Goal: Task Accomplishment & Management: Complete application form

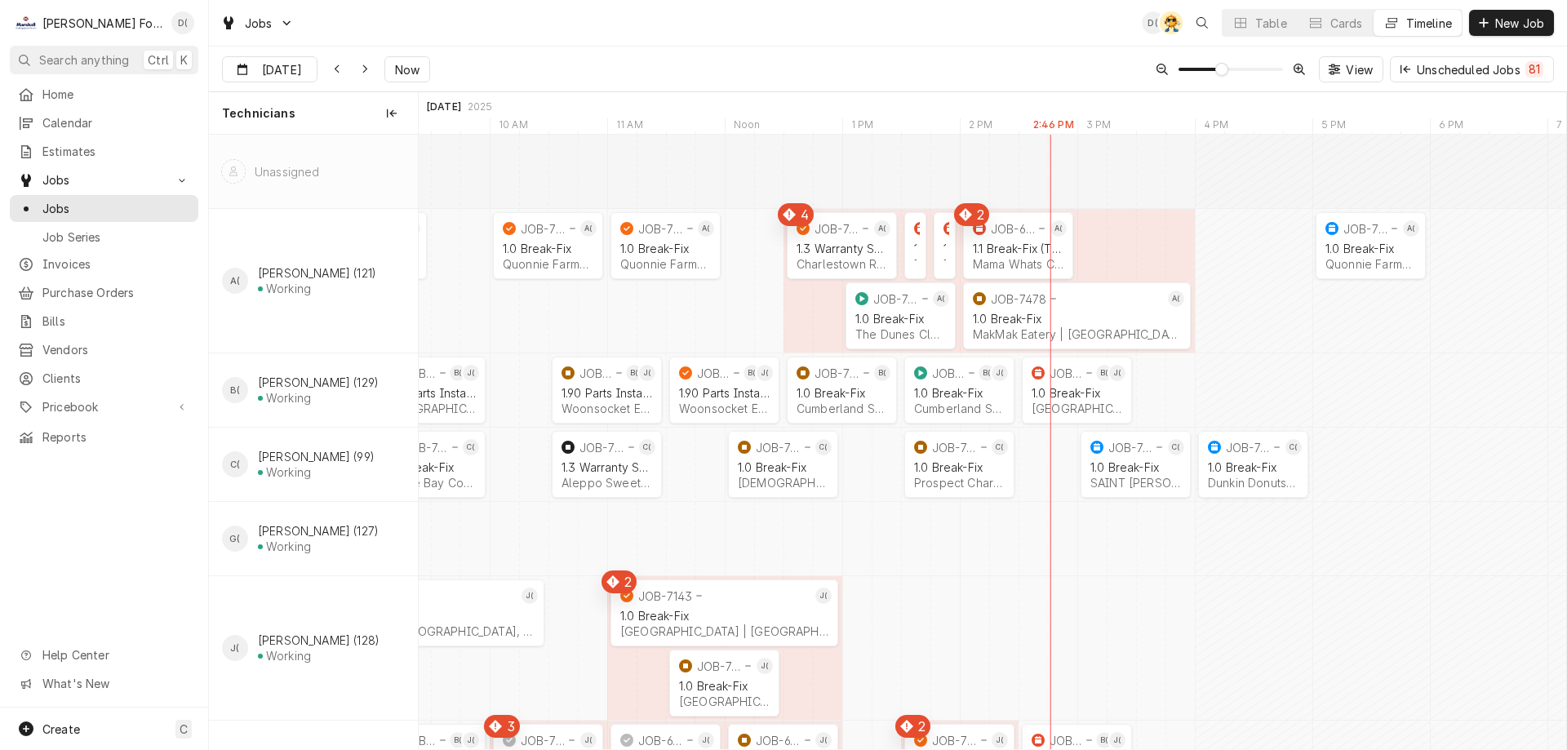
scroll to position [0, 23089]
click at [401, 73] on span "Now" at bounding box center [407, 69] width 31 height 17
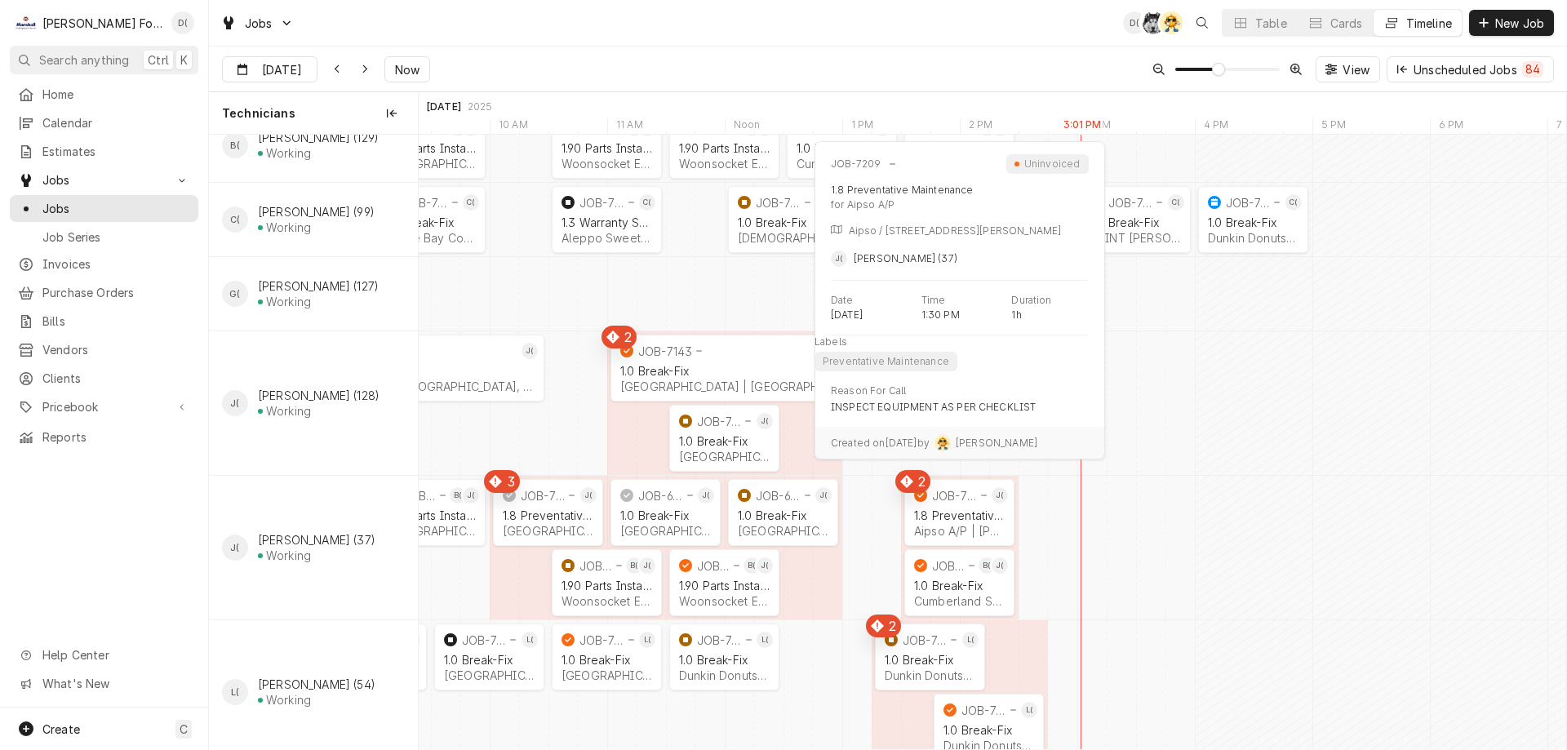
scroll to position [327, 0]
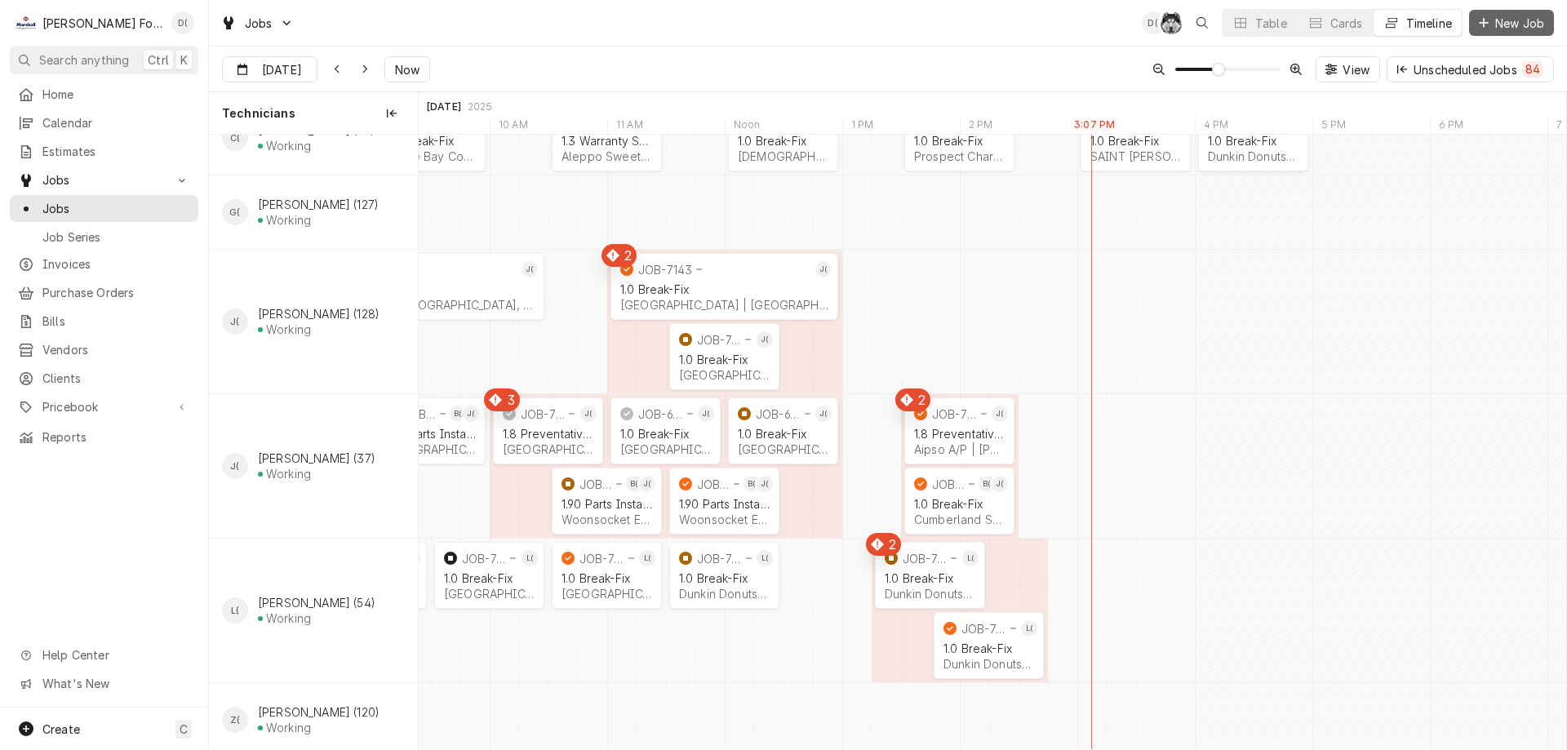
click at [1505, 31] on button "New Job" at bounding box center [1512, 23] width 85 height 26
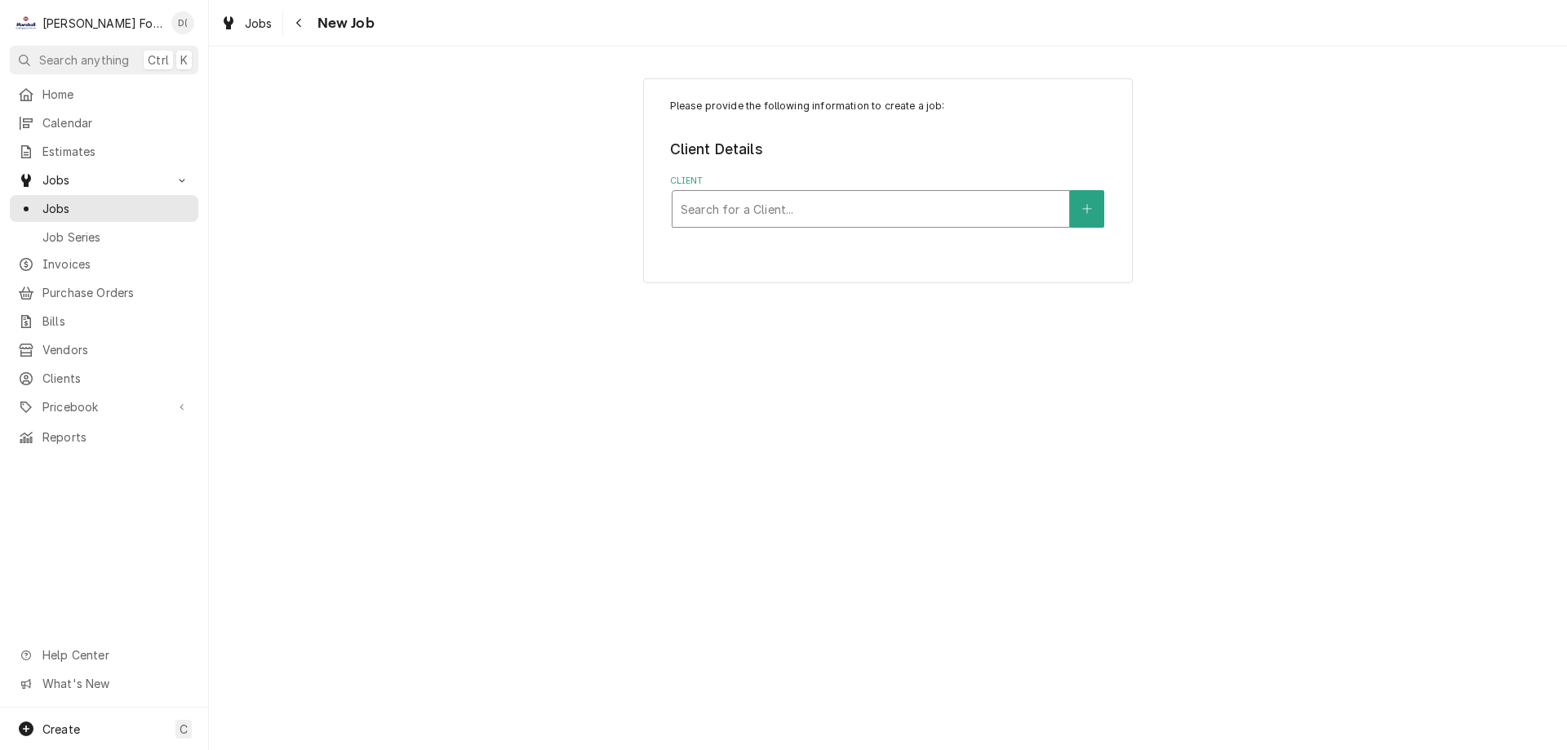
click at [791, 204] on div "Client" at bounding box center [871, 208] width 380 height 29
type input "boston house"
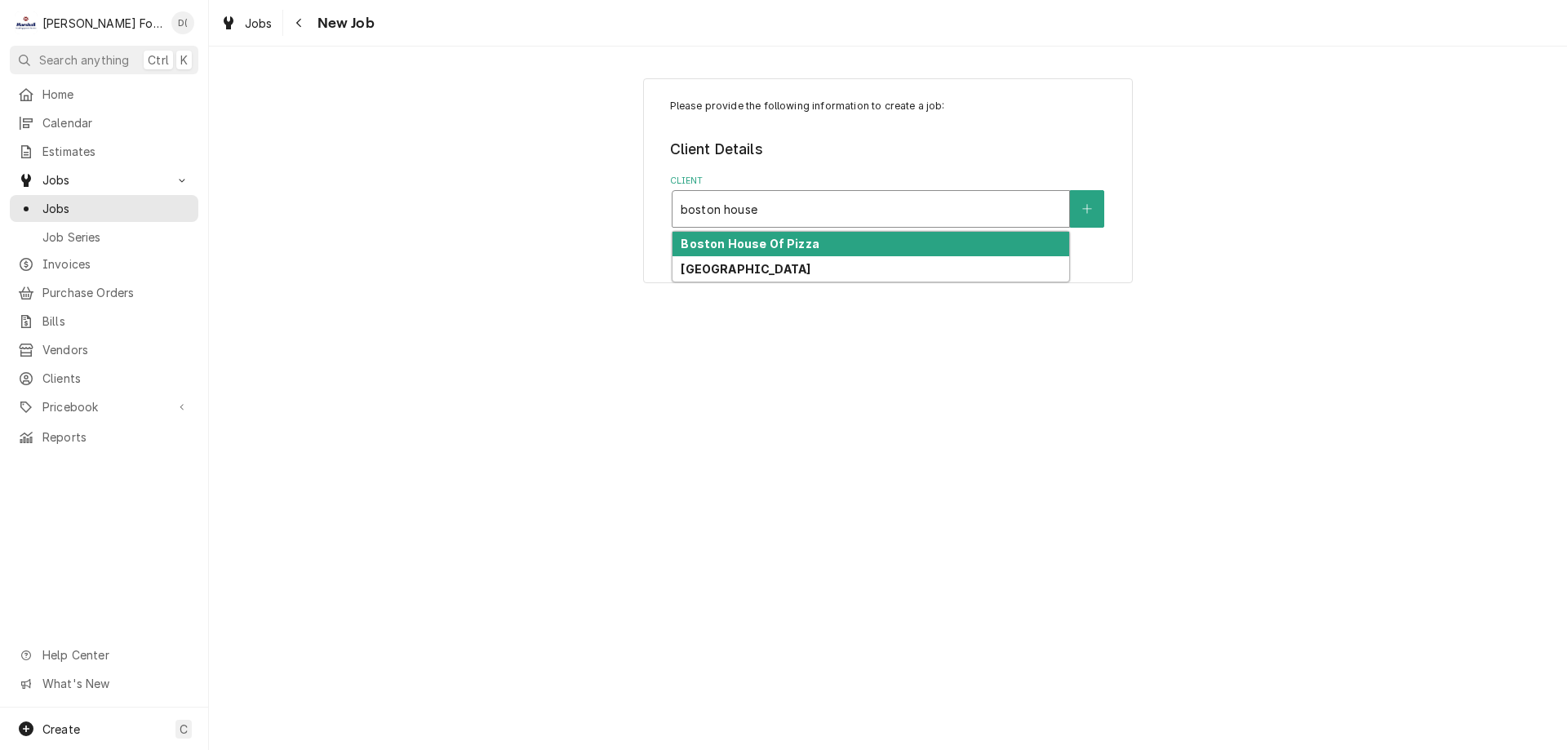
click at [790, 242] on strong "Boston House Of Pizza" at bounding box center [750, 244] width 138 height 14
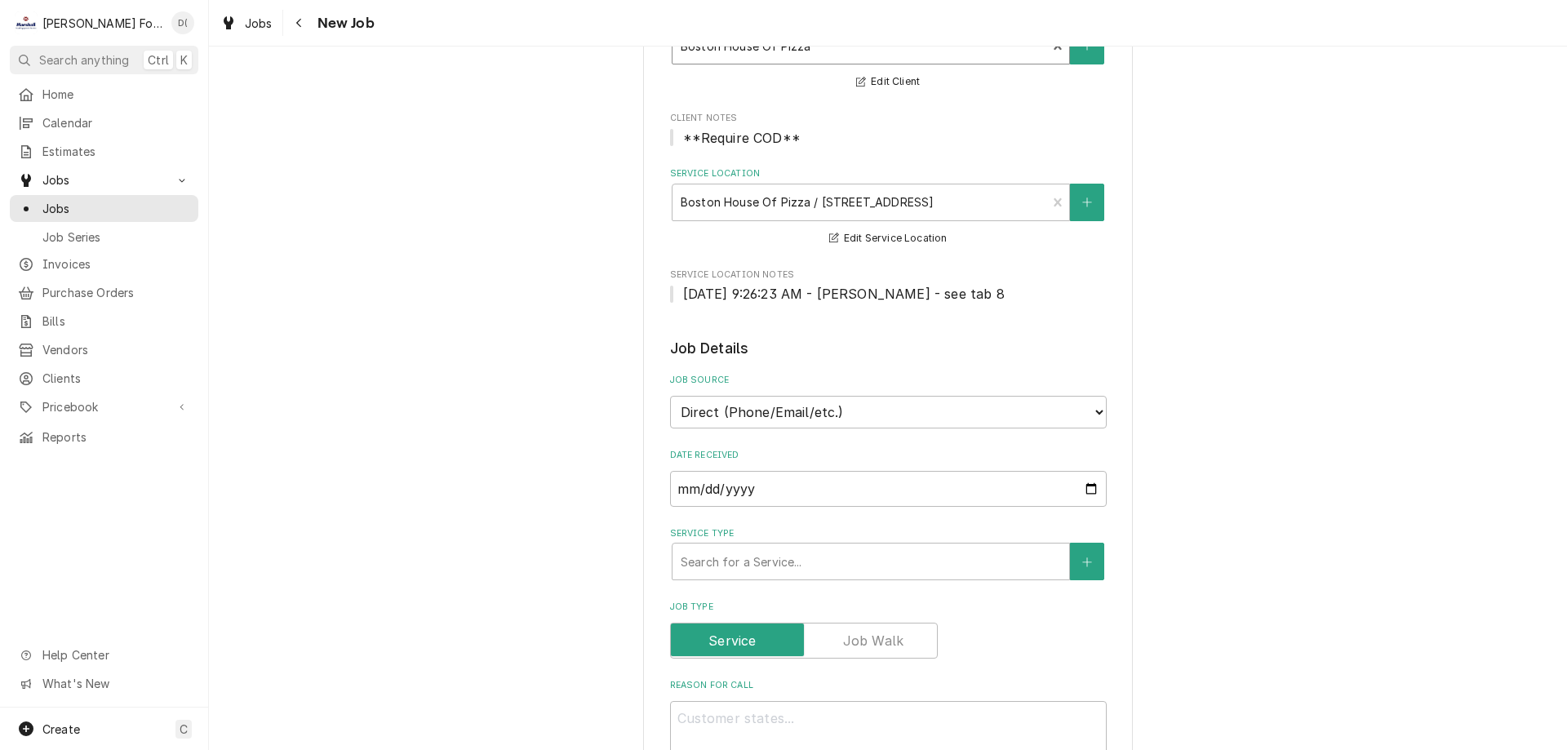
scroll to position [327, 0]
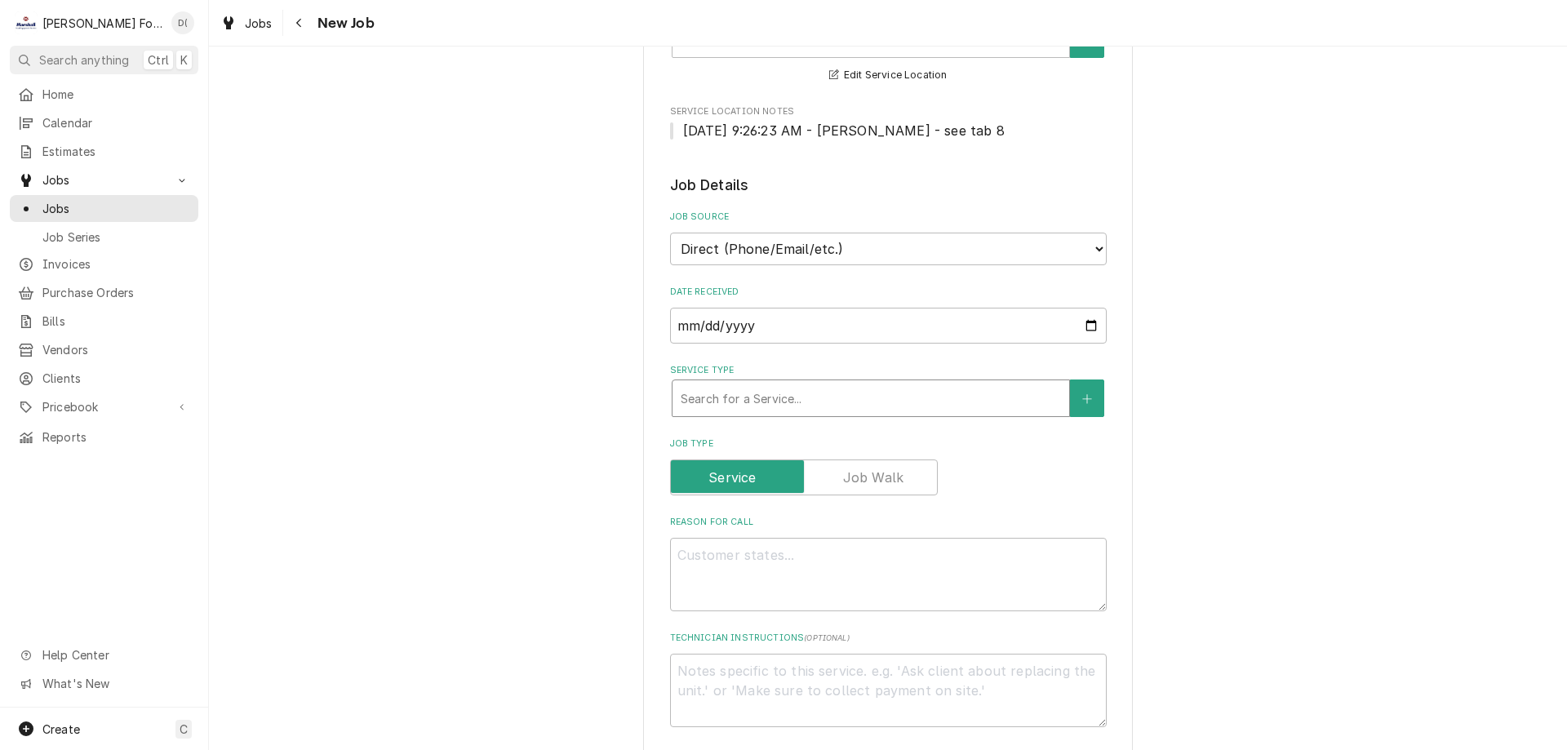
click at [753, 393] on div "Service Type" at bounding box center [871, 398] width 380 height 29
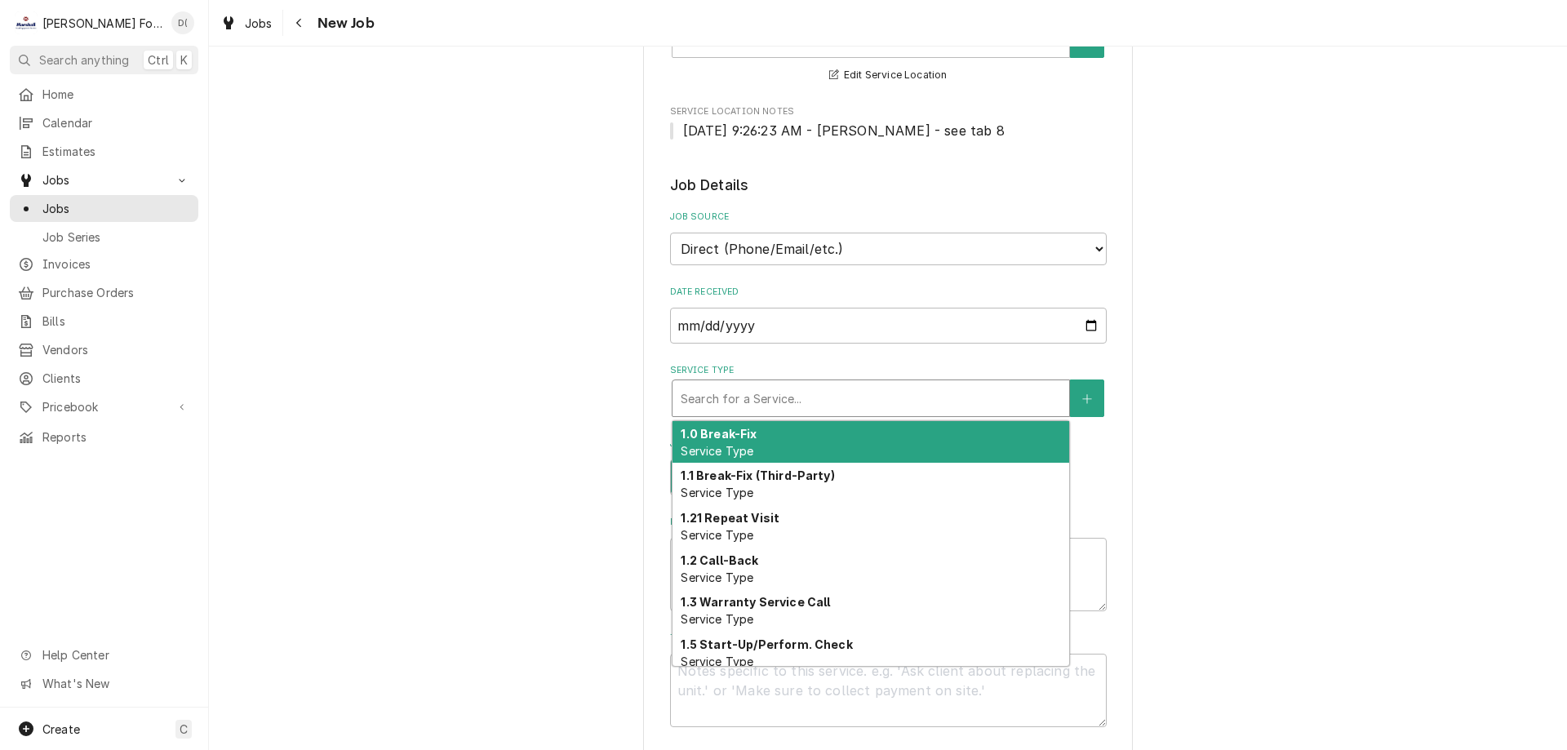
click at [728, 447] on span "Service Type" at bounding box center [717, 451] width 73 height 14
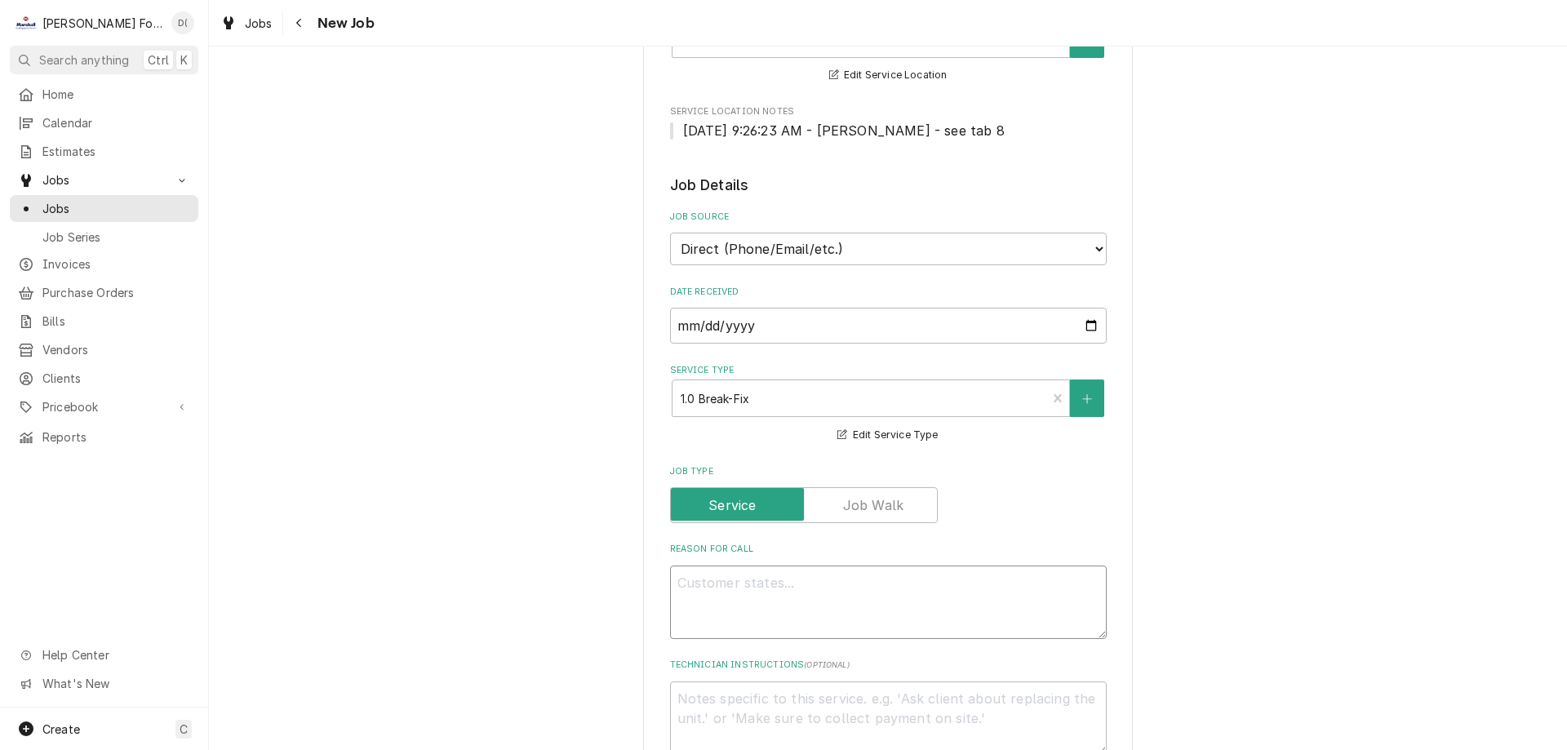
click at [683, 599] on textarea "Reason For Call" at bounding box center [888, 602] width 437 height 73
type textarea "x"
type textarea "h"
type textarea "x"
type textarea "ha"
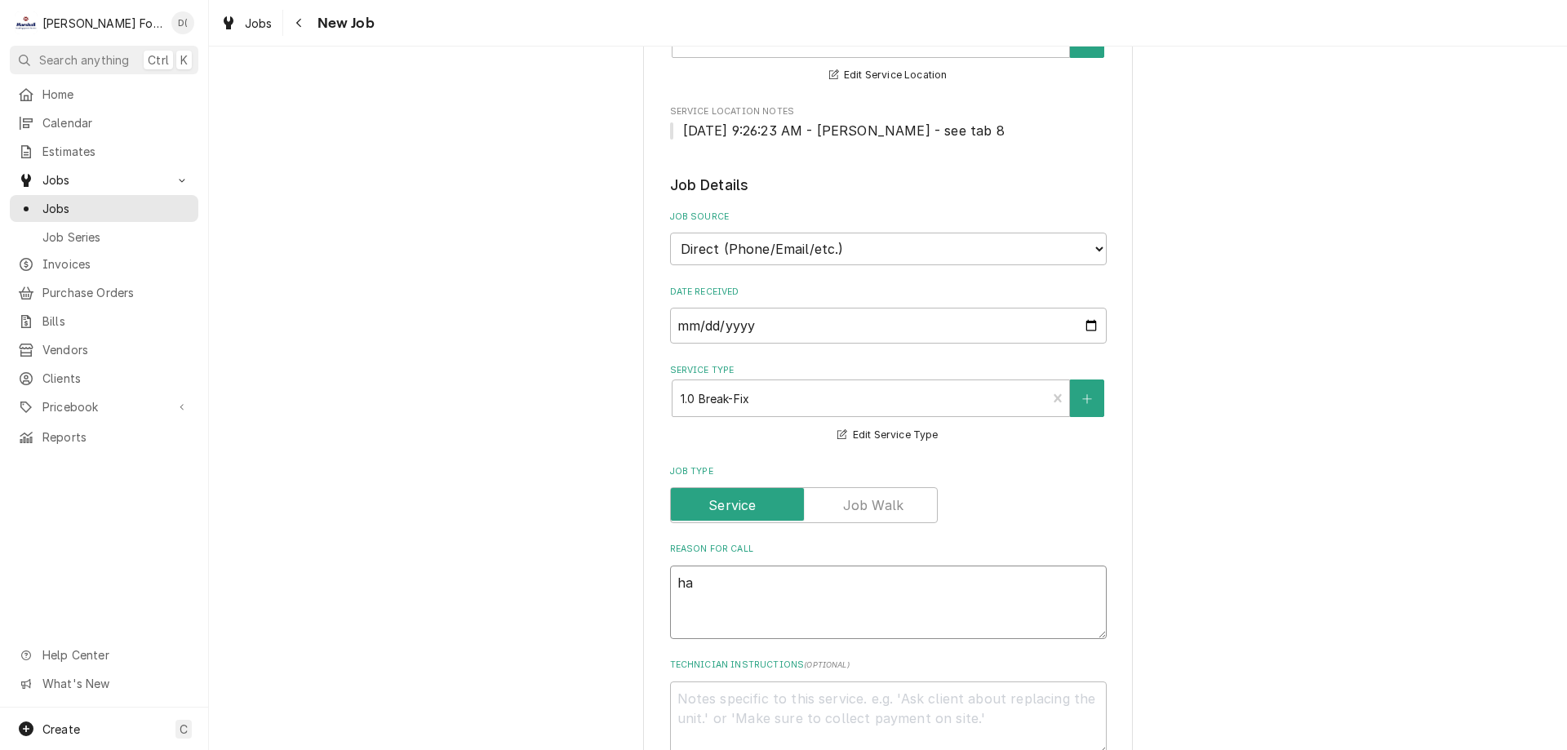
type textarea "x"
type textarea "hat"
type textarea "x"
type textarea "hatc"
type textarea "x"
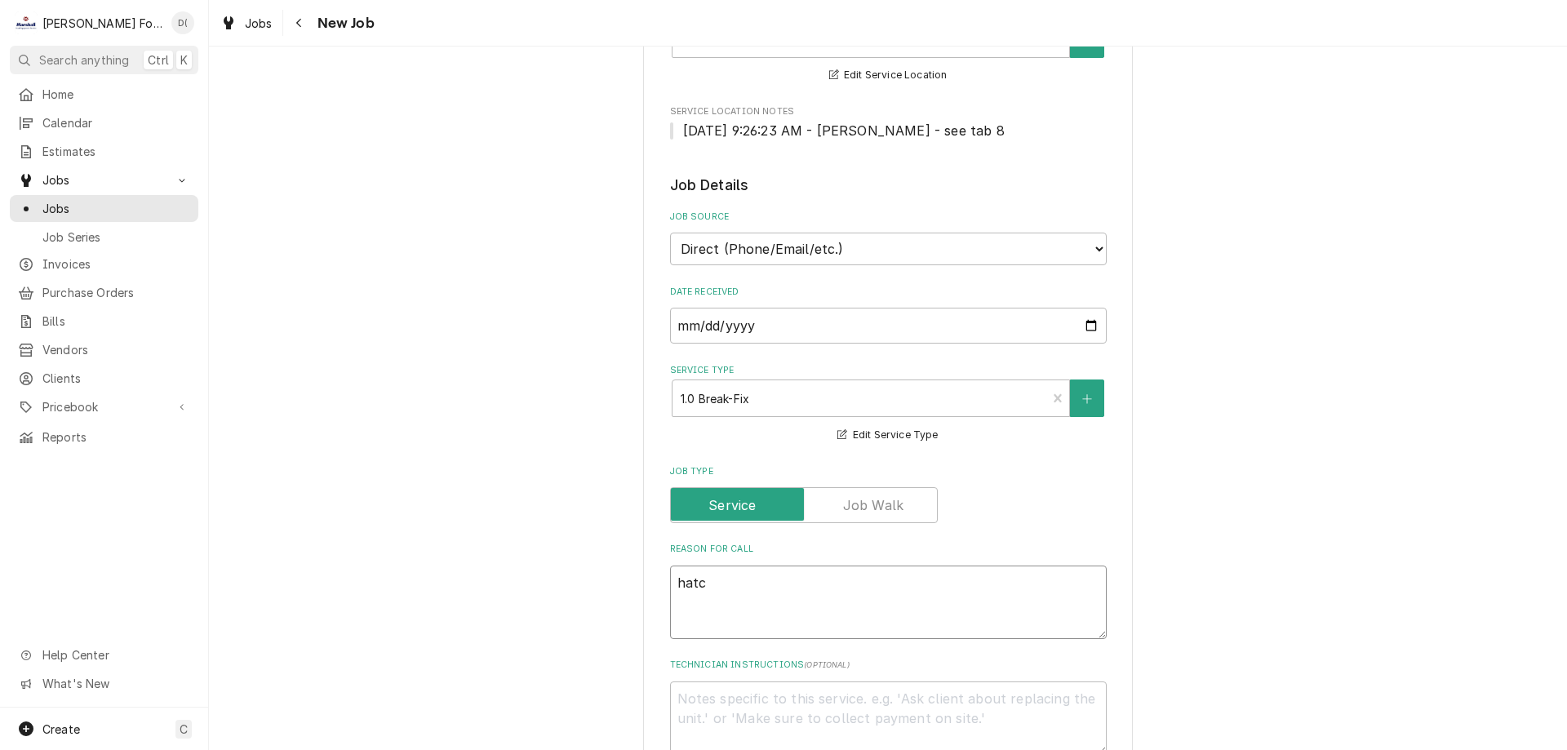
type textarea "hatco"
type textarea "x"
type textarea "hatco"
type textarea "x"
type textarea "hatco h"
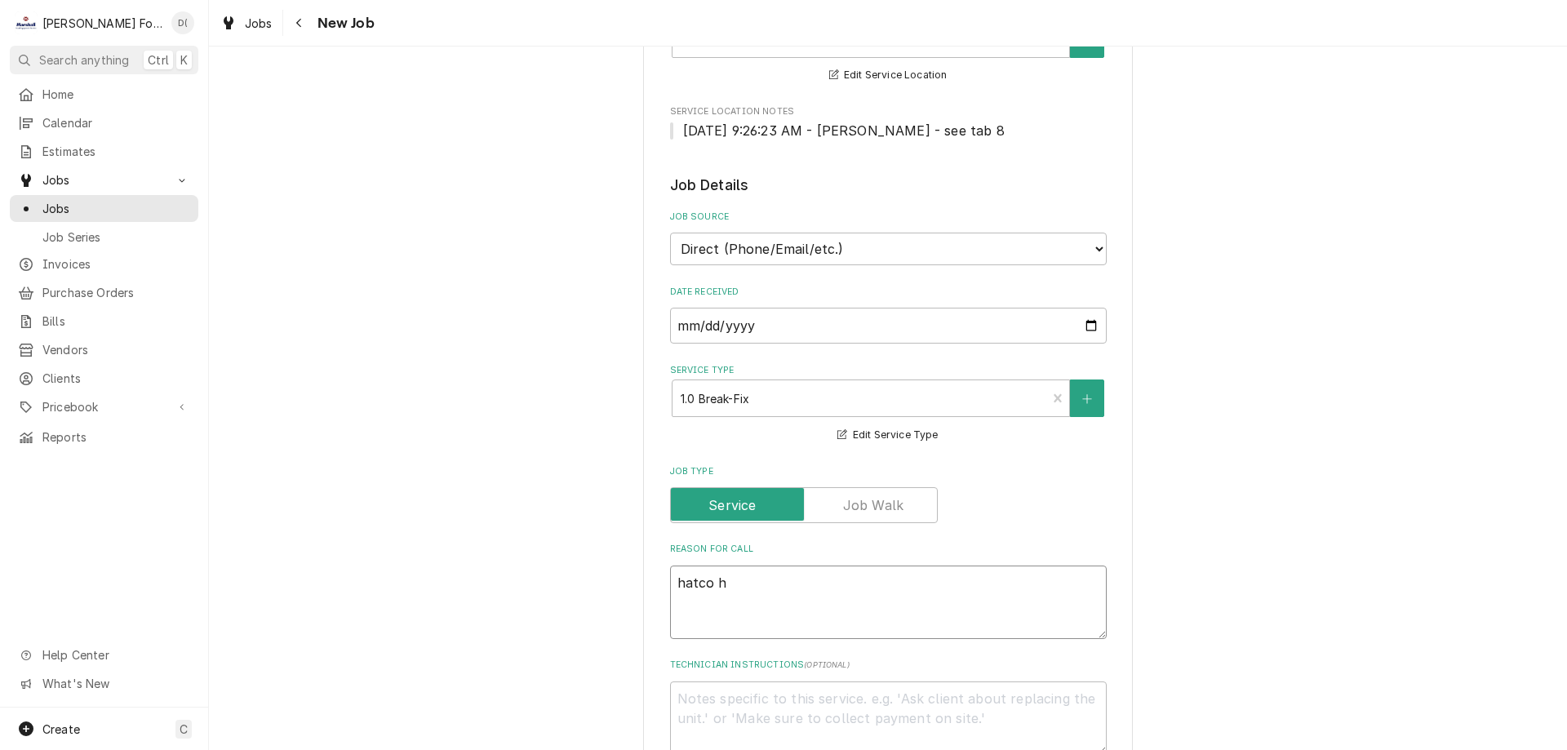
type textarea "x"
type textarea "hatco he"
type textarea "x"
type textarea "hatco hea"
type textarea "x"
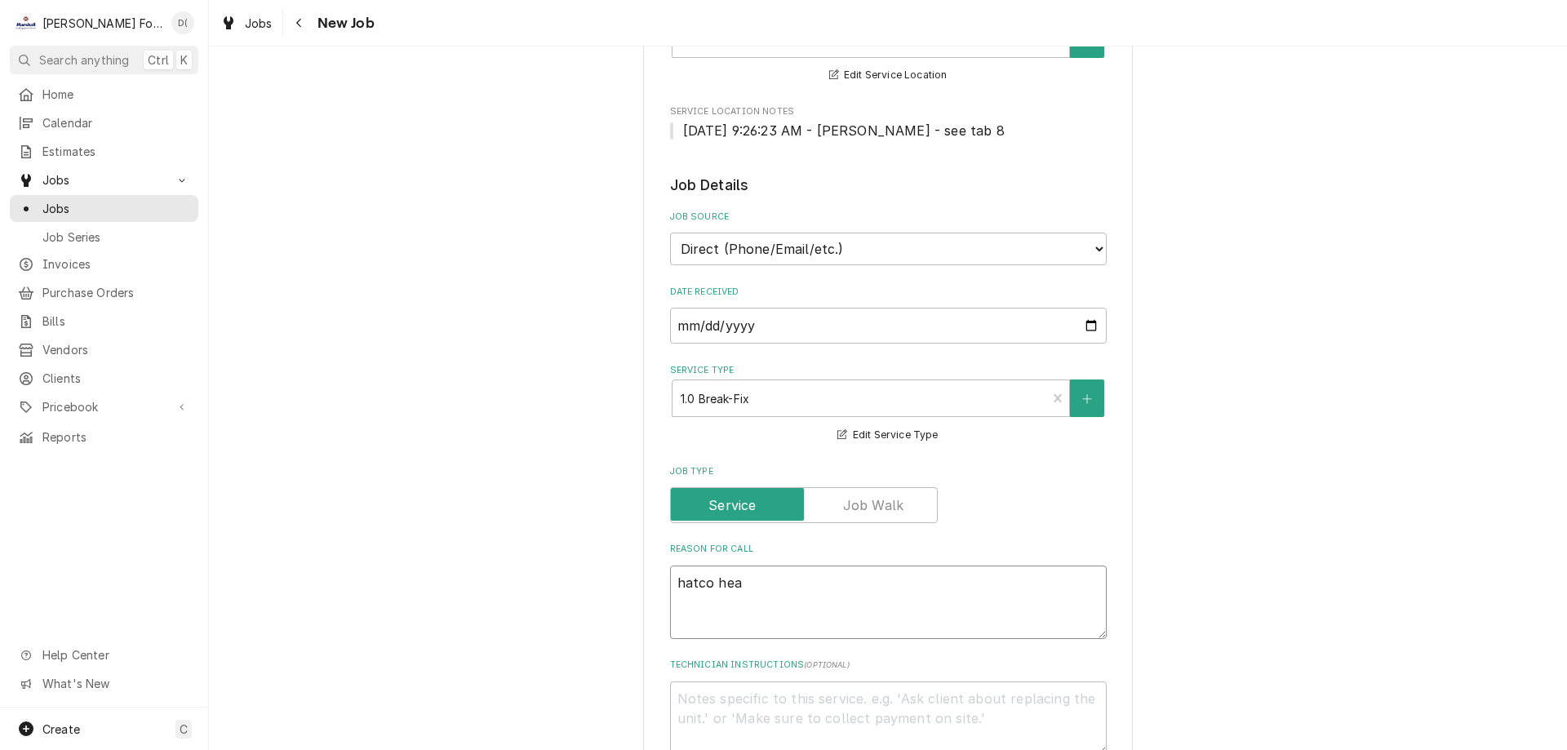
type textarea "hatco heat"
type textarea "x"
type textarea "hatco heat"
type textarea "x"
type textarea "hatco heat"
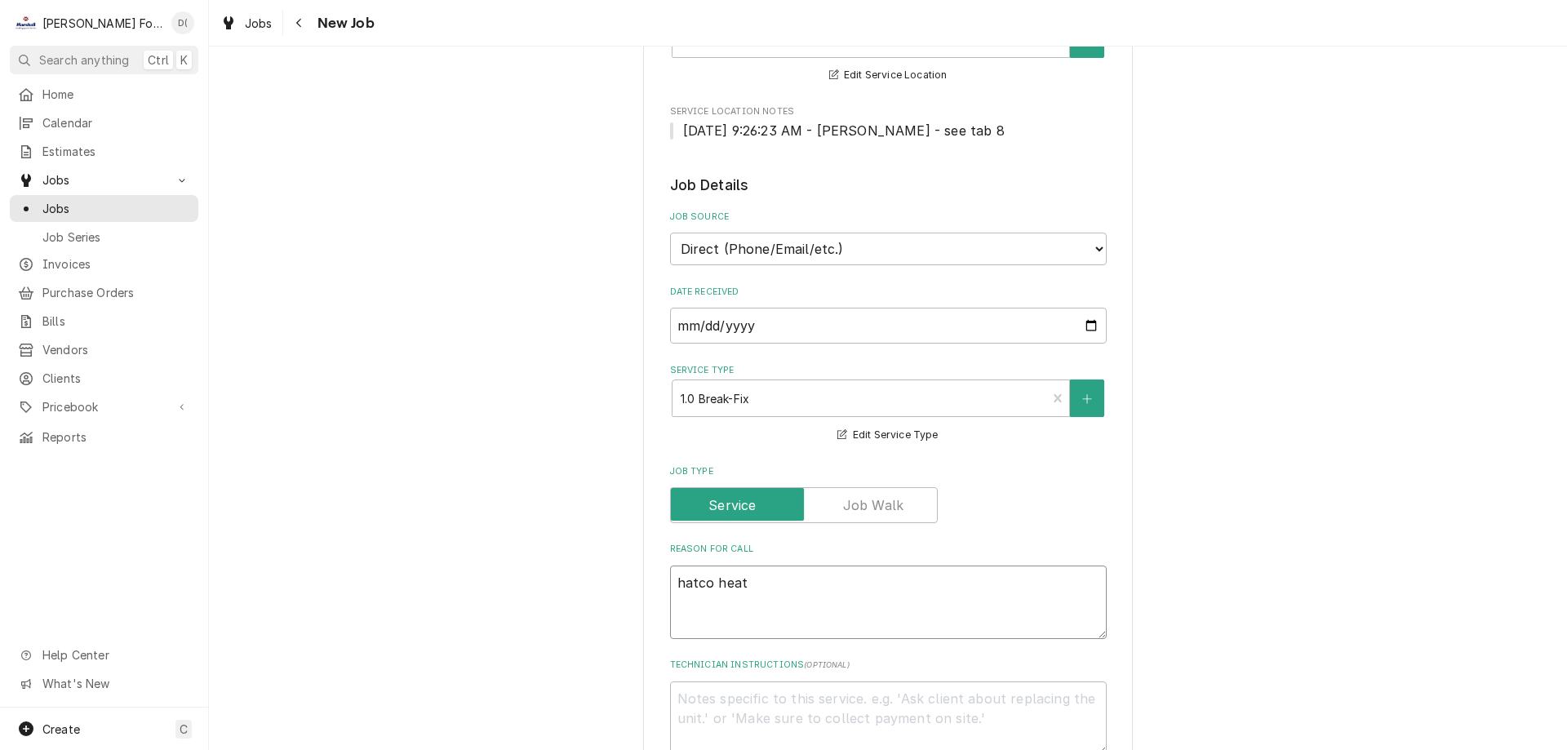
type textarea "x"
type textarea "hatco heats"
type textarea "x"
type textarea "hatco heat"
type textarea "x"
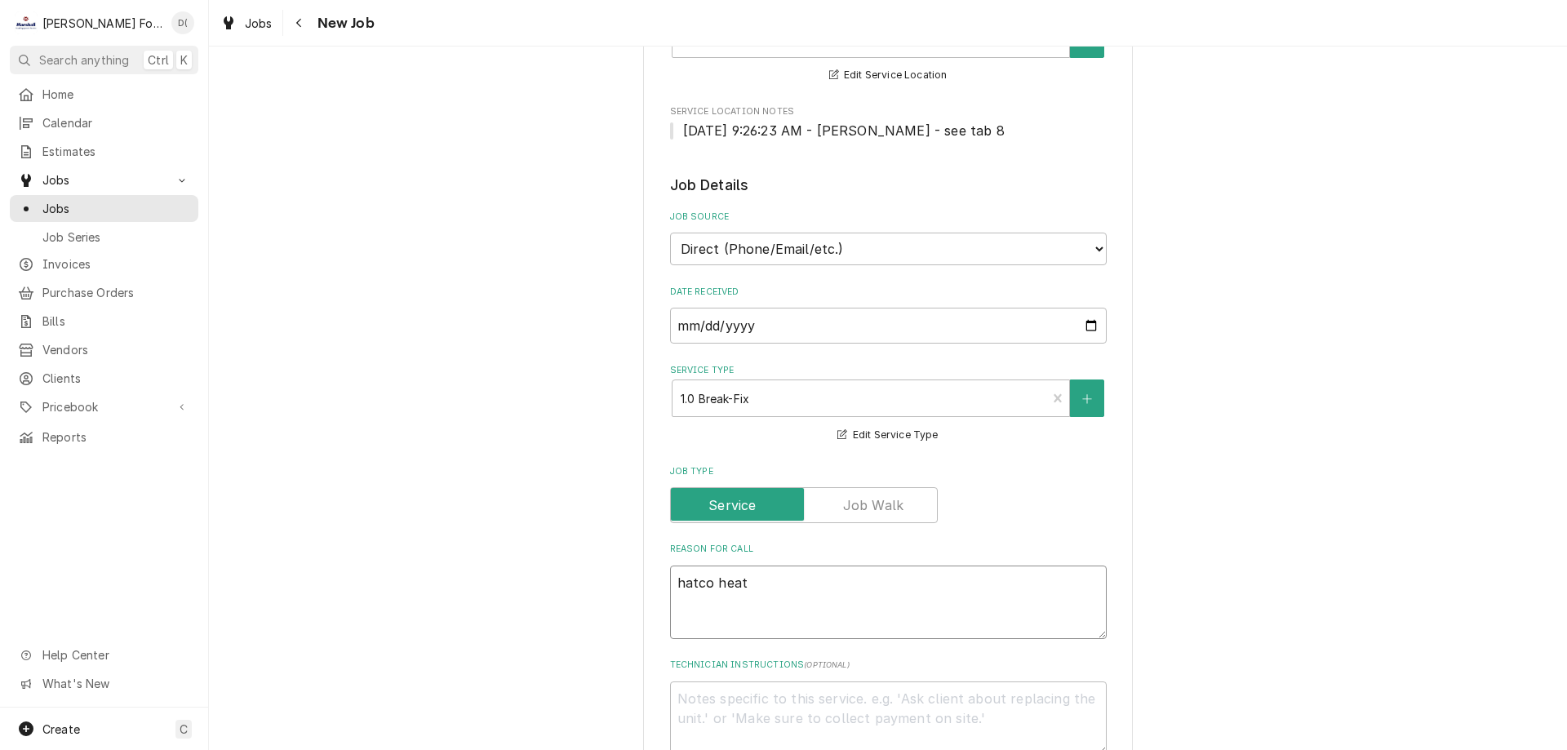
type textarea "hatco heate"
type textarea "x"
type textarea "hatco heated"
type textarea "x"
type textarea "hatco heated"
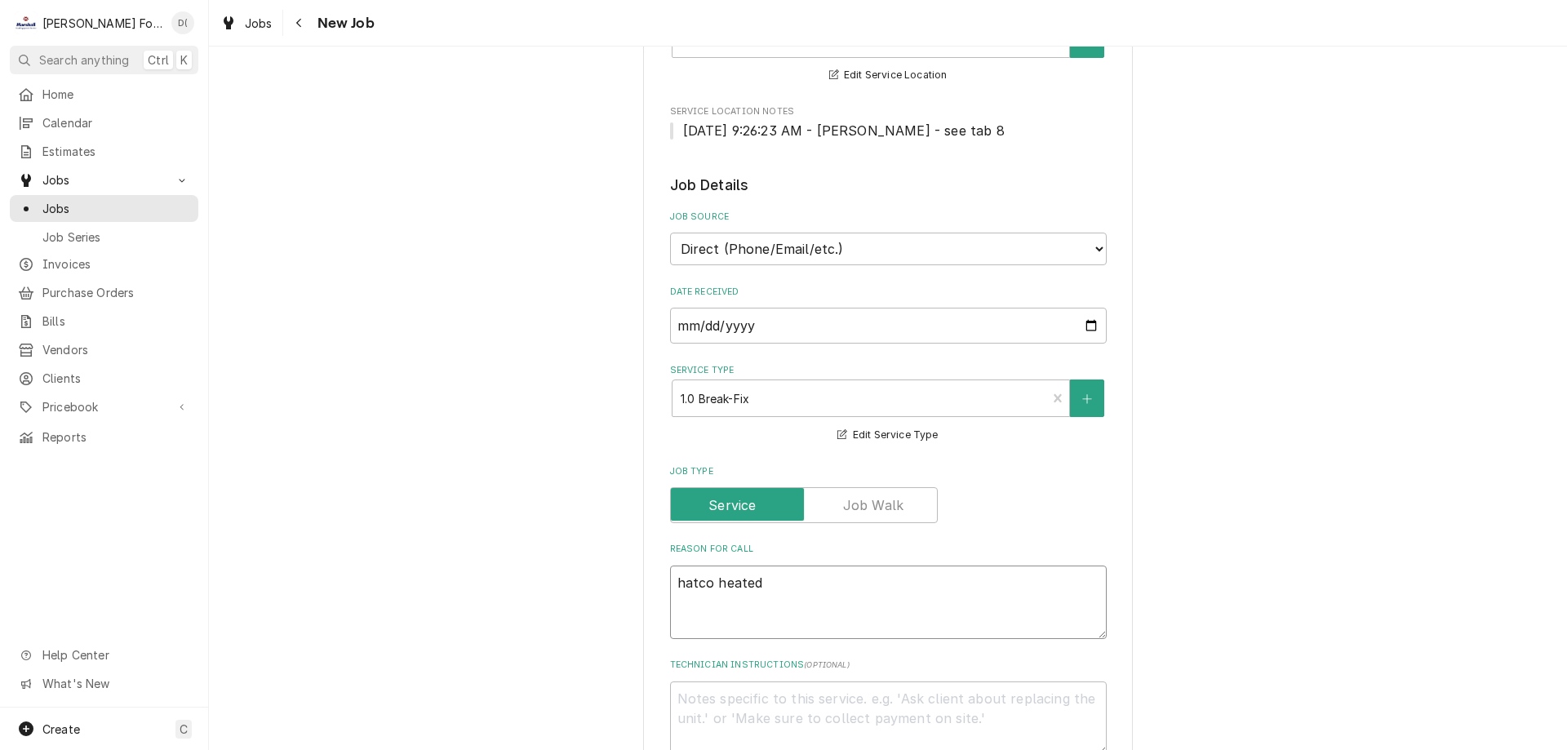
type textarea "x"
type textarea "hatco heated s"
type textarea "x"
type textarea "hatco heated sh"
type textarea "x"
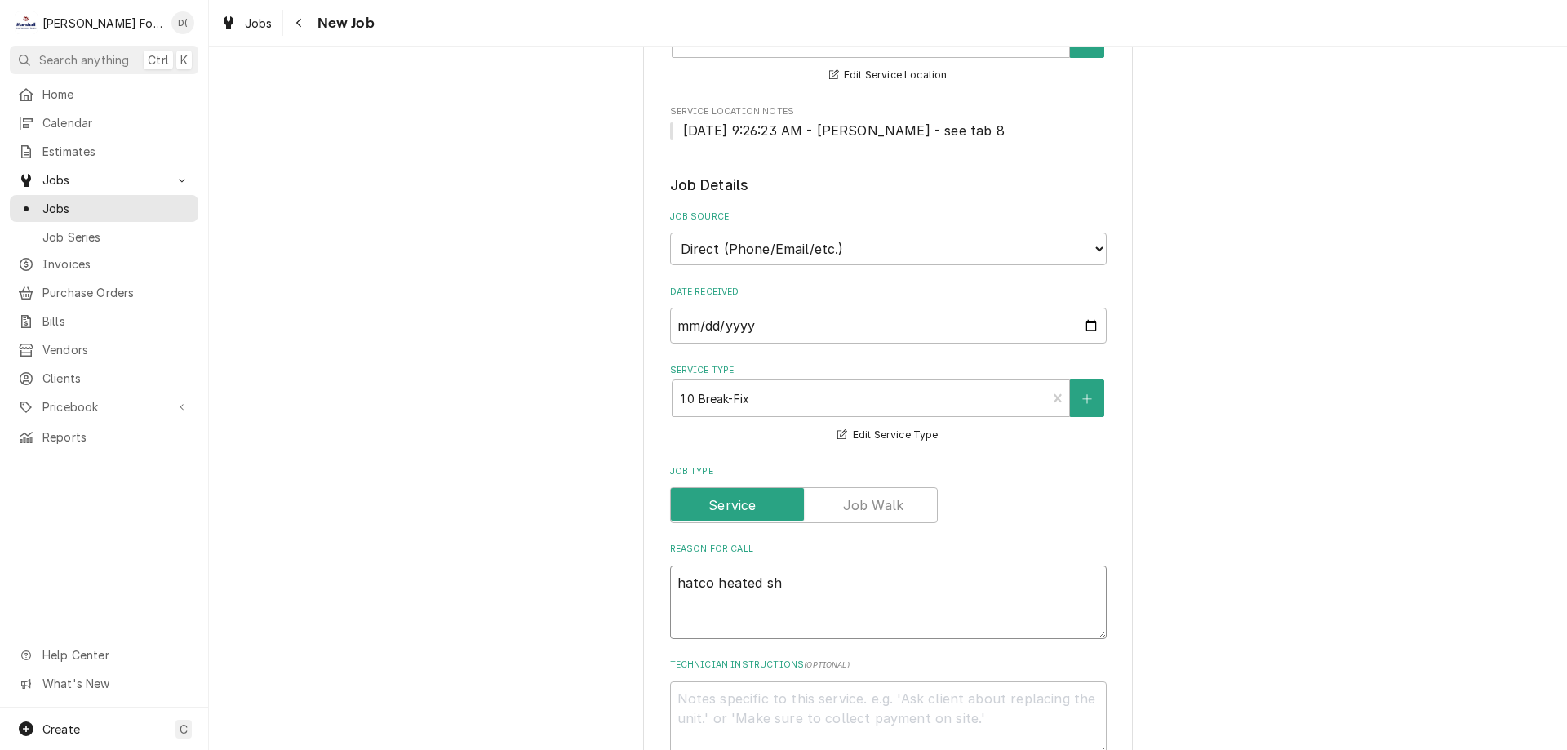
type textarea "hatco heated she"
type textarea "x"
type textarea "hatco heated shel"
type textarea "x"
type textarea "hatco heated shelf"
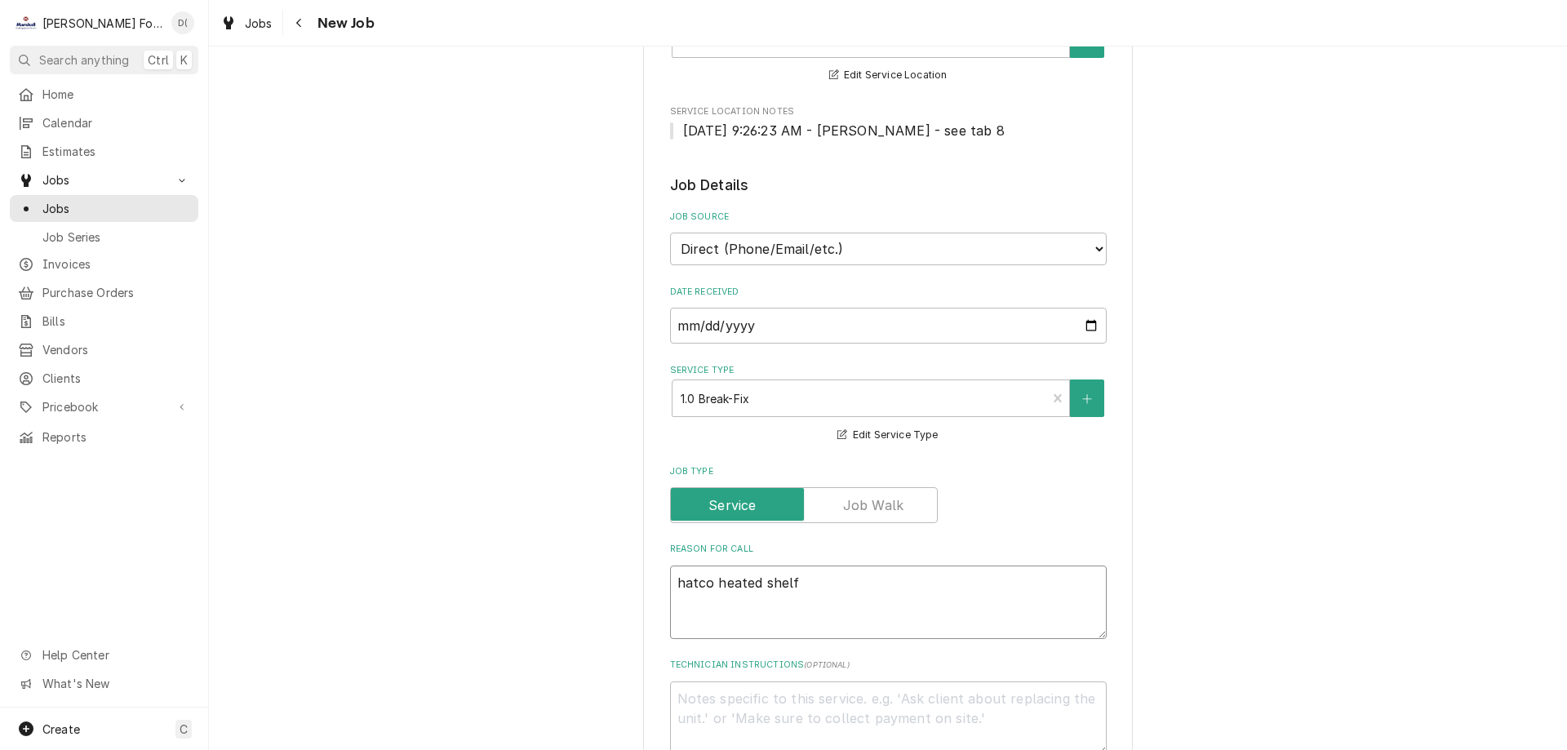
type textarea "x"
type textarea "hatco heated shelf"
type textarea "x"
type textarea "hatco heated shelf n"
type textarea "x"
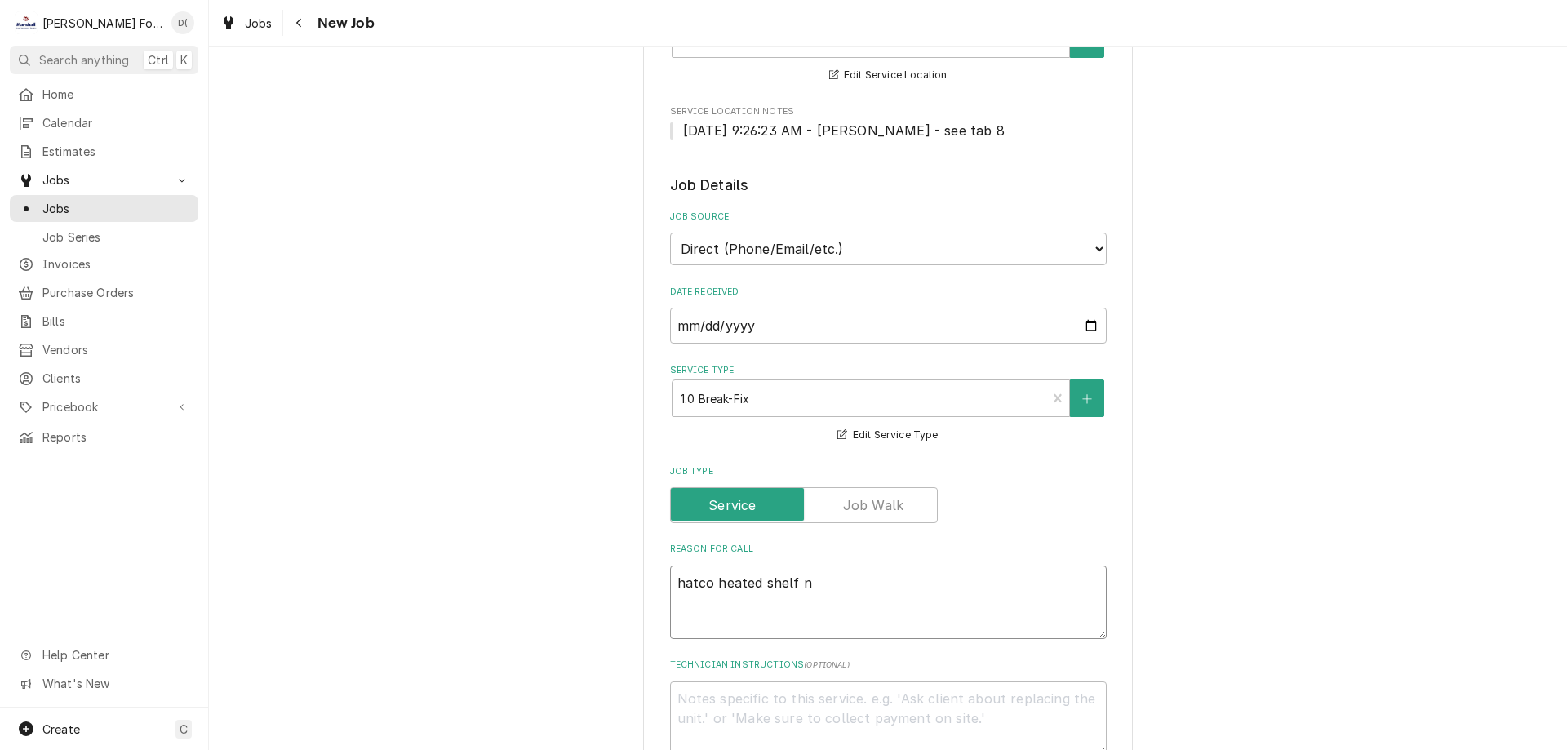
type textarea "hatco heated shelf no"
type textarea "x"
type textarea "hatco heated shelf not"
type textarea "x"
type textarea "hatco heated shelf not"
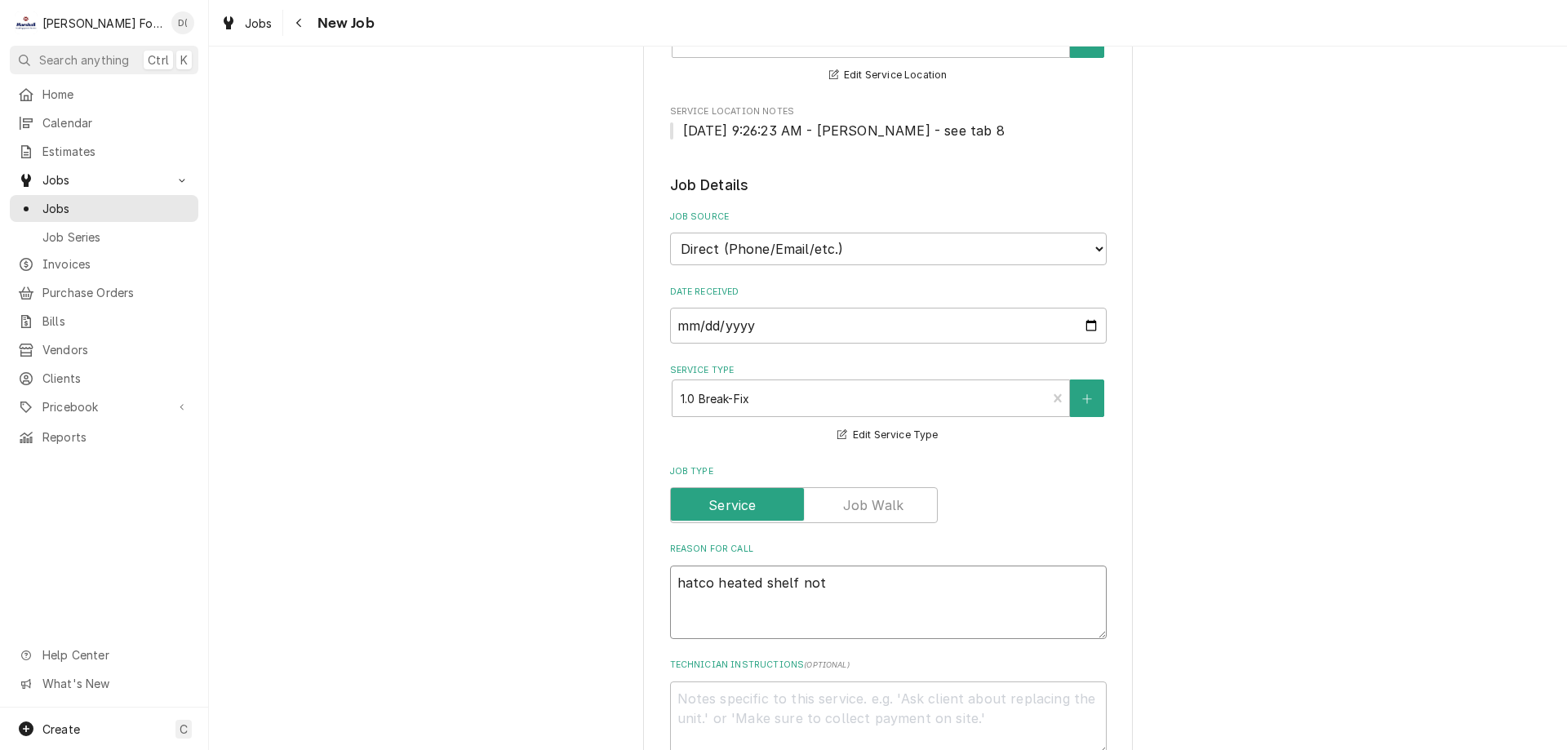
type textarea "x"
type textarea "hatco heated shelf not w"
type textarea "x"
type textarea "hatco heated shelf not wo"
type textarea "x"
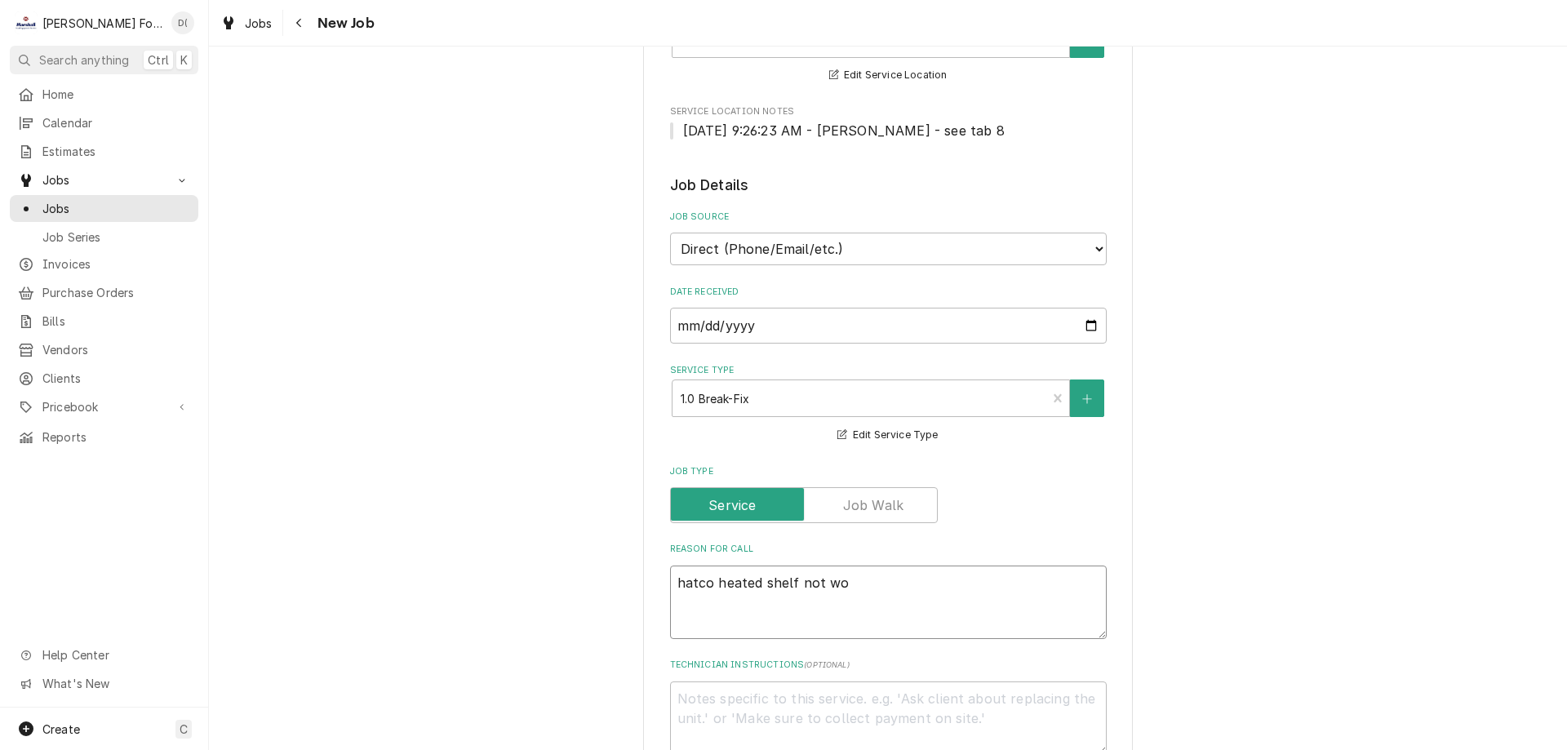
type textarea "hatco heated shelf not wor"
type textarea "x"
type textarea "hatco heated shelf not work"
type textarea "x"
type textarea "hatco heated shelf not worki"
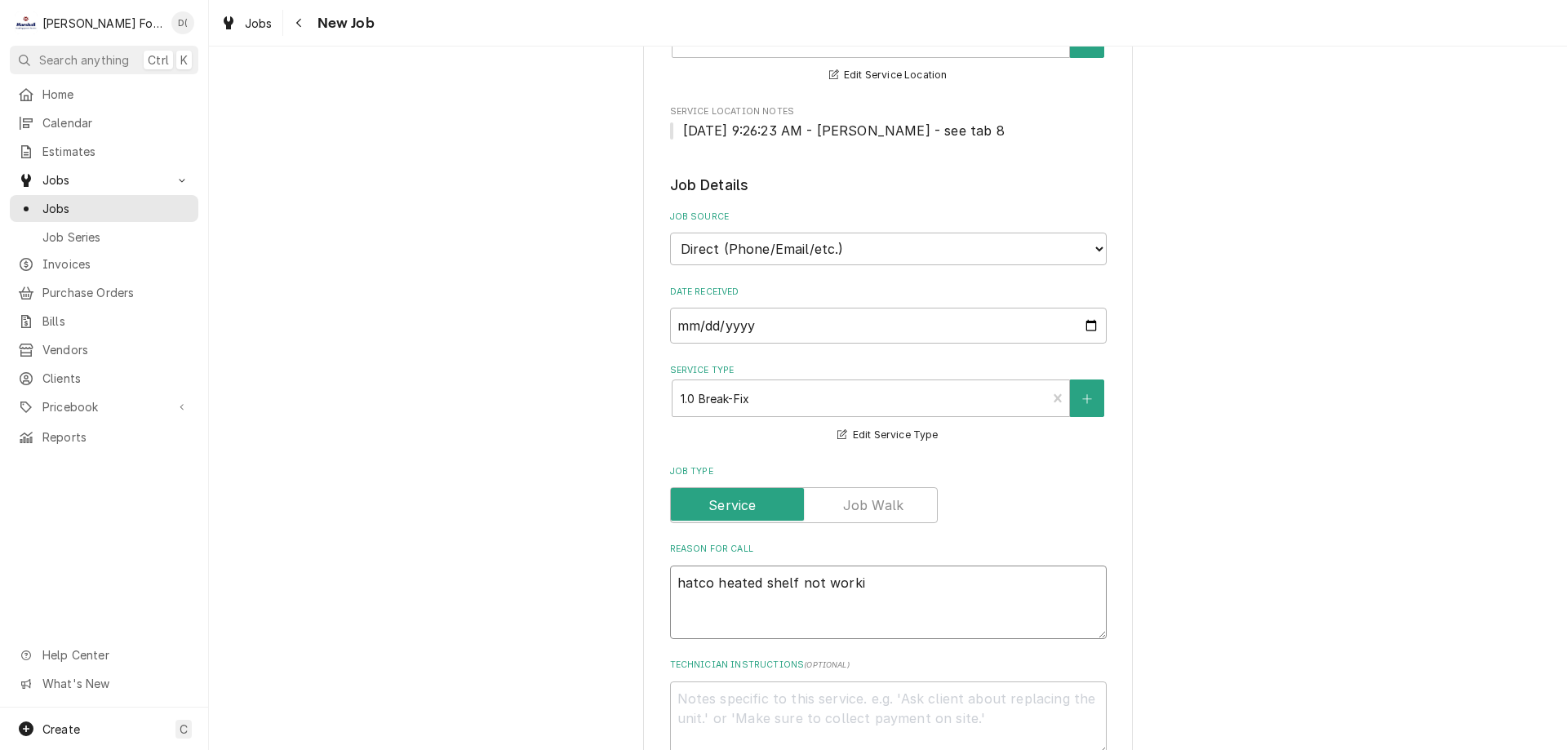
type textarea "x"
type textarea "hatco heated shelf not workin"
type textarea "x"
type textarea "hatco heated shelf not working"
type textarea "x"
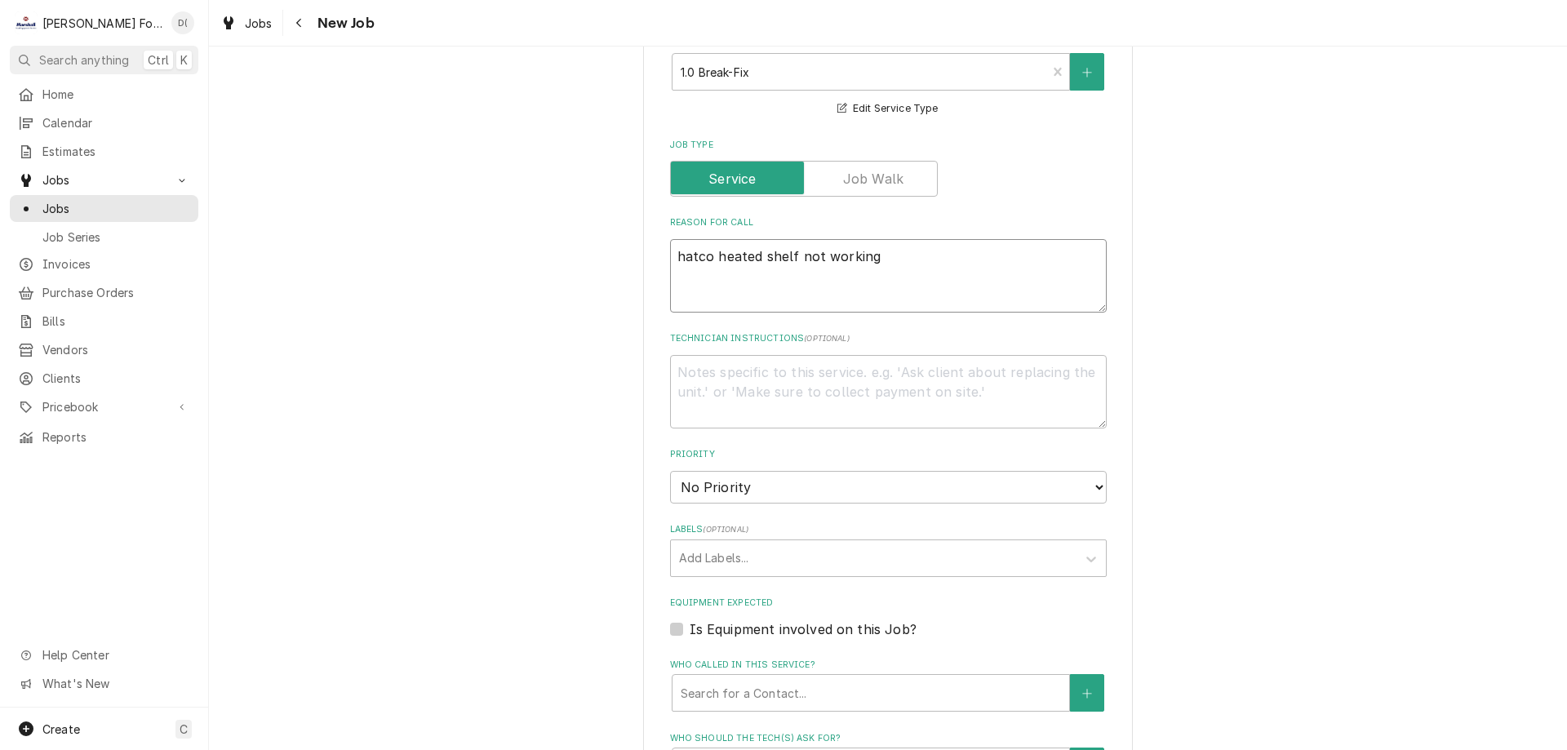
scroll to position [735, 0]
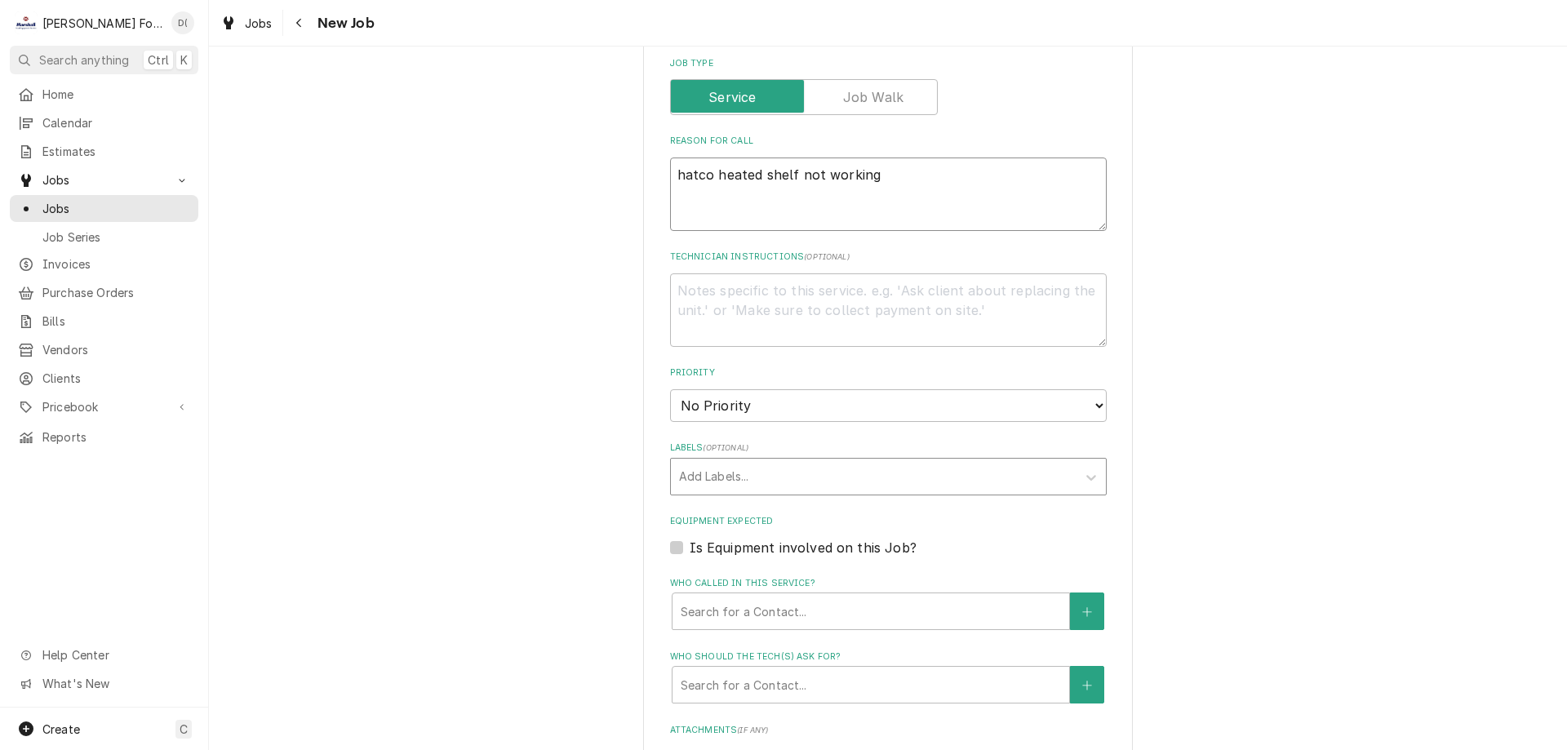
type textarea "hatco heated shelf not working"
click at [719, 479] on div "Labels" at bounding box center [873, 476] width 389 height 29
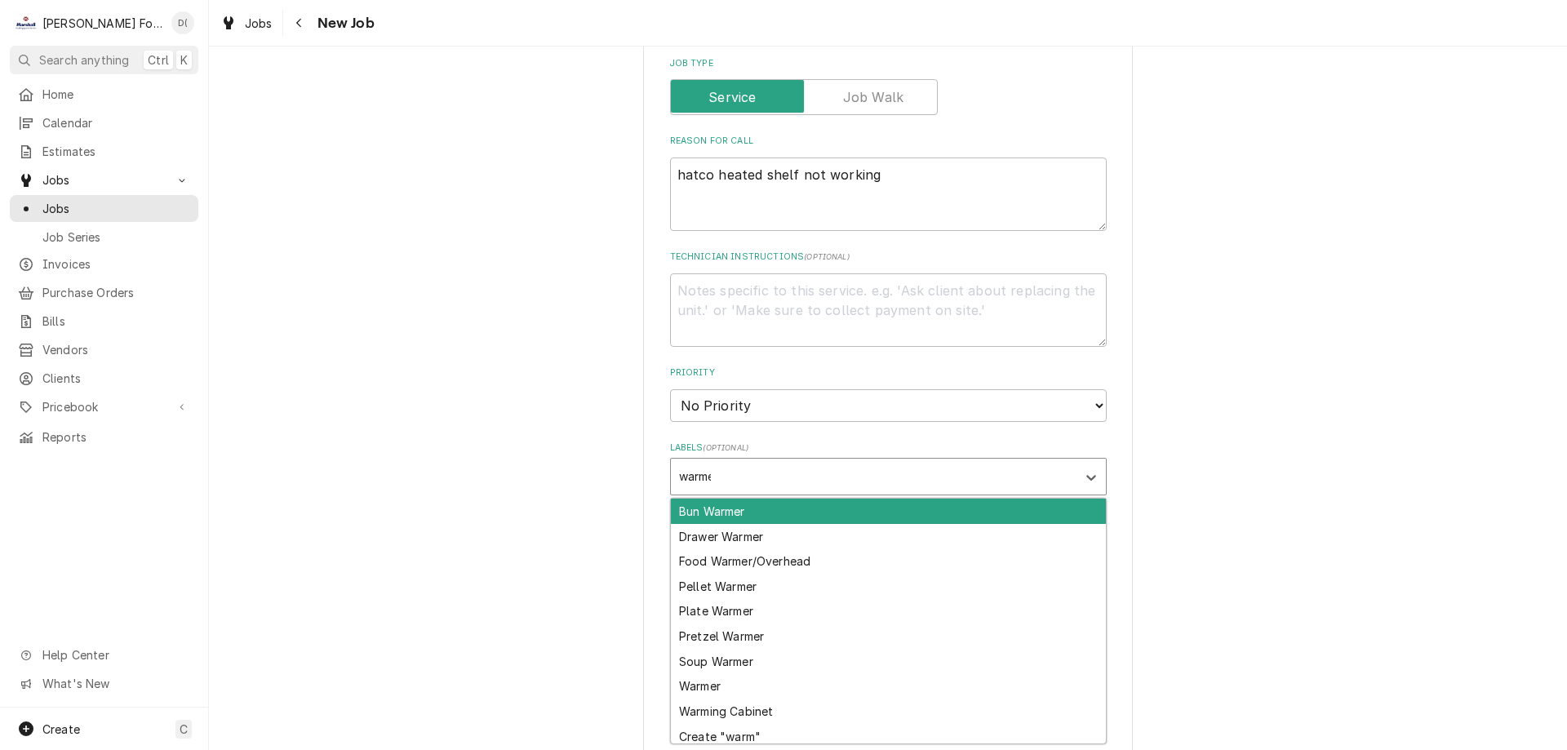
type input "warmer"
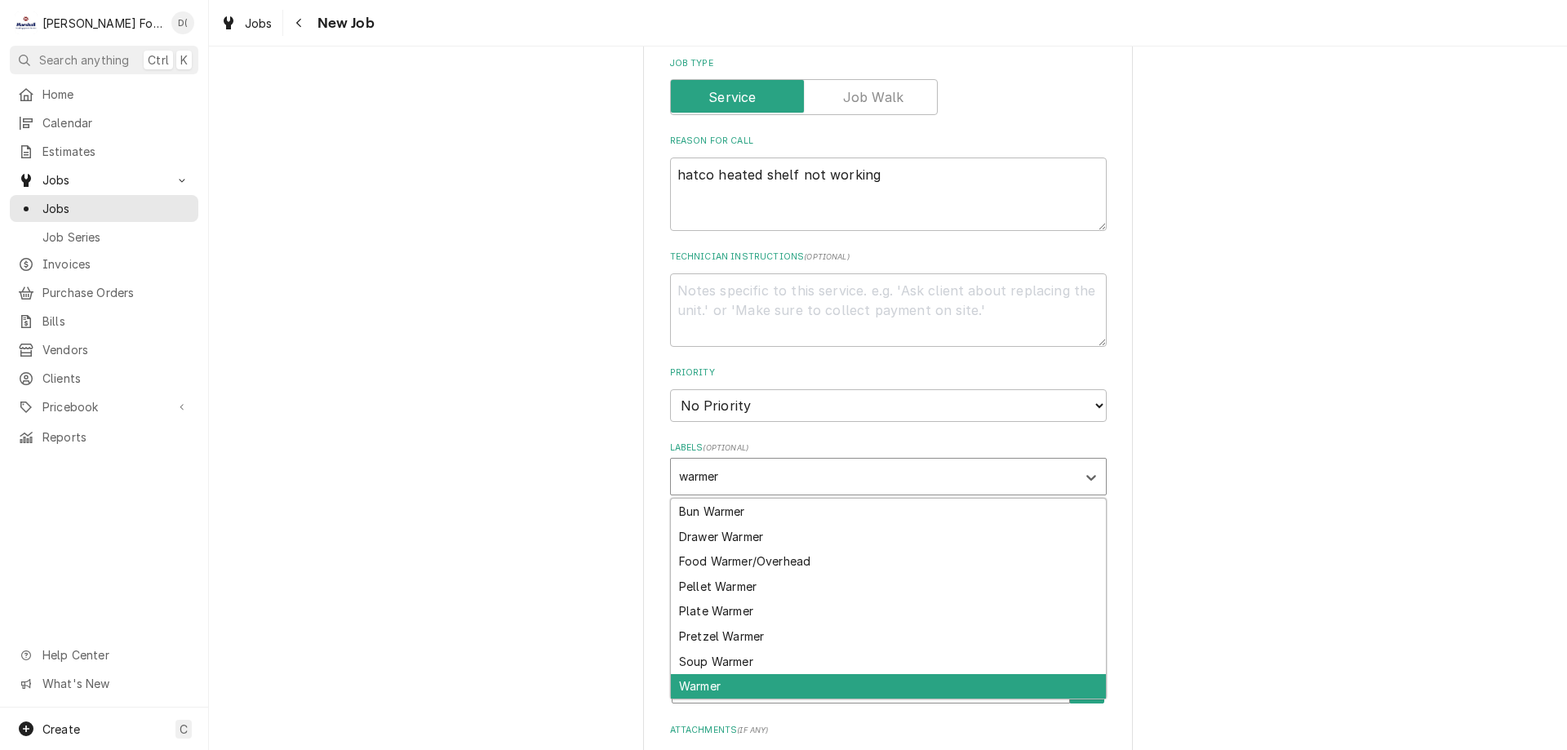
click at [714, 682] on div "Warmer" at bounding box center [888, 686] width 435 height 25
type textarea "x"
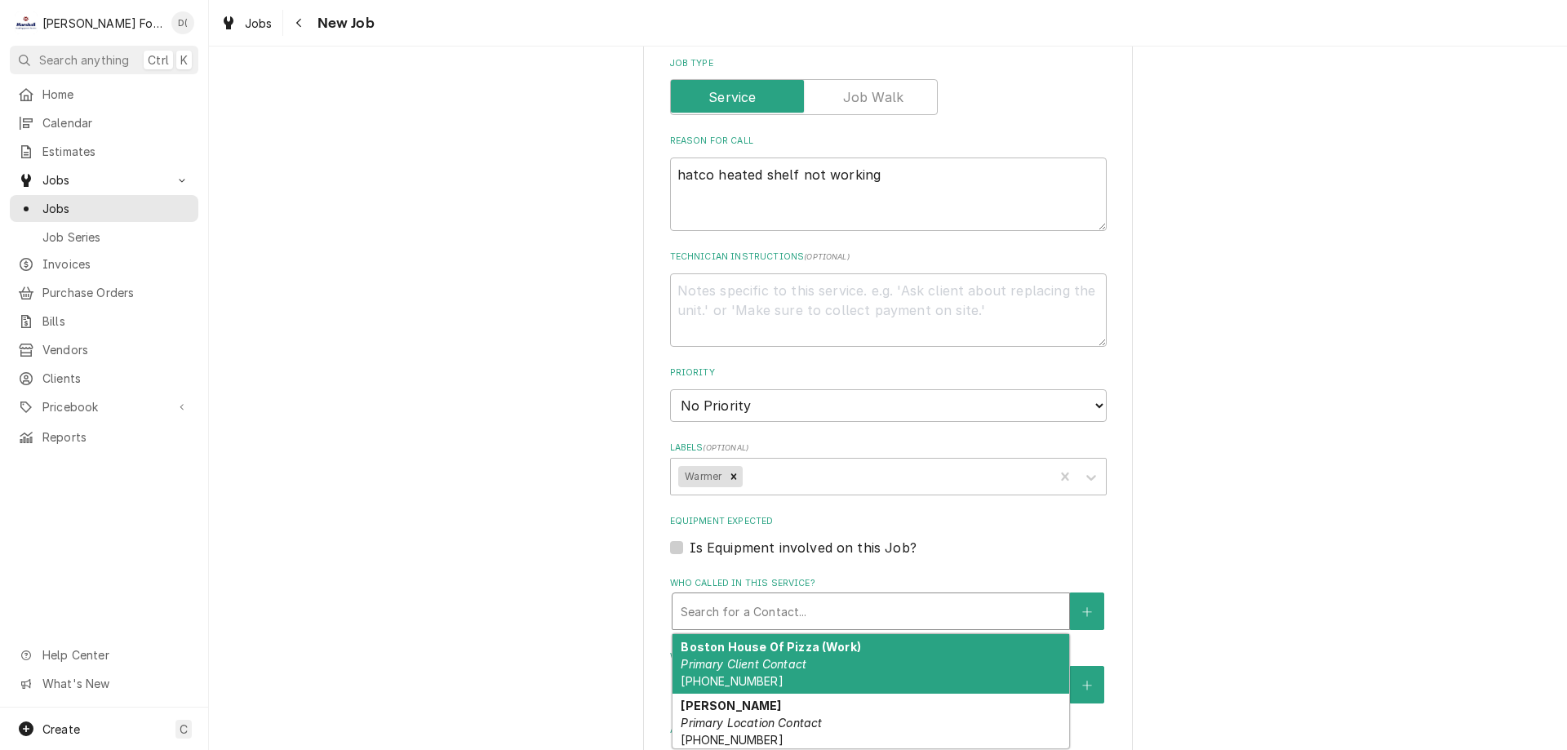
click at [732, 602] on div "Who called in this service?" at bounding box center [871, 611] width 380 height 29
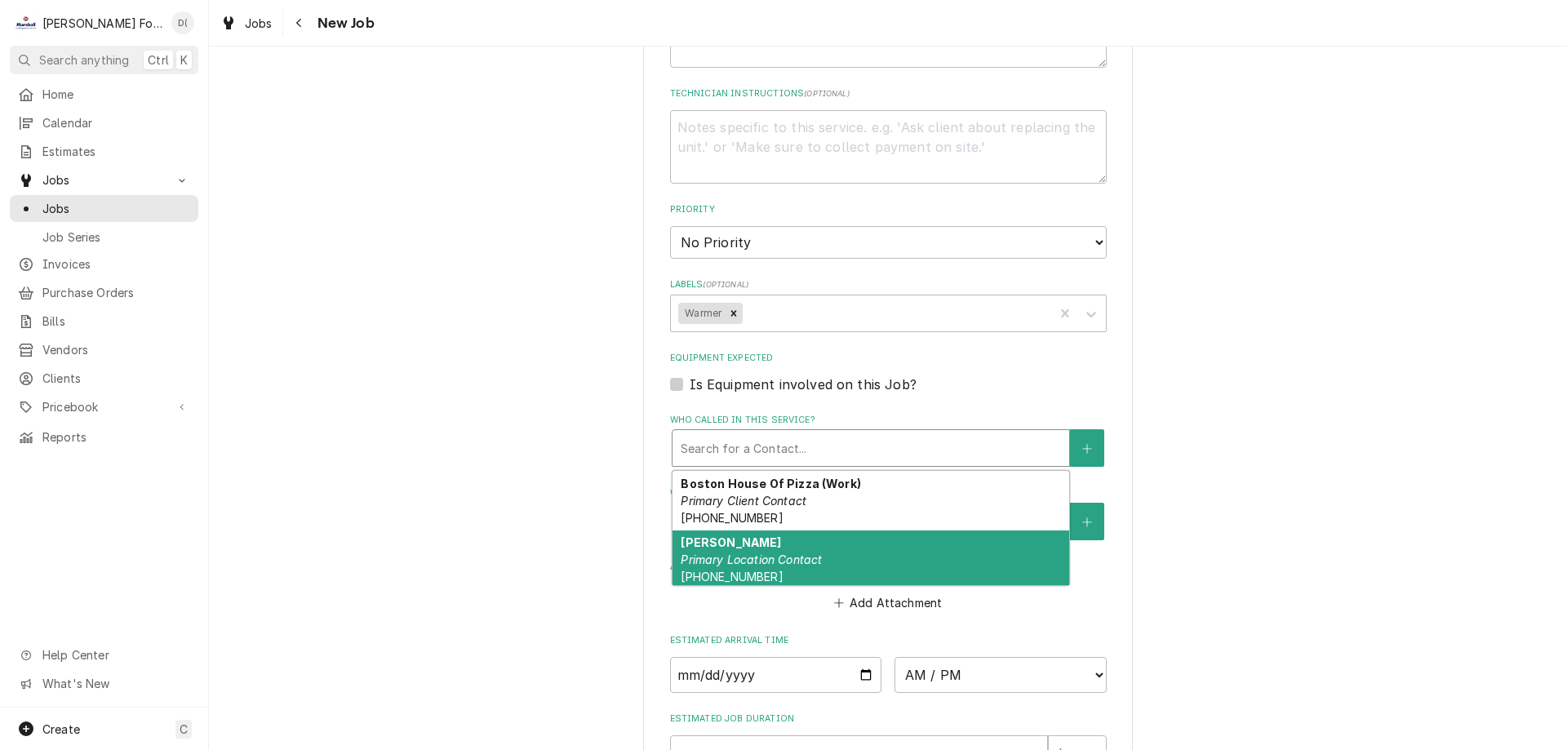
click at [719, 542] on div "Fay Primary Location Contact (401) 749-3030" at bounding box center [871, 561] width 397 height 60
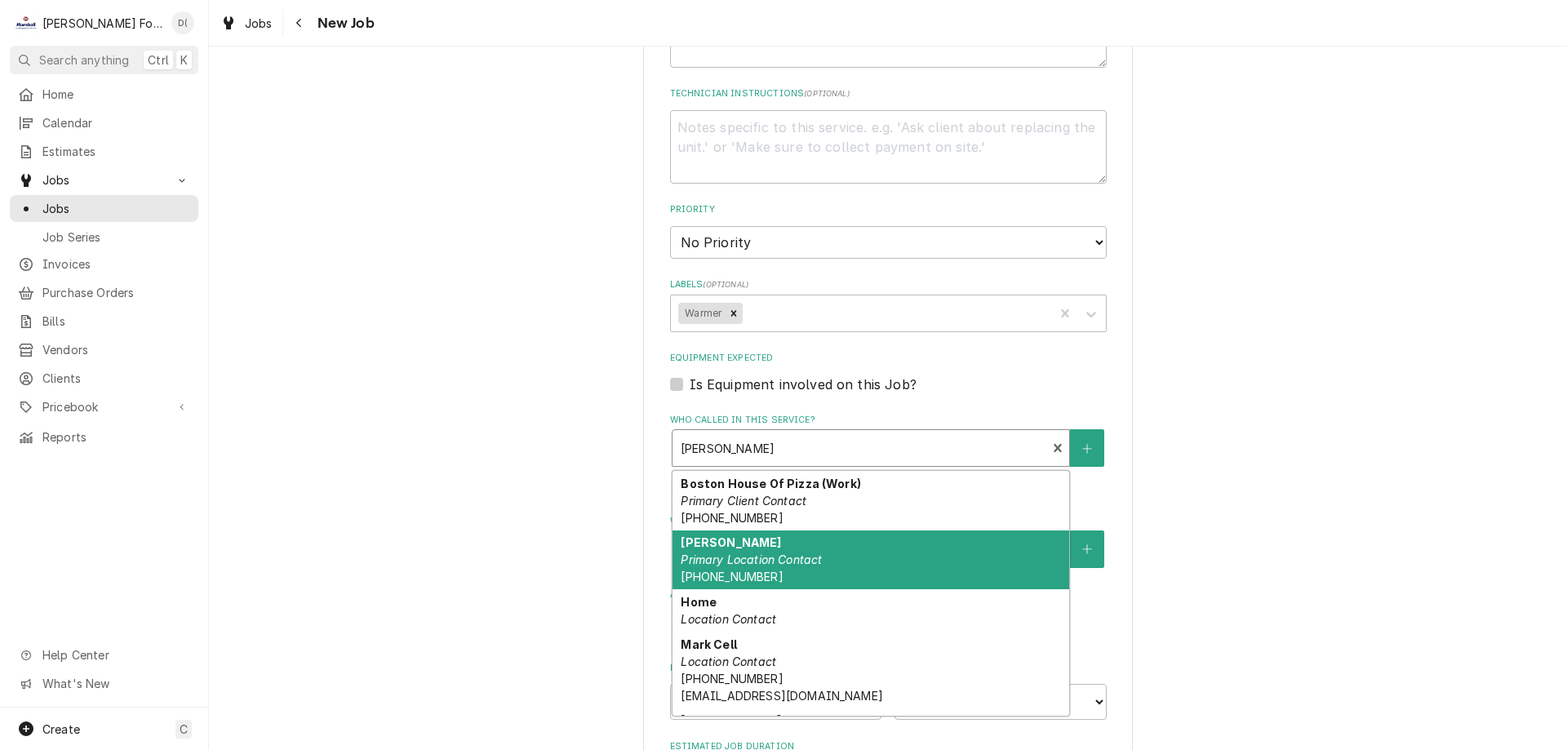
click at [709, 459] on div "Who called in this service?" at bounding box center [860, 448] width 358 height 29
click at [709, 565] on em "Primary Location Contact" at bounding box center [751, 560] width 141 height 14
type textarea "x"
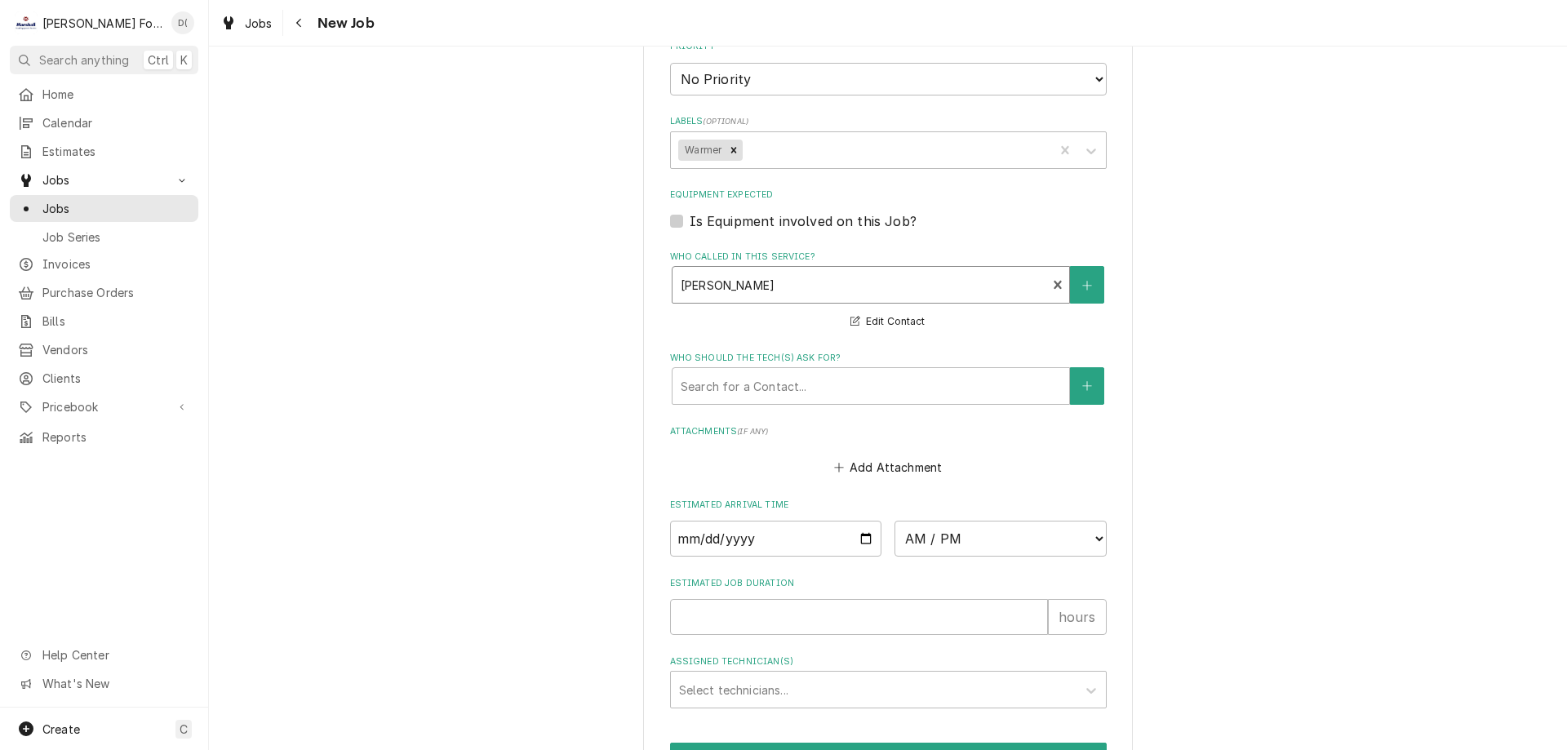
scroll to position [1143, 0]
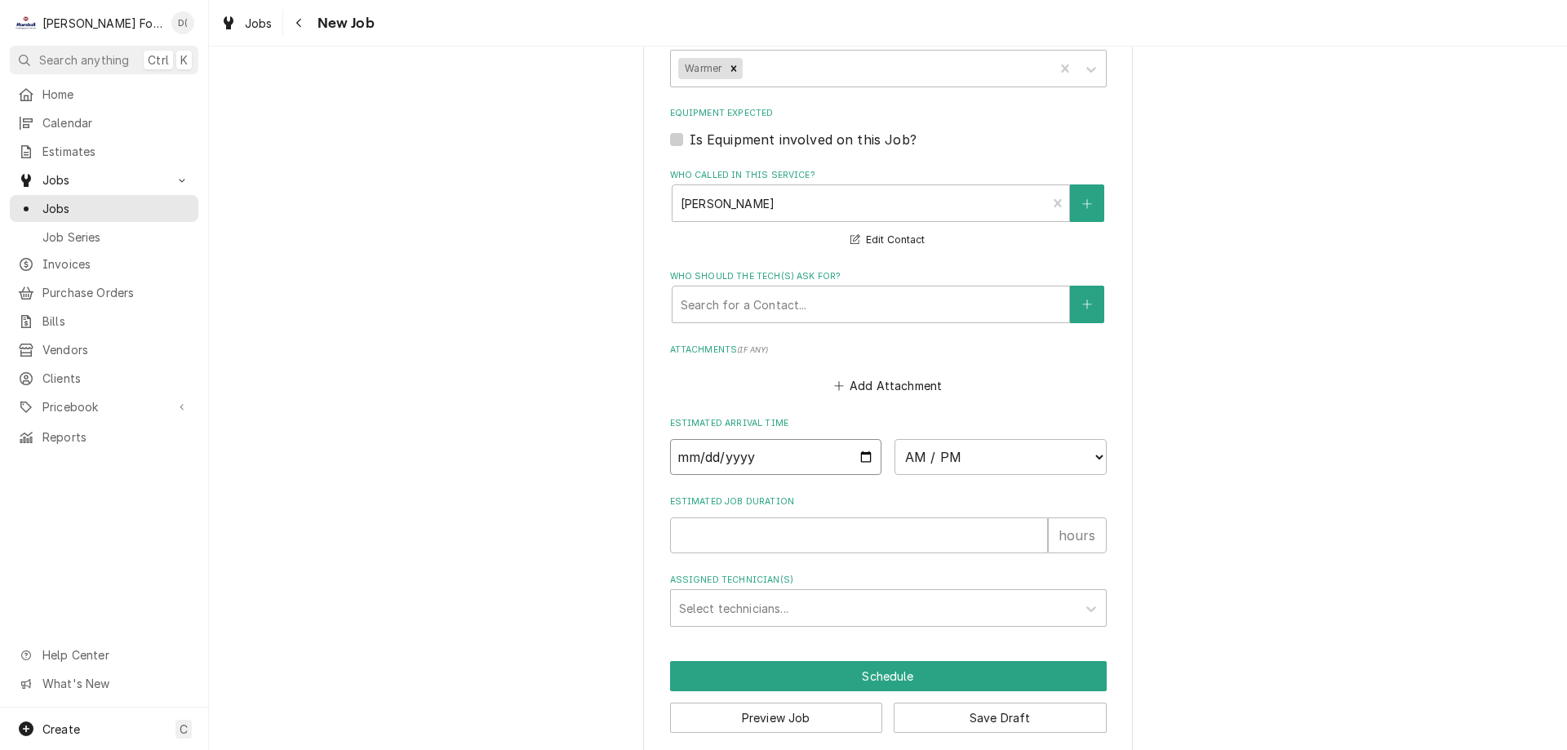
click at [858, 455] on input "Date" at bounding box center [776, 457] width 212 height 36
type input "2025-10-03"
click at [958, 474] on select "AM / PM 6:00 AM 6:15 AM 6:30 AM 6:45 AM 7:00 AM 7:15 AM 7:30 AM 7:45 AM 8:00 AM…" at bounding box center [1001, 457] width 212 height 36
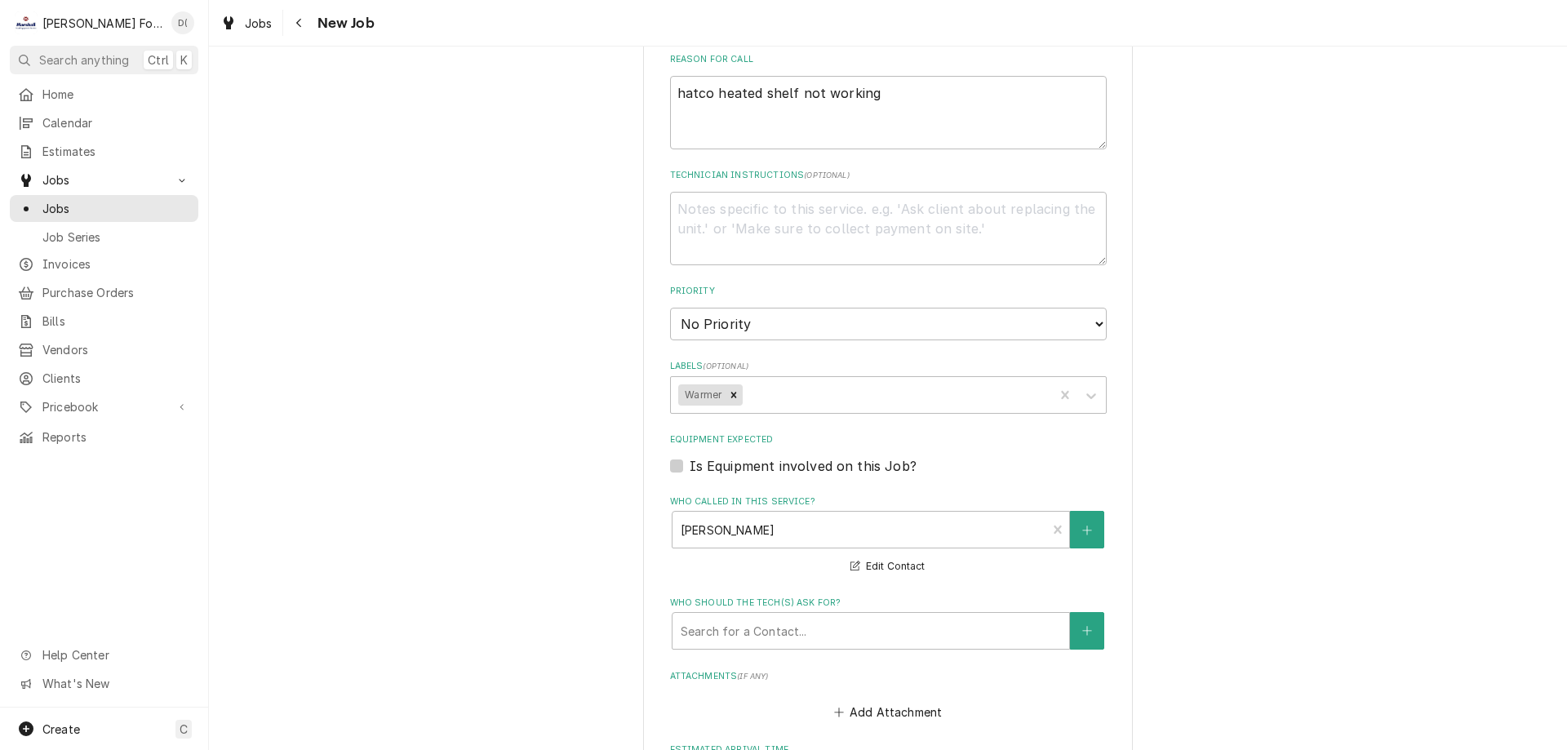
scroll to position [490, 0]
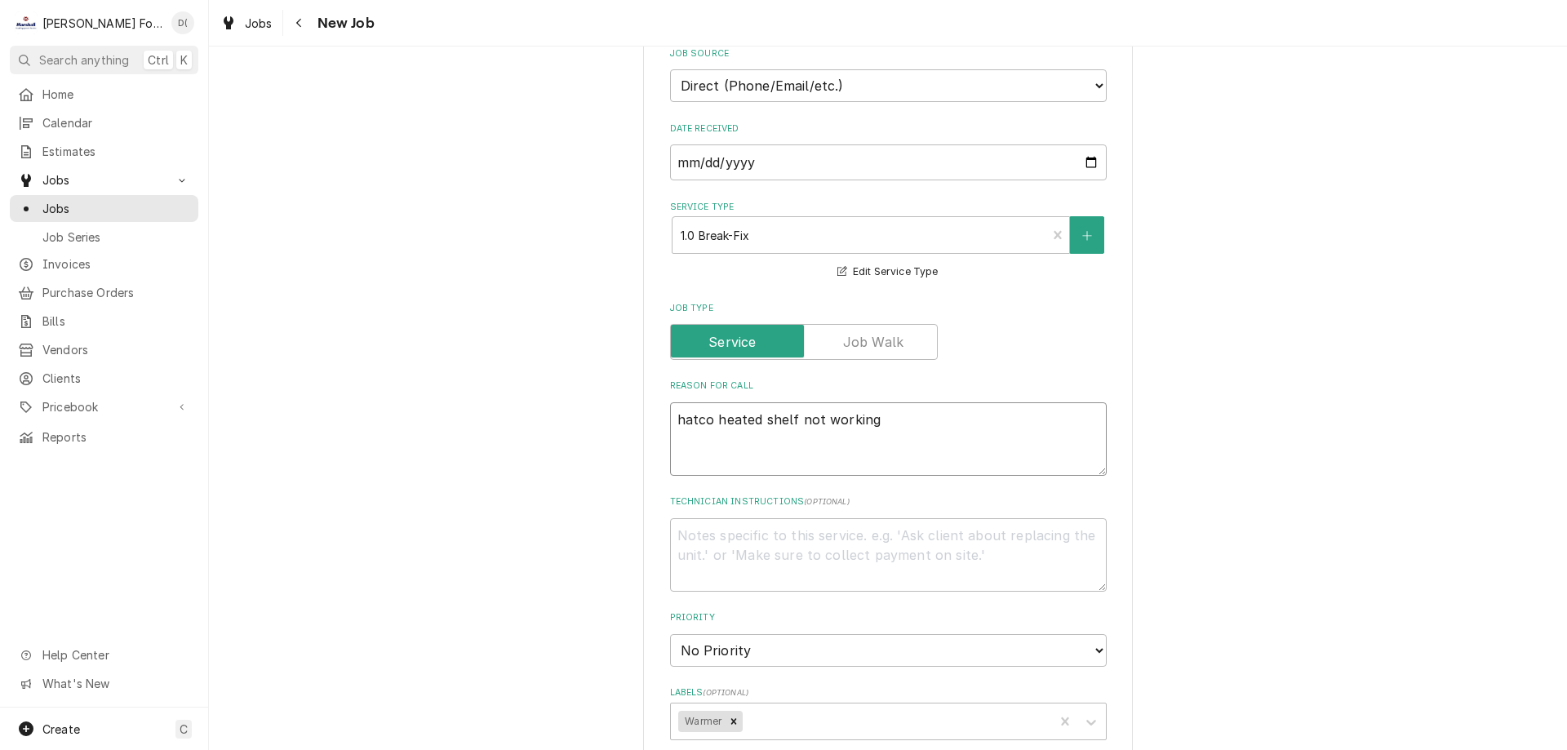
click at [941, 433] on textarea "hatco heated shelf not working" at bounding box center [888, 438] width 437 height 73
type textarea "x"
type textarea "hatco heated shelf not working"
type textarea "x"
type textarea "hatco heated shelf not working"
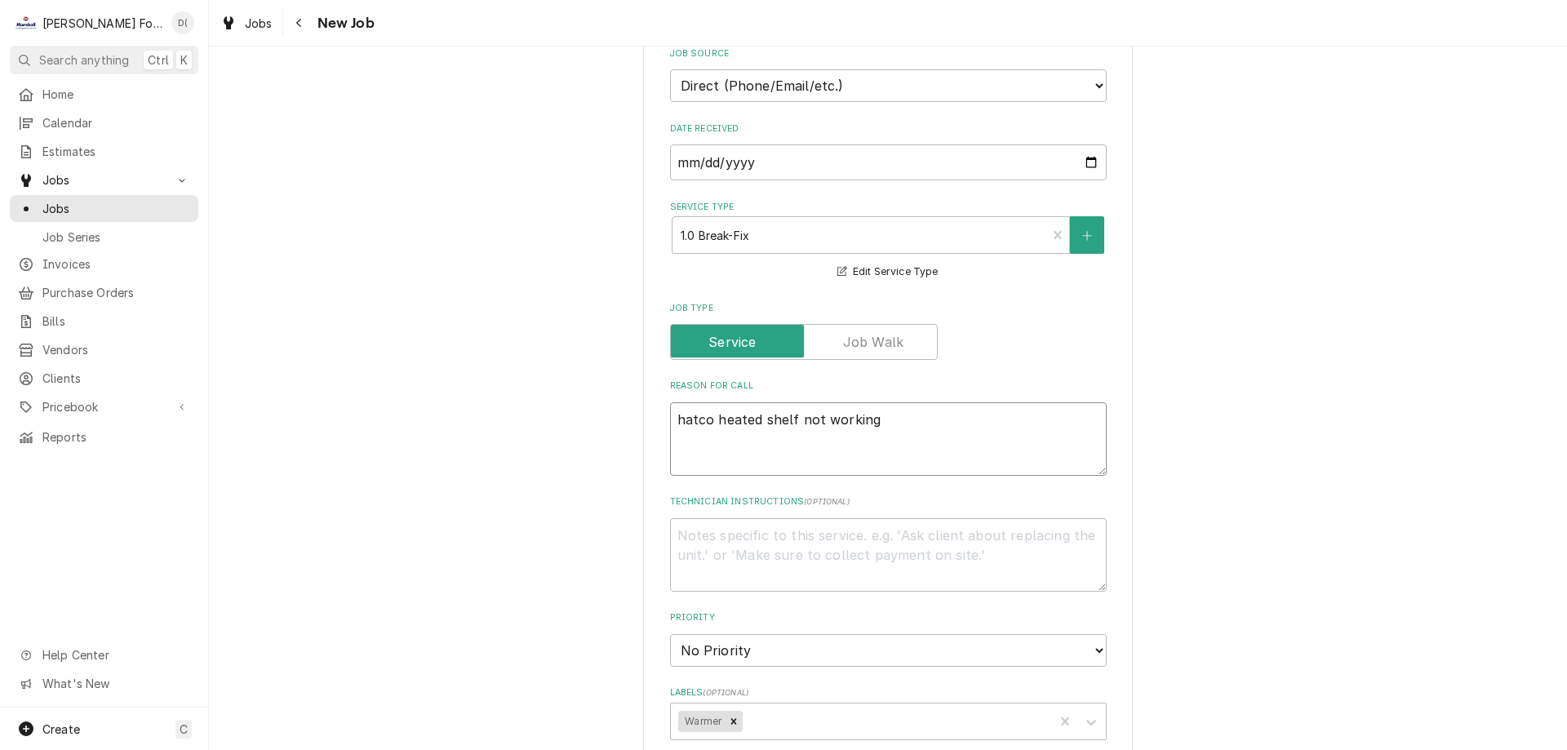
type textarea "x"
type textarea "hatco heated shelf not working 1"
type textarea "x"
type textarea "hatco heated shelf not working 11"
type textarea "x"
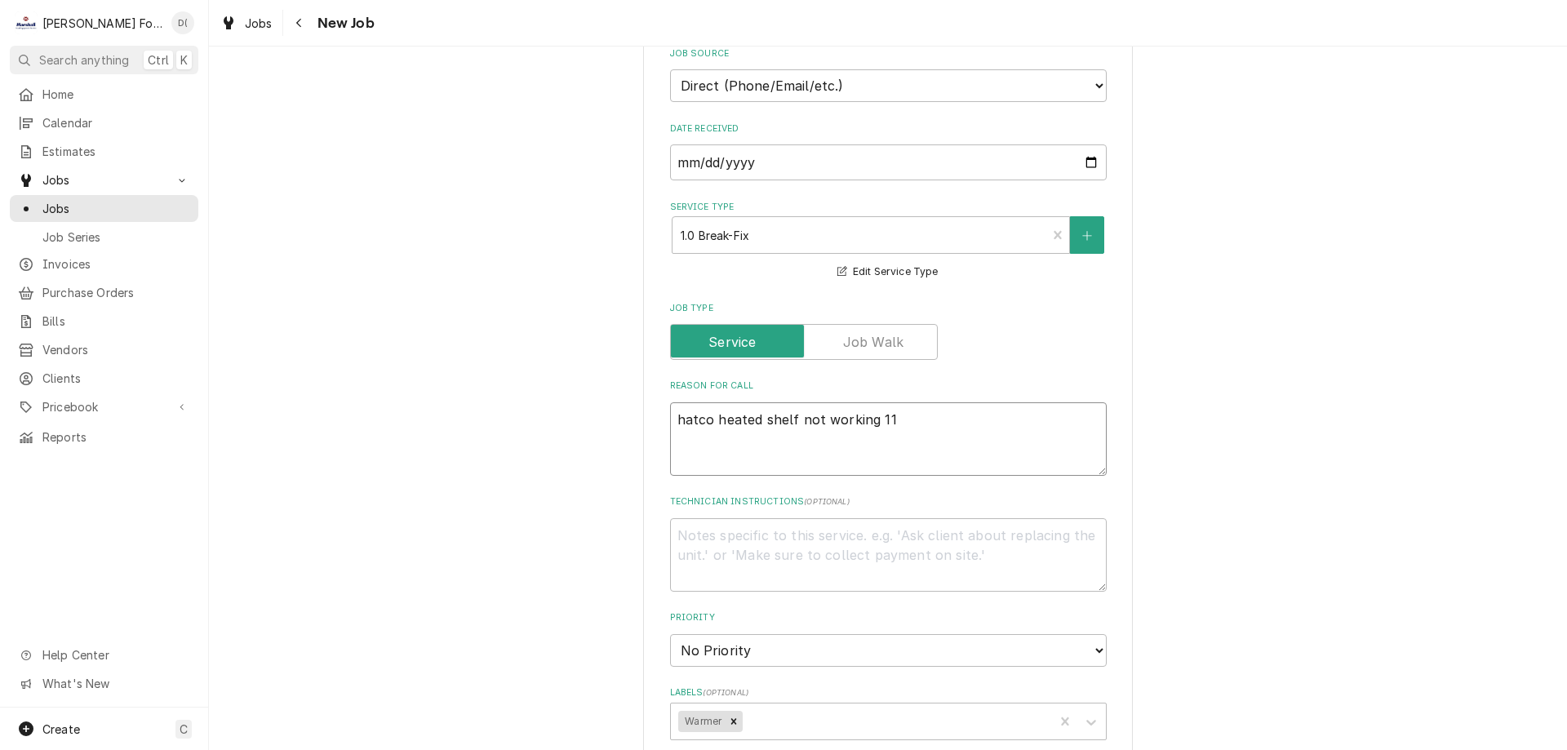
type textarea "hatco heated shelf not working 11a"
type textarea "x"
type textarea "hatco heated shelf not working 11am"
type textarea "x"
type textarea "hatco heated shelf not working 11am-"
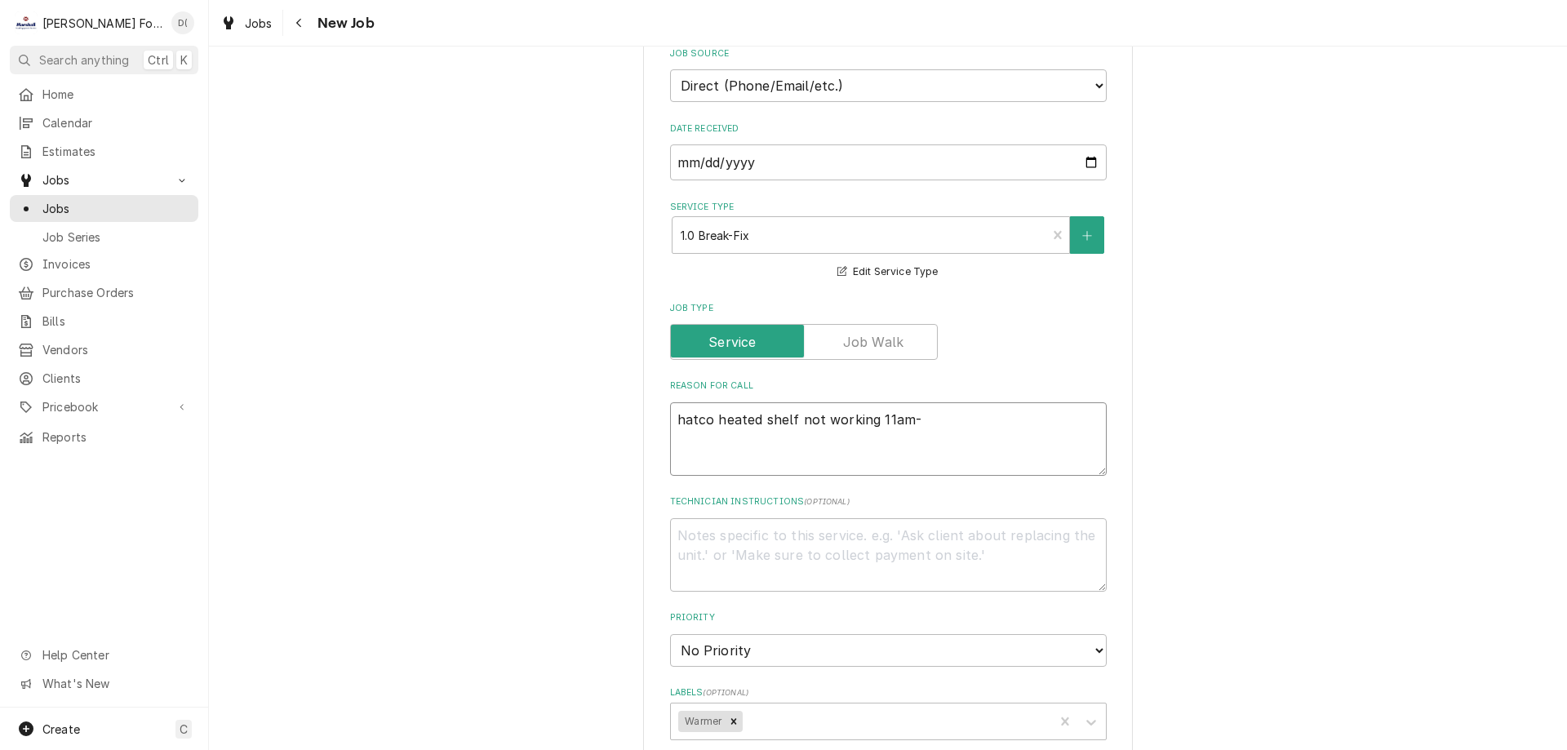
type textarea "x"
type textarea "hatco heated shelf not working 11am-1"
type textarea "x"
type textarea "hatco heated shelf not working 11am-10"
type textarea "x"
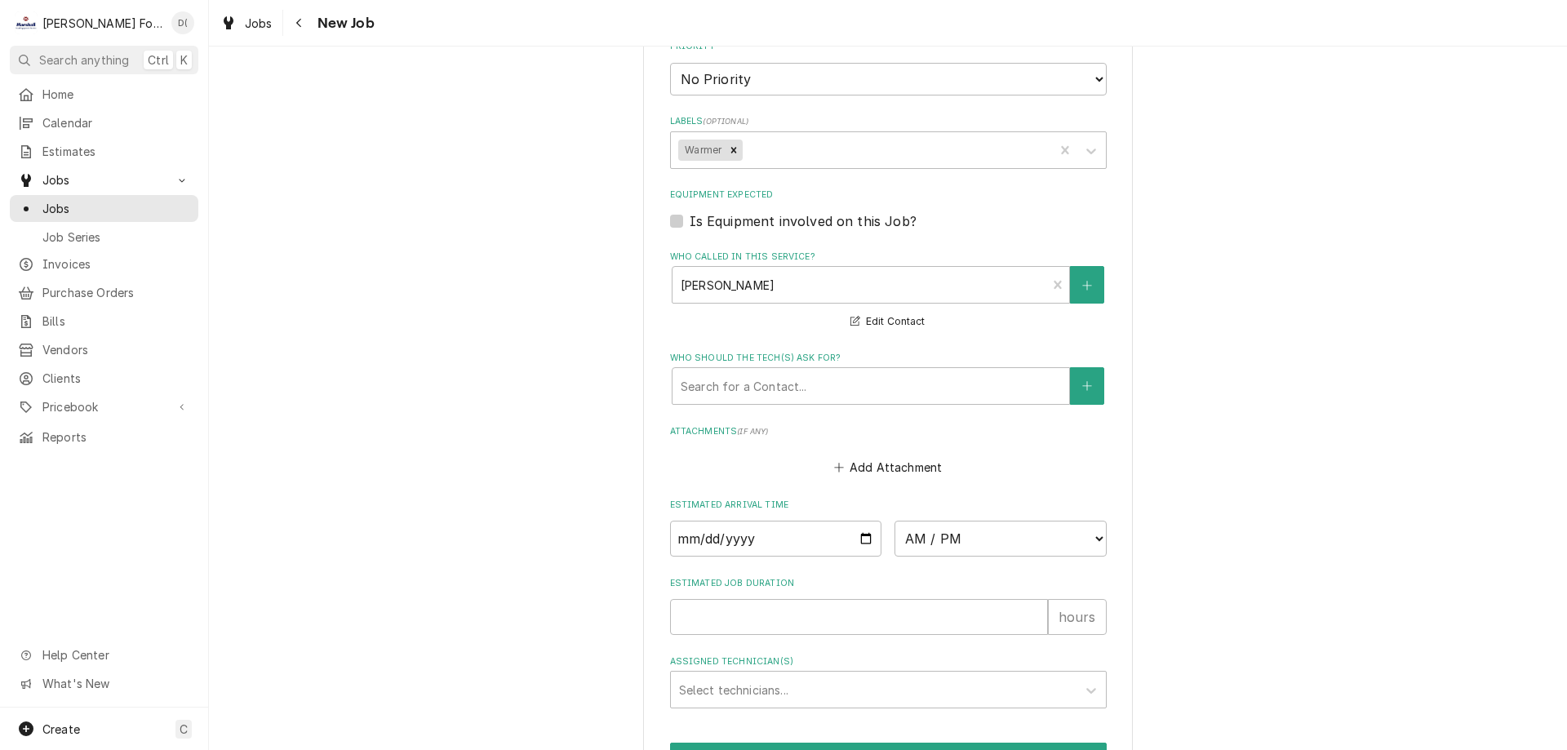
scroll to position [1161, 0]
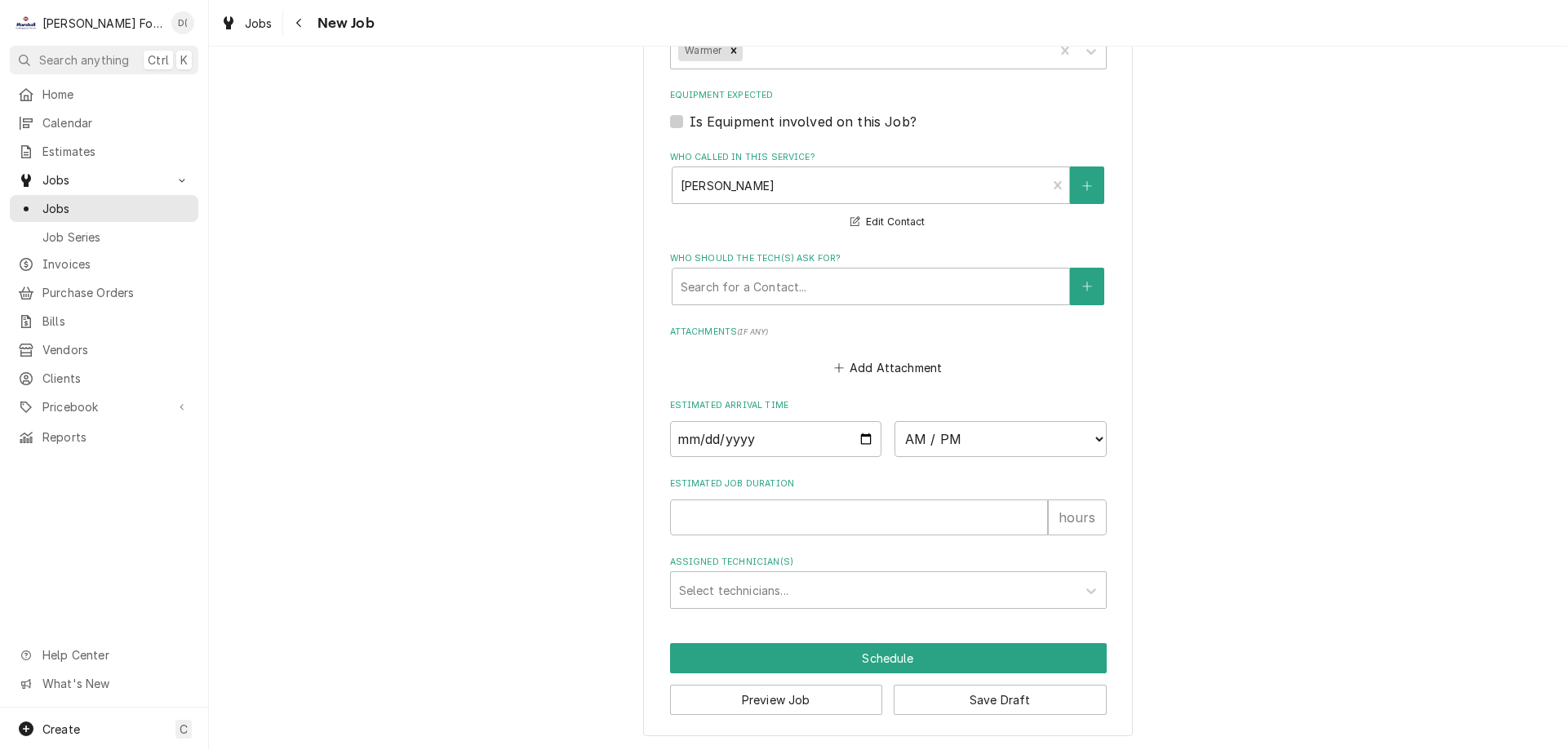
type textarea "hatco heated shelf not working 11am-10"
click at [683, 502] on input "Estimated Job Duration" at bounding box center [859, 518] width 378 height 36
type textarea "x"
type input "1"
type textarea "x"
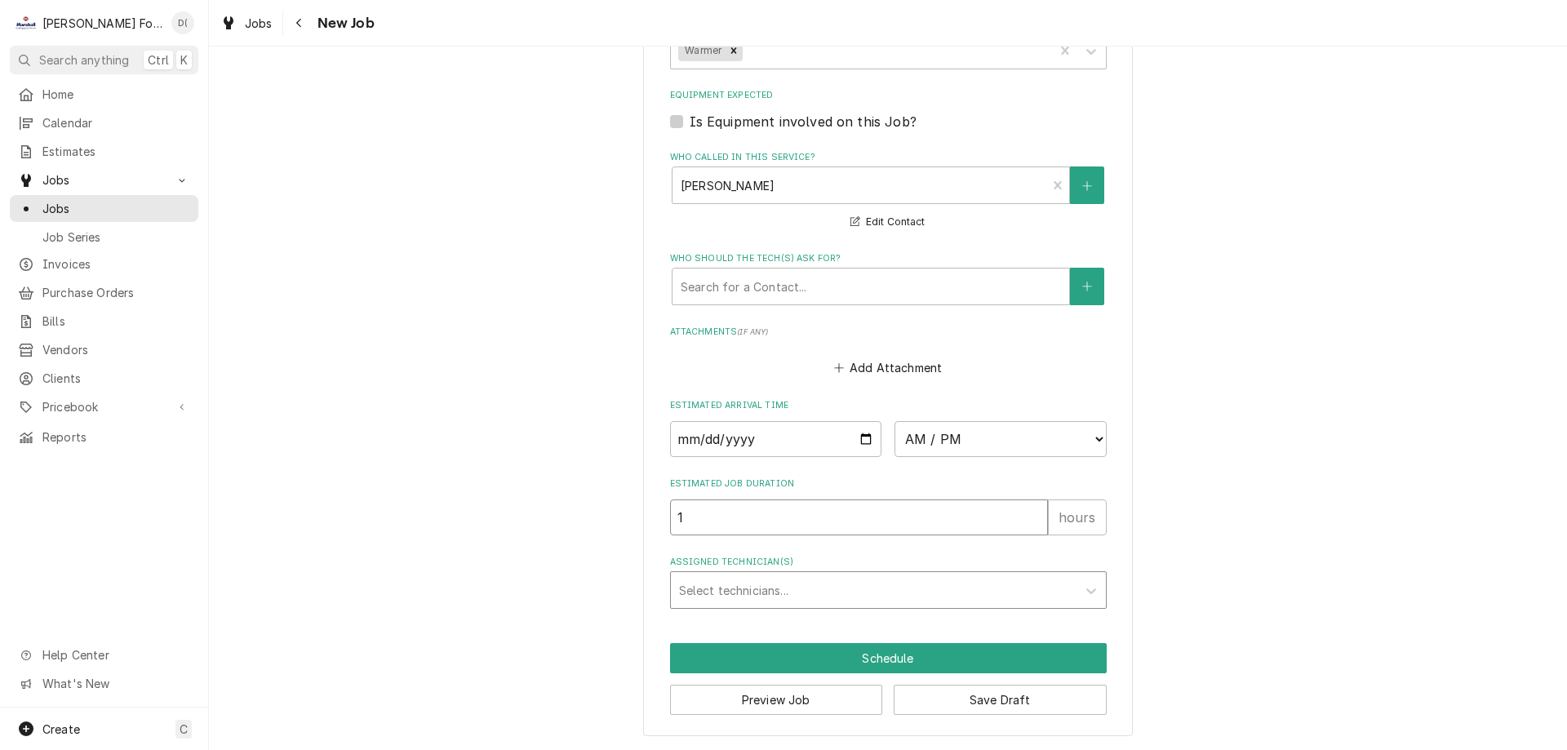
type input "1"
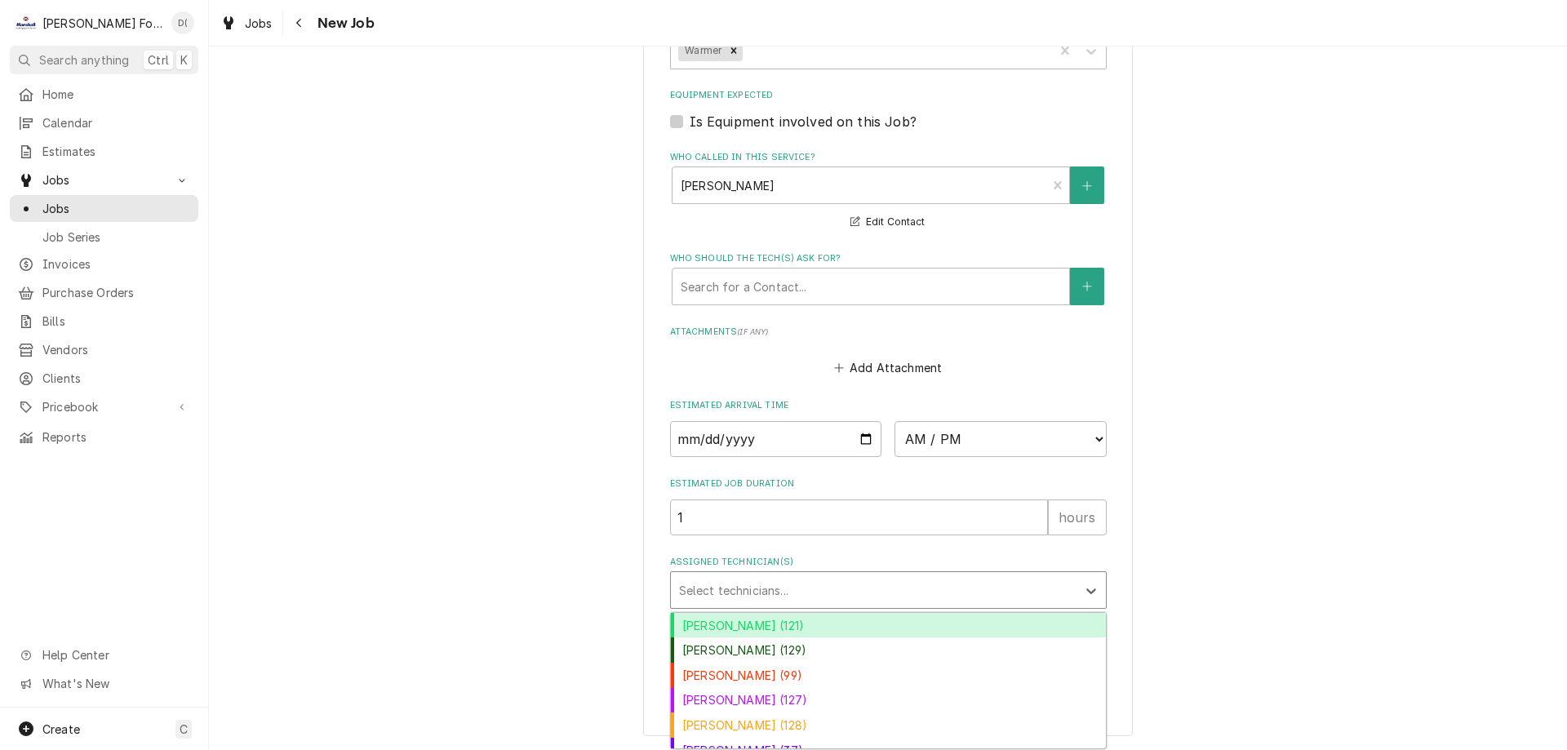
click at [741, 591] on div "Assigned Technician(s)" at bounding box center [873, 590] width 389 height 29
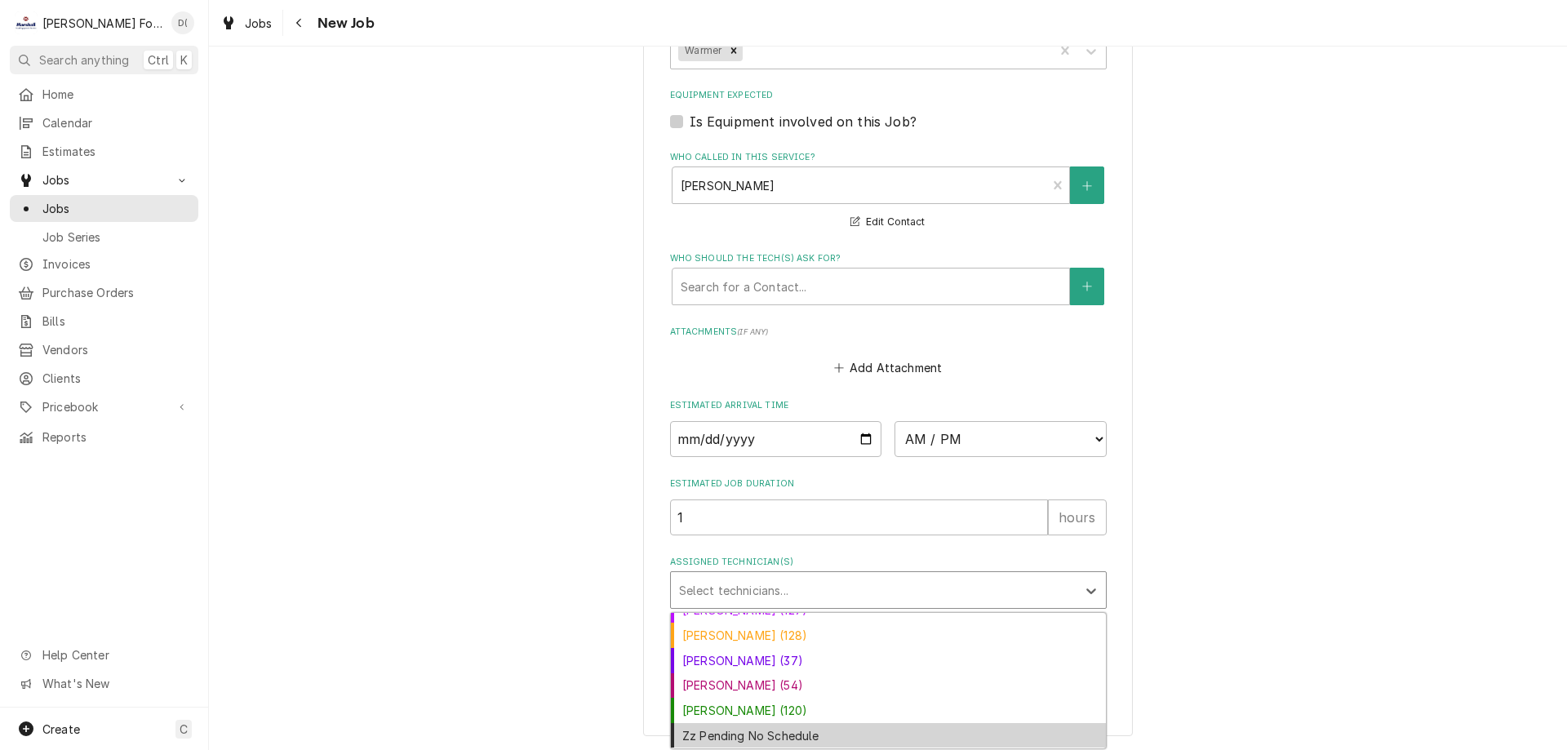
click at [741, 740] on div "Zz Pending No Schedule" at bounding box center [888, 735] width 435 height 25
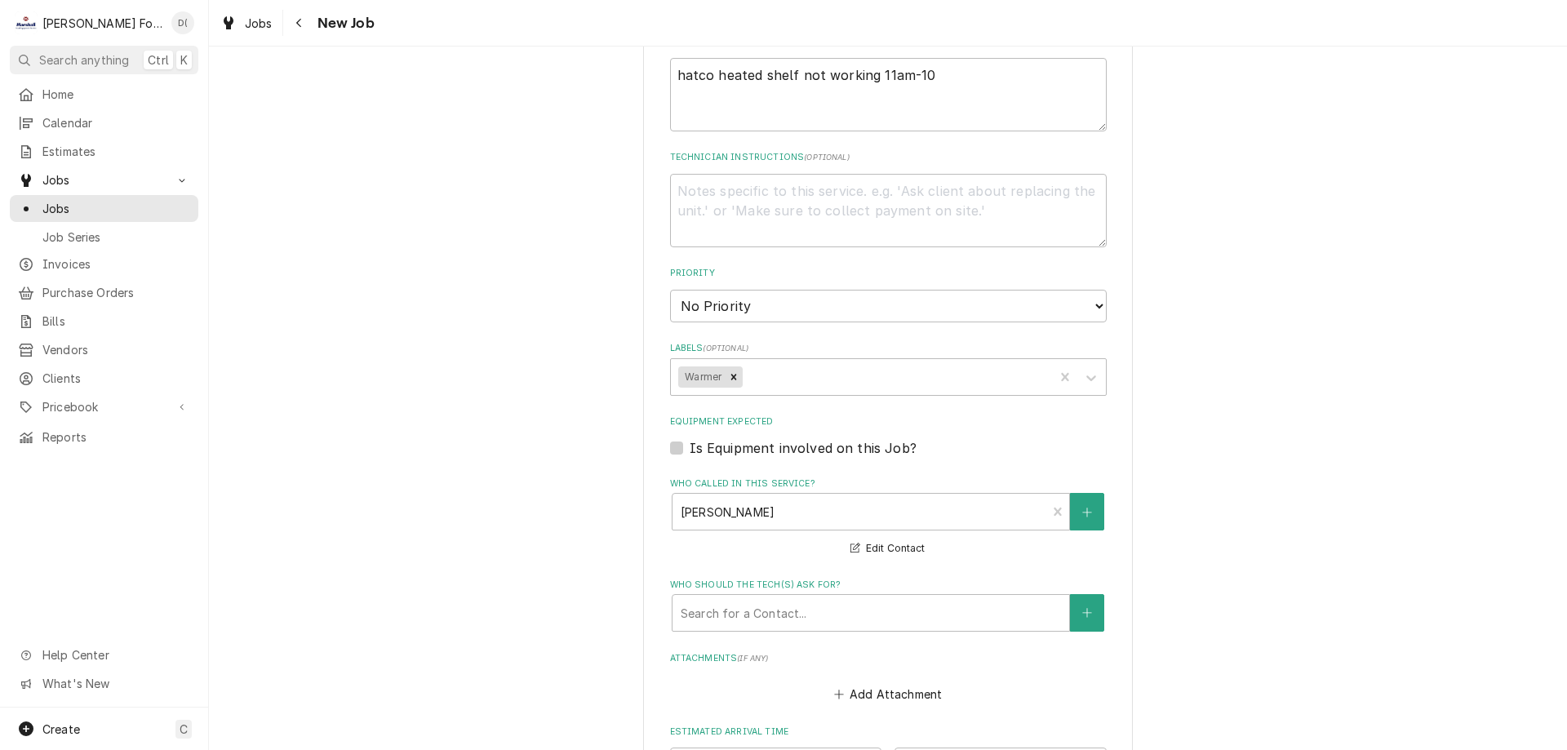
scroll to position [671, 0]
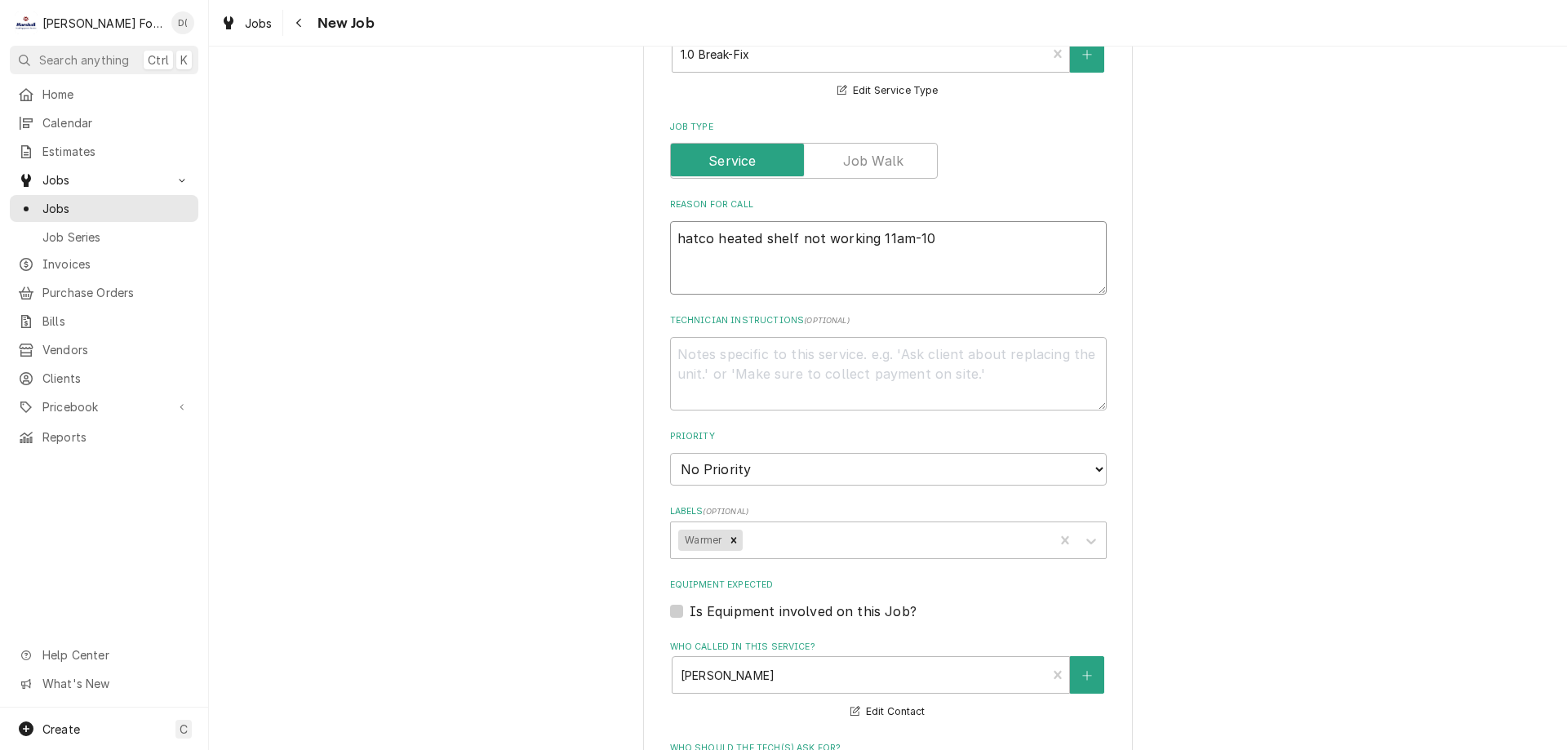
click at [969, 260] on textarea "hatco heated shelf not working 11am-10" at bounding box center [888, 257] width 437 height 73
type textarea "x"
type textarea "hatco heated shelf not working 11am-10"
type textarea "x"
type textarea "hatco heated shelf not working 11am-10 c"
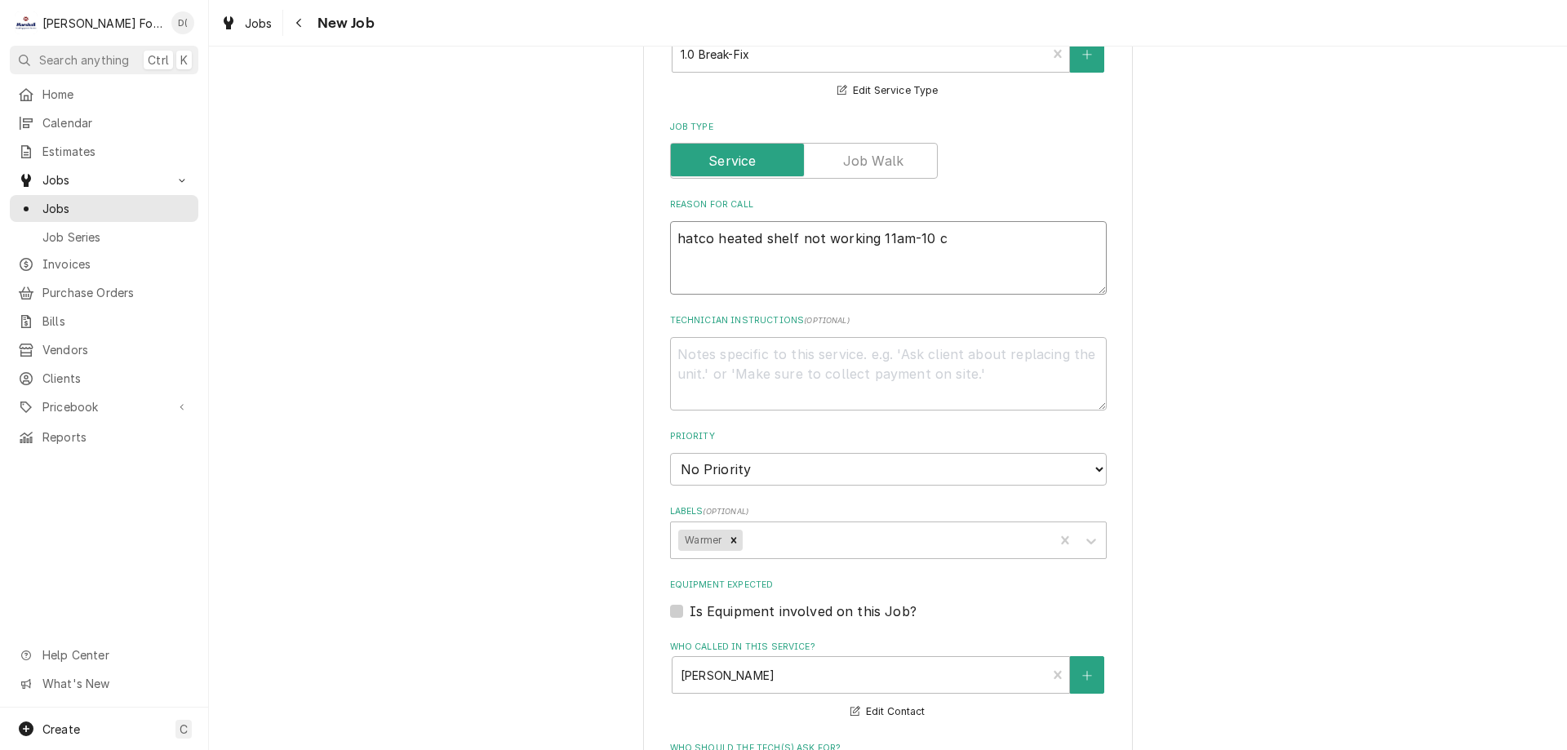
type textarea "x"
type textarea "hatco heated shelf not working 11am-10 ca"
type textarea "x"
type textarea "hatco heated shelf not working 11am-10 cal"
type textarea "x"
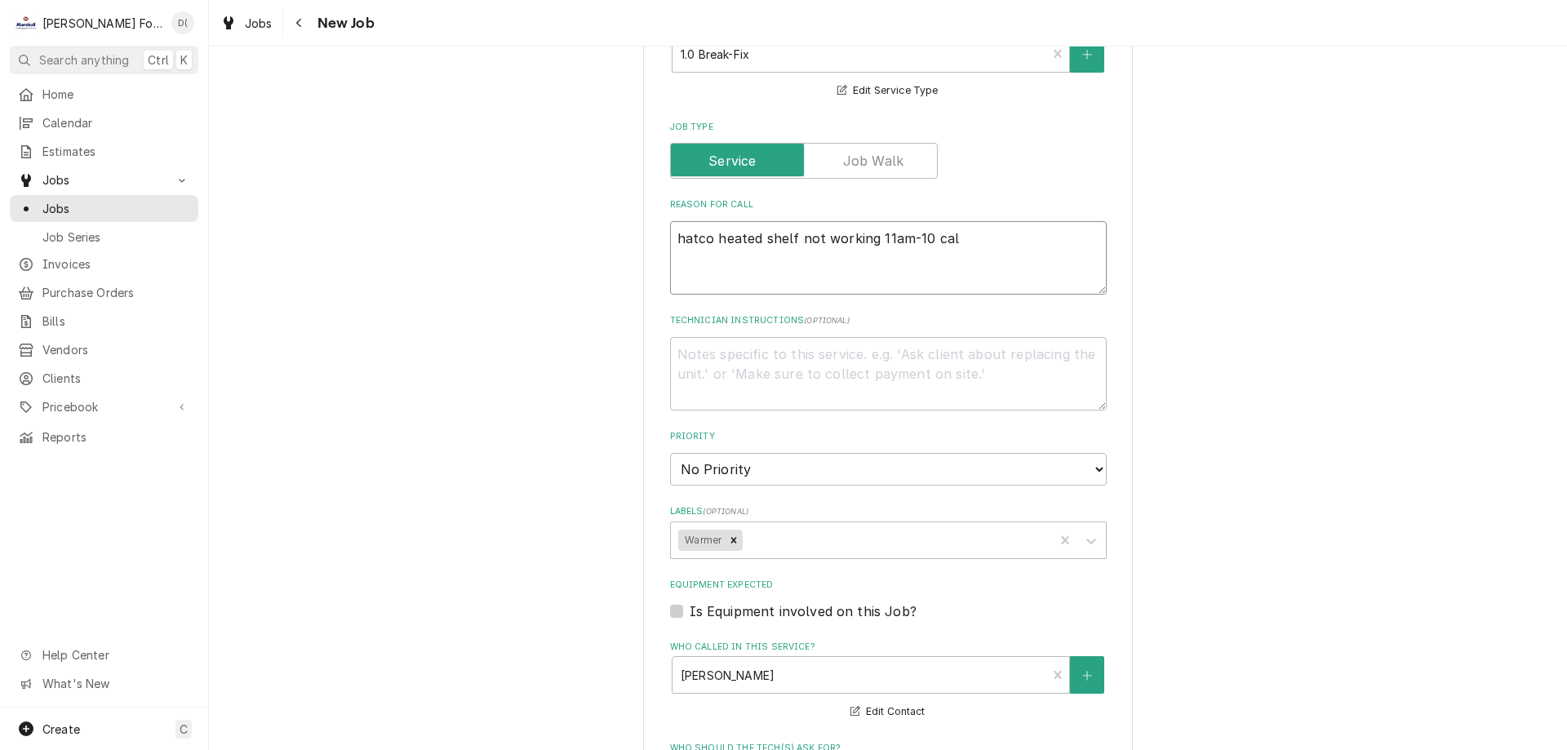
type textarea "hatco heated shelf not working 11am-10 call"
type textarea "x"
type textarea "hatco heated shelf not working 11am-10 call"
type textarea "x"
type textarea "hatco heated shelf not working 11am-10 call w"
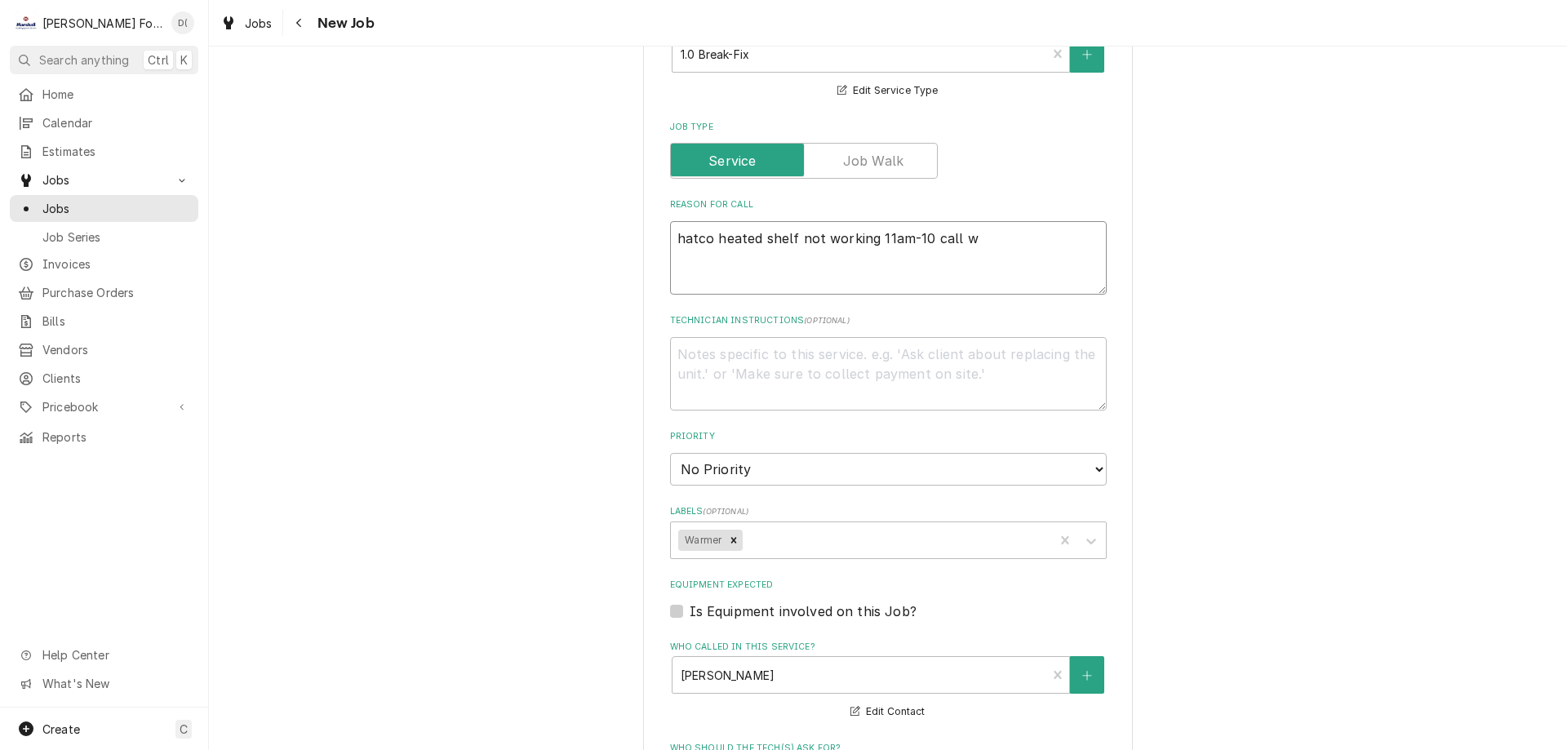
type textarea "x"
type textarea "hatco heated shelf not working 11am-10 call wh"
type textarea "x"
type textarea "hatco heated shelf not working 11am-10 call whe"
type textarea "x"
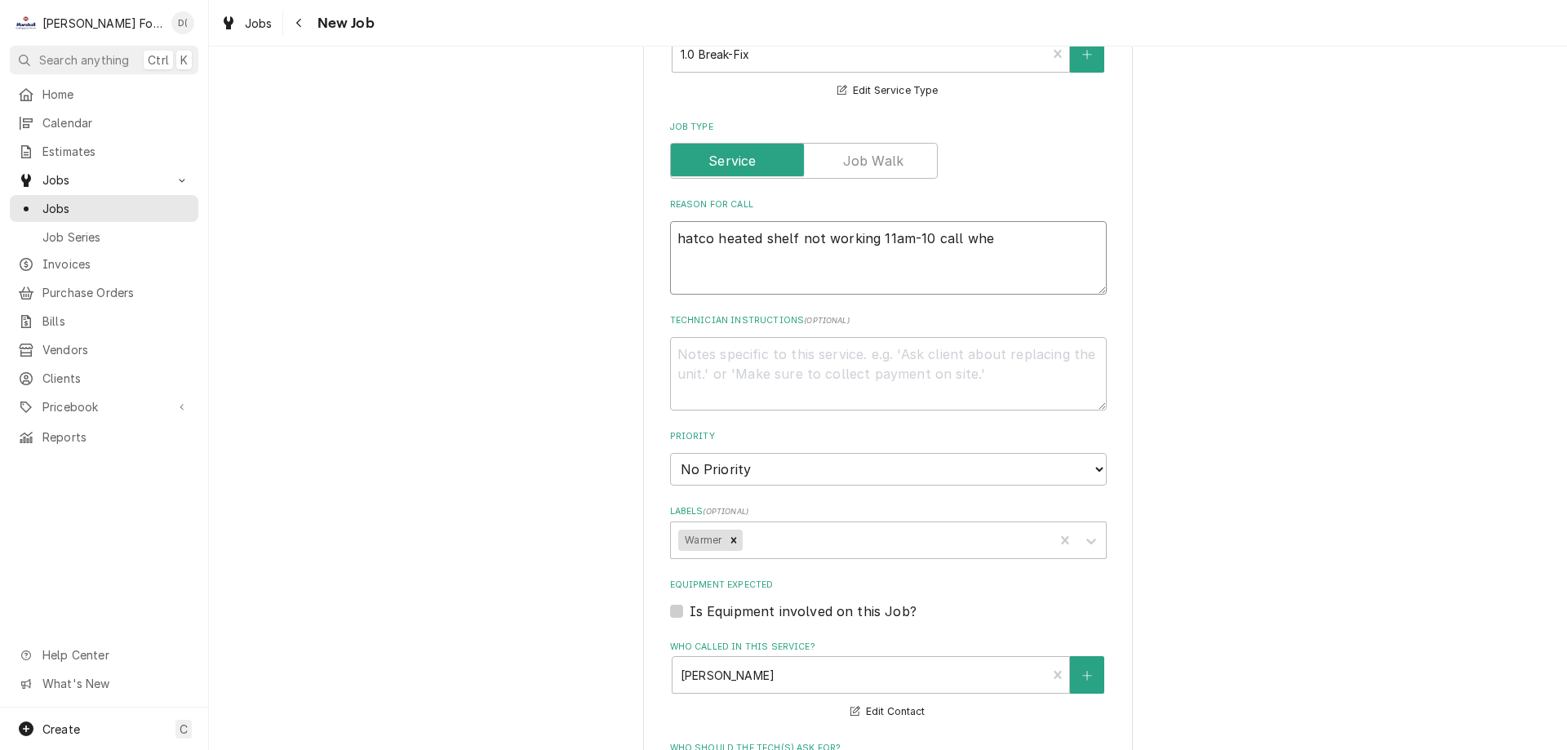
type textarea "hatco heated shelf not working 11am-10 call when"
type textarea "x"
type textarea "hatco heated shelf not working 11am-10 call when"
type textarea "x"
type textarea "hatco heated shelf not working 11am-10 call when i"
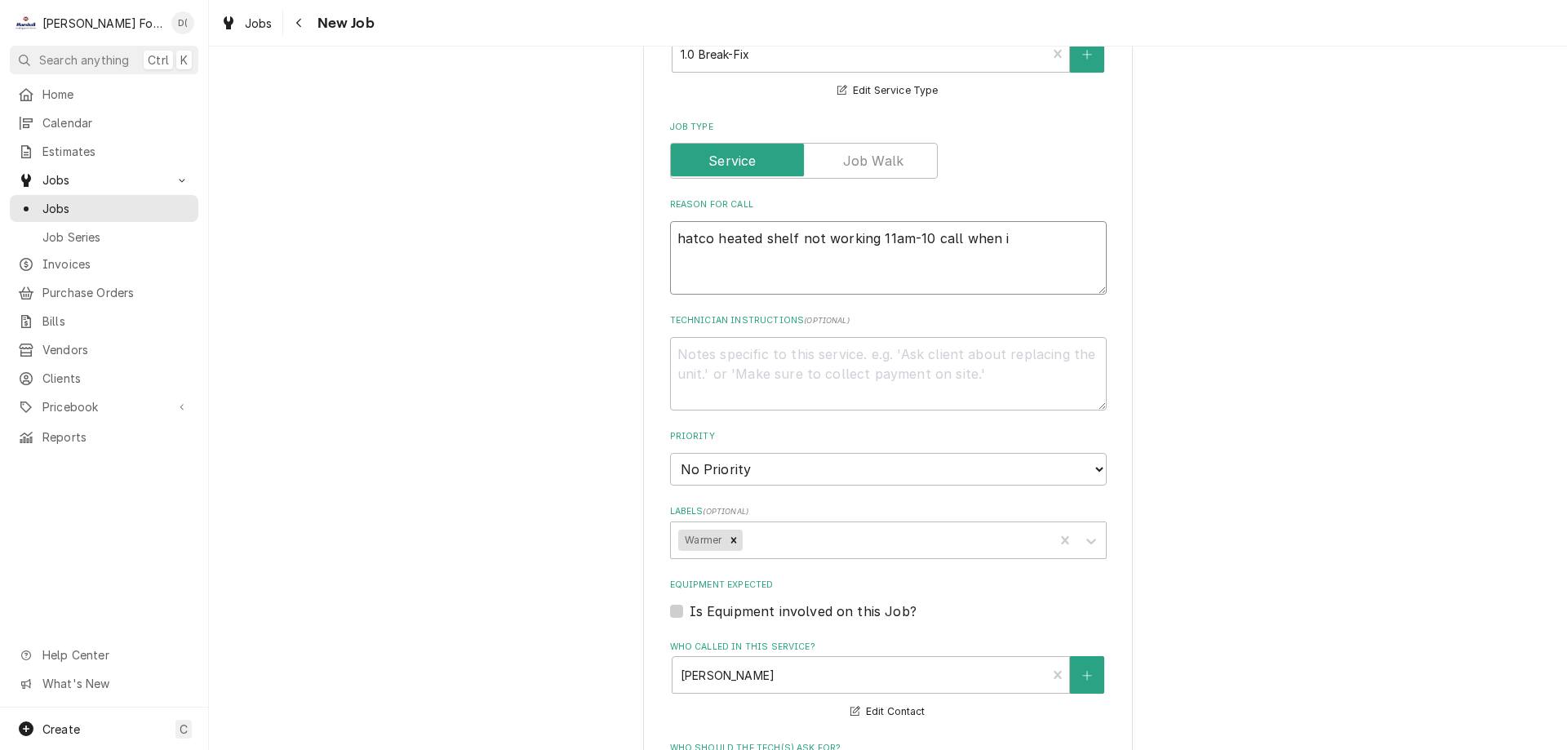
type textarea "x"
type textarea "hatco heated shelf not working 11am-10 call when"
type textarea "x"
type textarea "hatco heated shelf not working 11am-10 call when o"
type textarea "x"
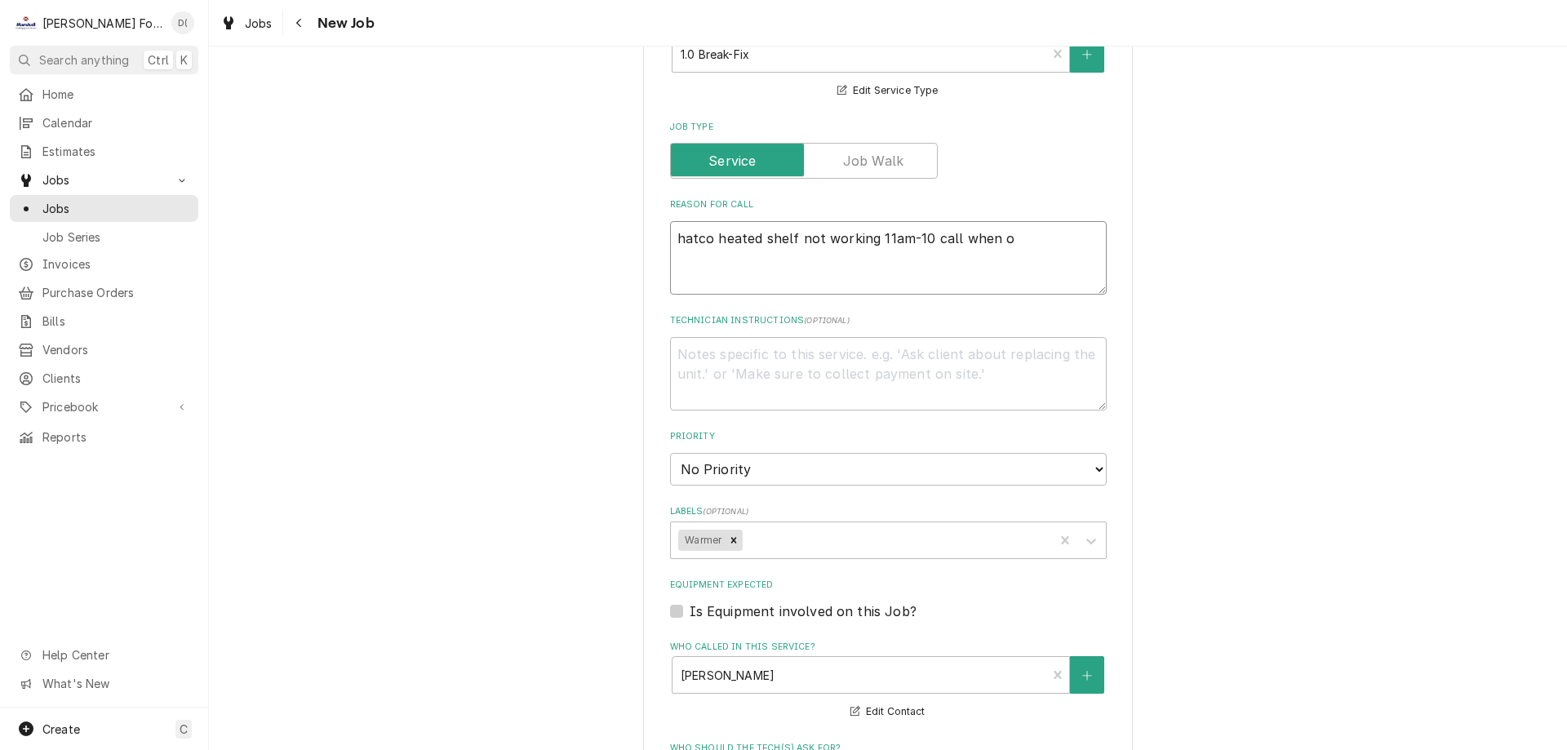
type textarea "hatco heated shelf not working 11am-10 call when on"
type textarea "x"
type textarea "hatco heated shelf not working 11am-10 call when on"
type textarea "x"
type textarea "hatco heated shelf not working 11am-10 call when on w"
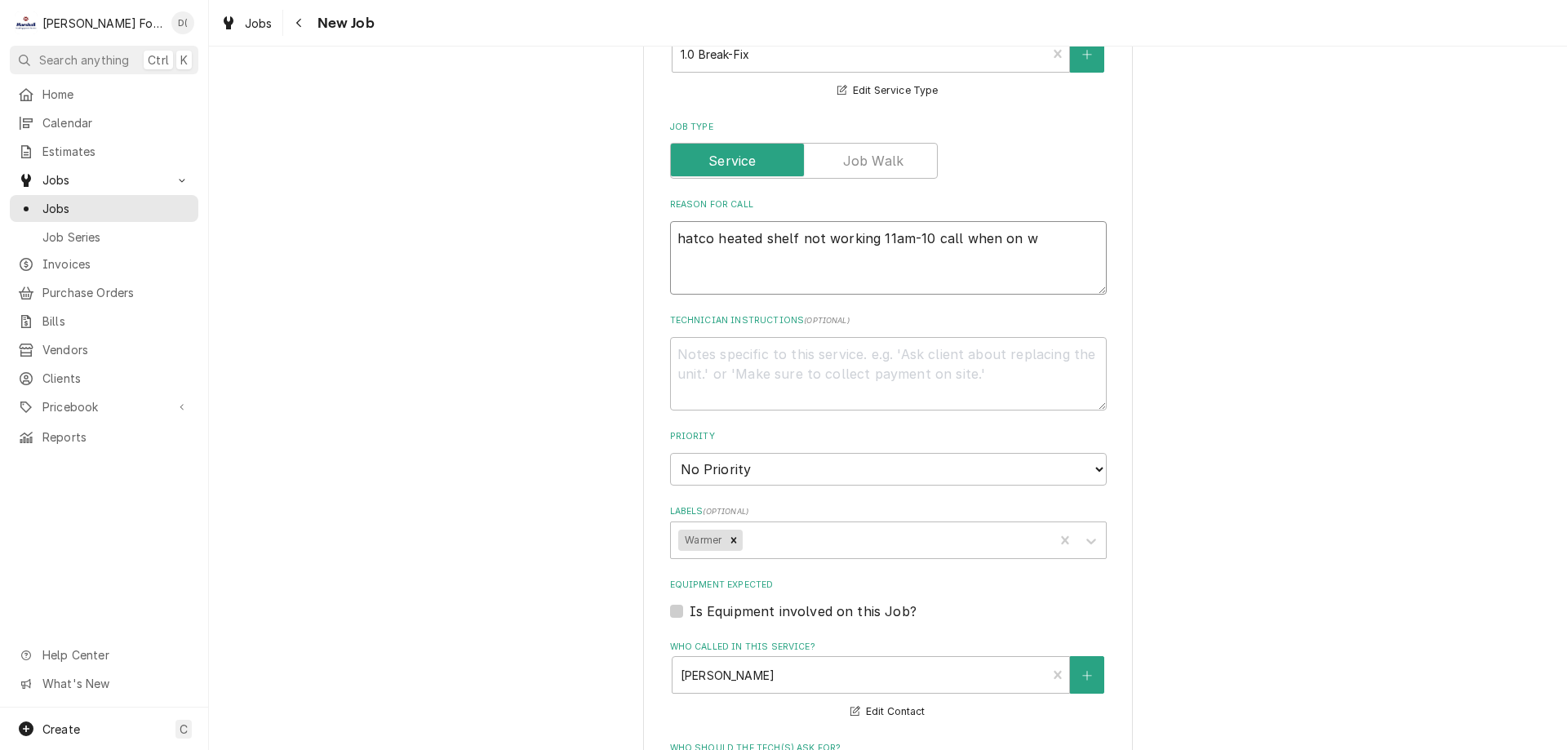
type textarea "x"
type textarea "hatco heated shelf not working 11am-10 call when on wa"
type textarea "x"
type textarea "hatco heated shelf not working 11am-10 call when on wayu"
type textarea "x"
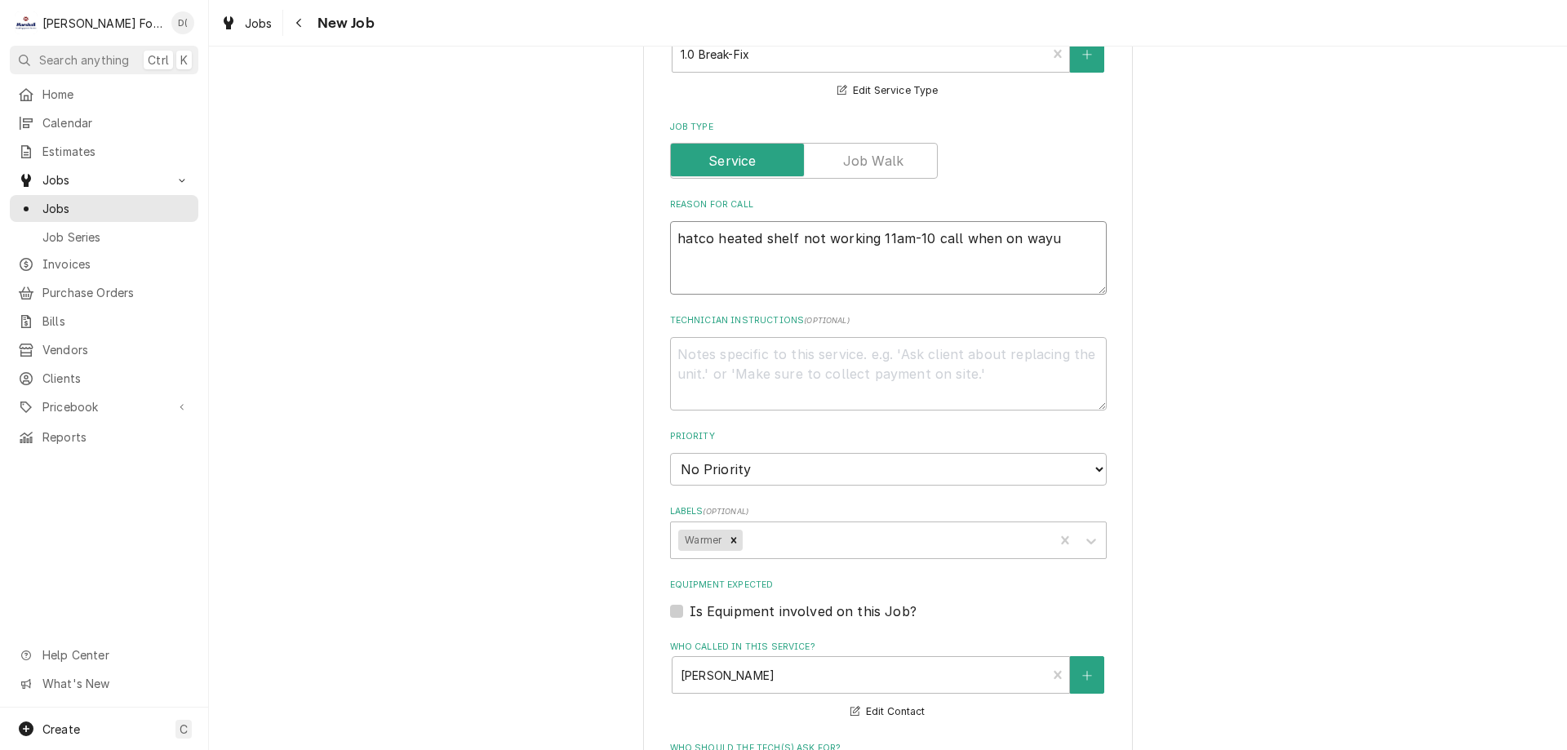
type textarea "hatco heated shelf not working 11am-10 call when on way"
type textarea "x"
type textarea "hatco heated shelf not working 11am-10 call when on way"
type textarea "x"
type textarea "hatco heated shelf not working 11am-10 call when on way 4"
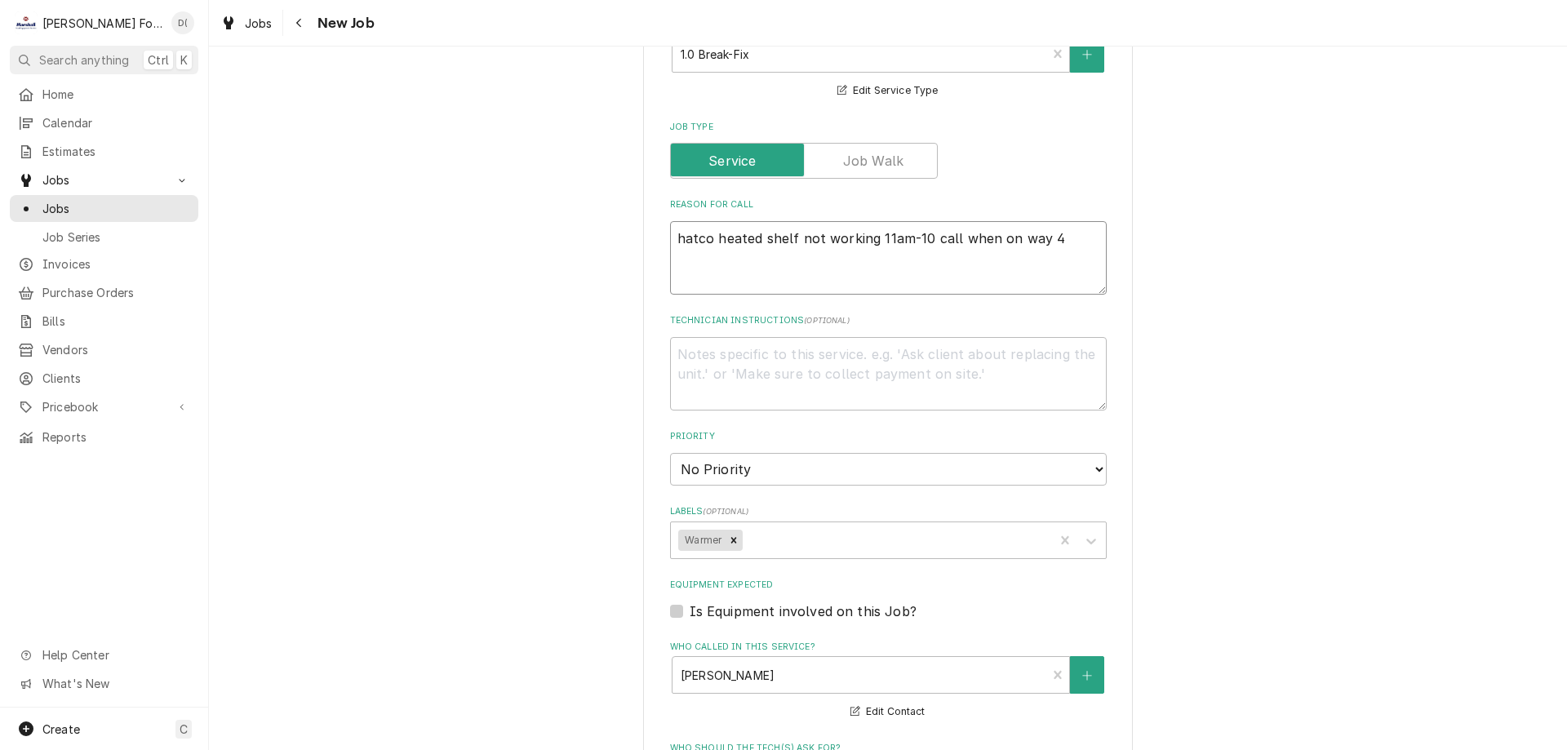
type textarea "x"
type textarea "hatco heated shelf not working 11am-10 call when on way 40"
type textarea "x"
type textarea "hatco heated shelf not working 11am-10 call when on way 401"
type textarea "x"
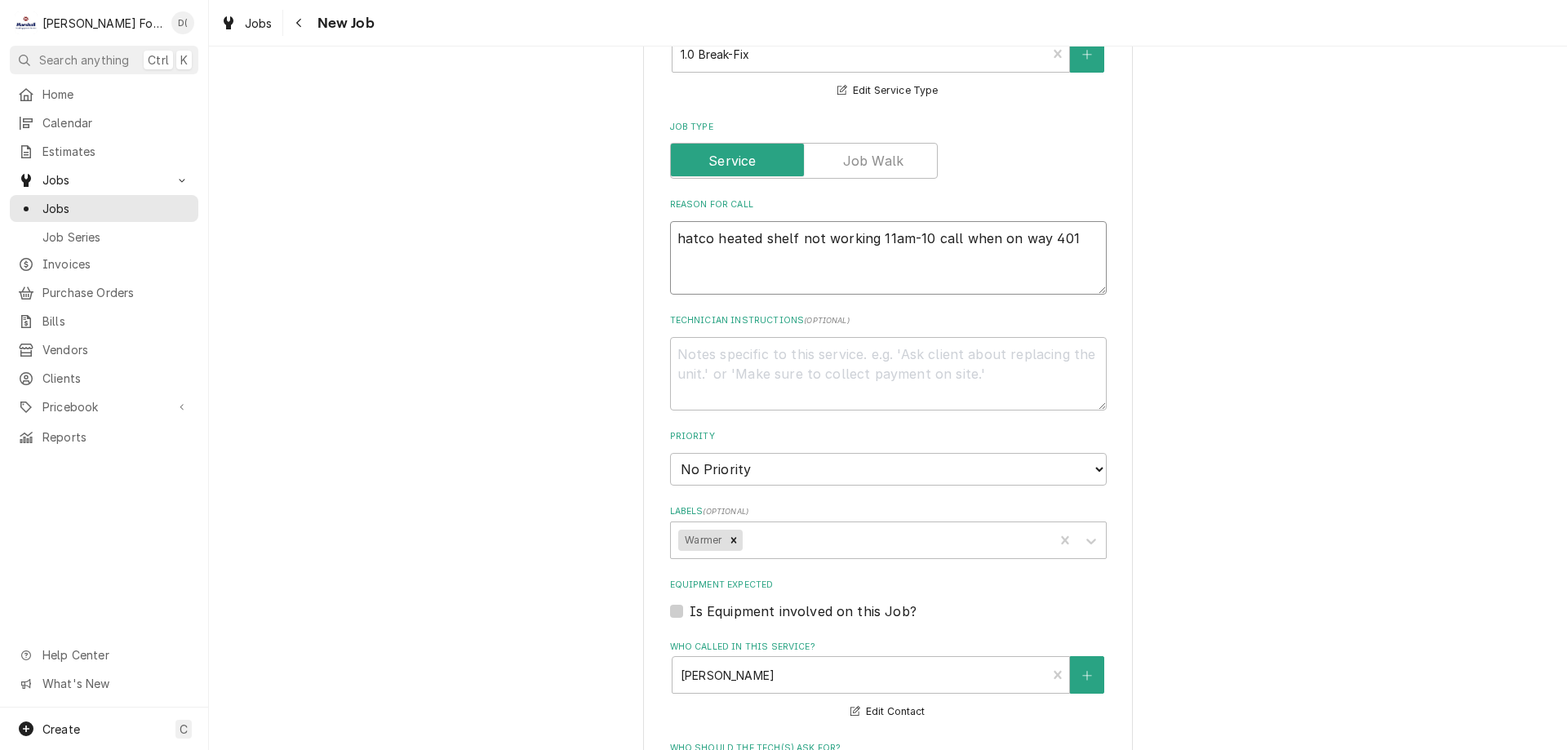
type textarea "hatco heated shelf not working 11am-10 call when on way 401-"
type textarea "x"
type textarea "hatco heated shelf not working 11am-10 call when on way 401-7"
type textarea "x"
type textarea "hatco heated shelf not working 11am-10 call when on way 401-74"
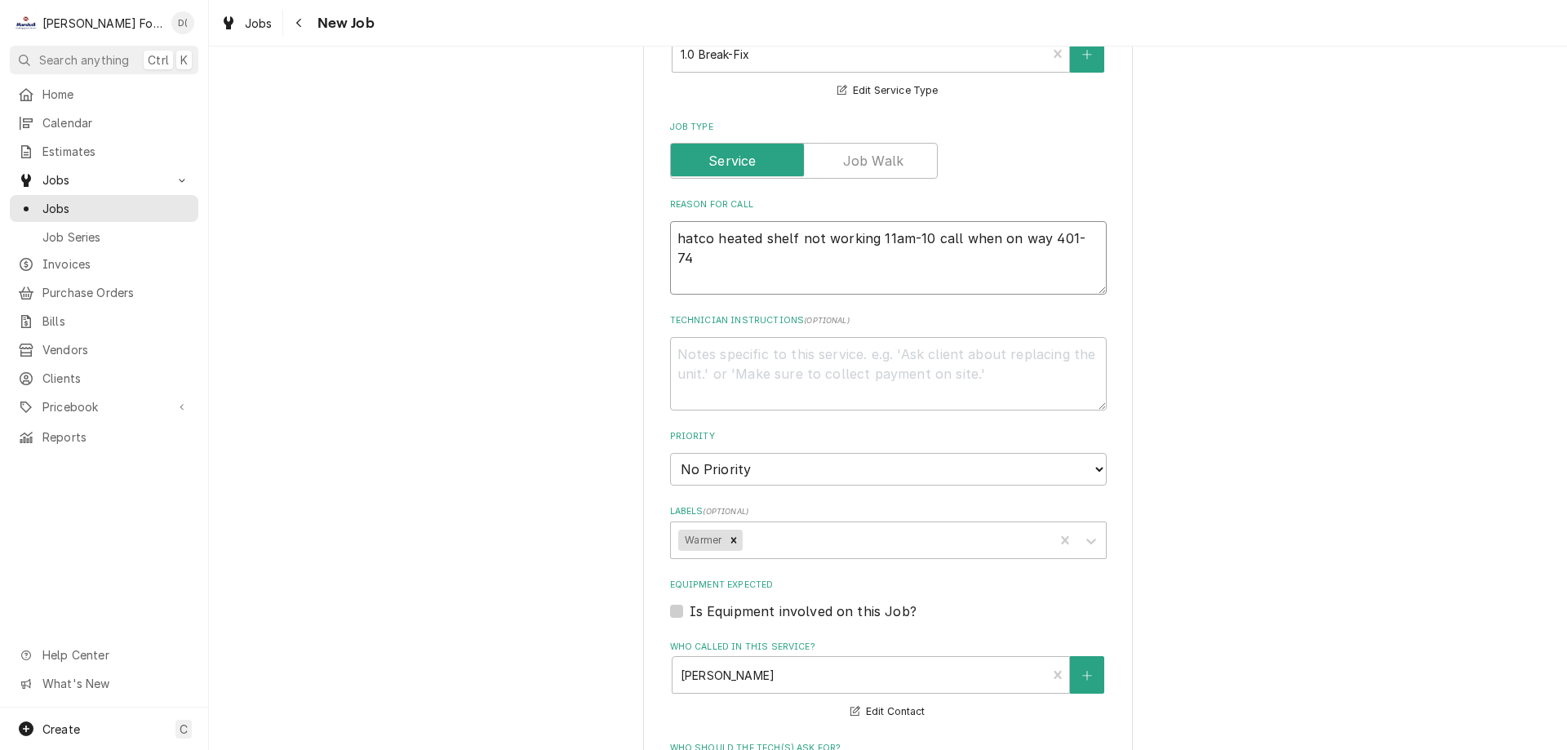
type textarea "x"
type textarea "hatco heated shelf not working 11am-10 call when on way 401-749"
type textarea "x"
type textarea "hatco heated shelf not working 11am-10 call when on way 401-749-"
type textarea "x"
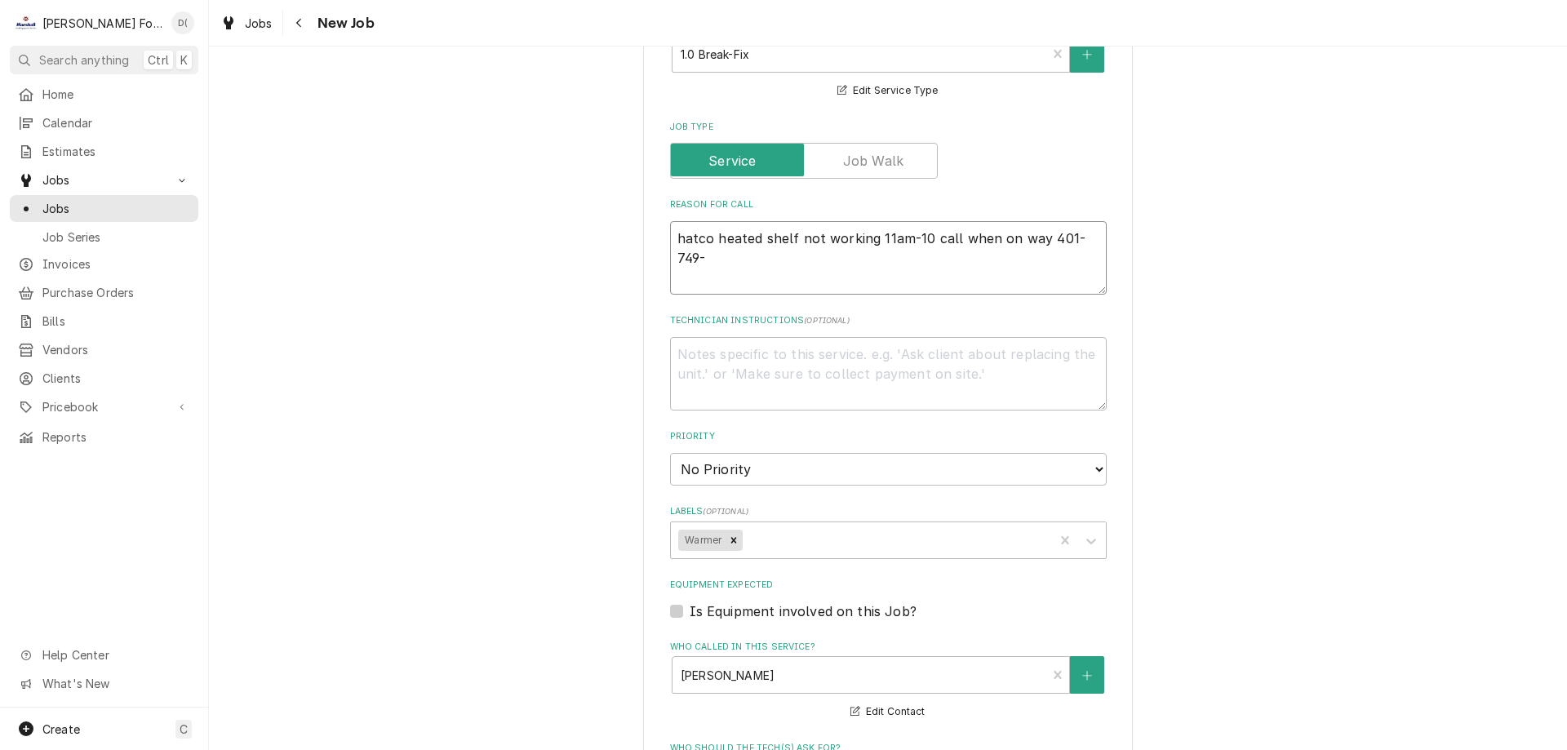
type textarea "hatco heated shelf not working 11am-10 call when on way 401-749-3"
type textarea "x"
type textarea "hatco heated shelf not working 11am-10 call when on way 401-749-30"
type textarea "x"
type textarea "hatco heated shelf not working 11am-10 call when on way 401-749-303"
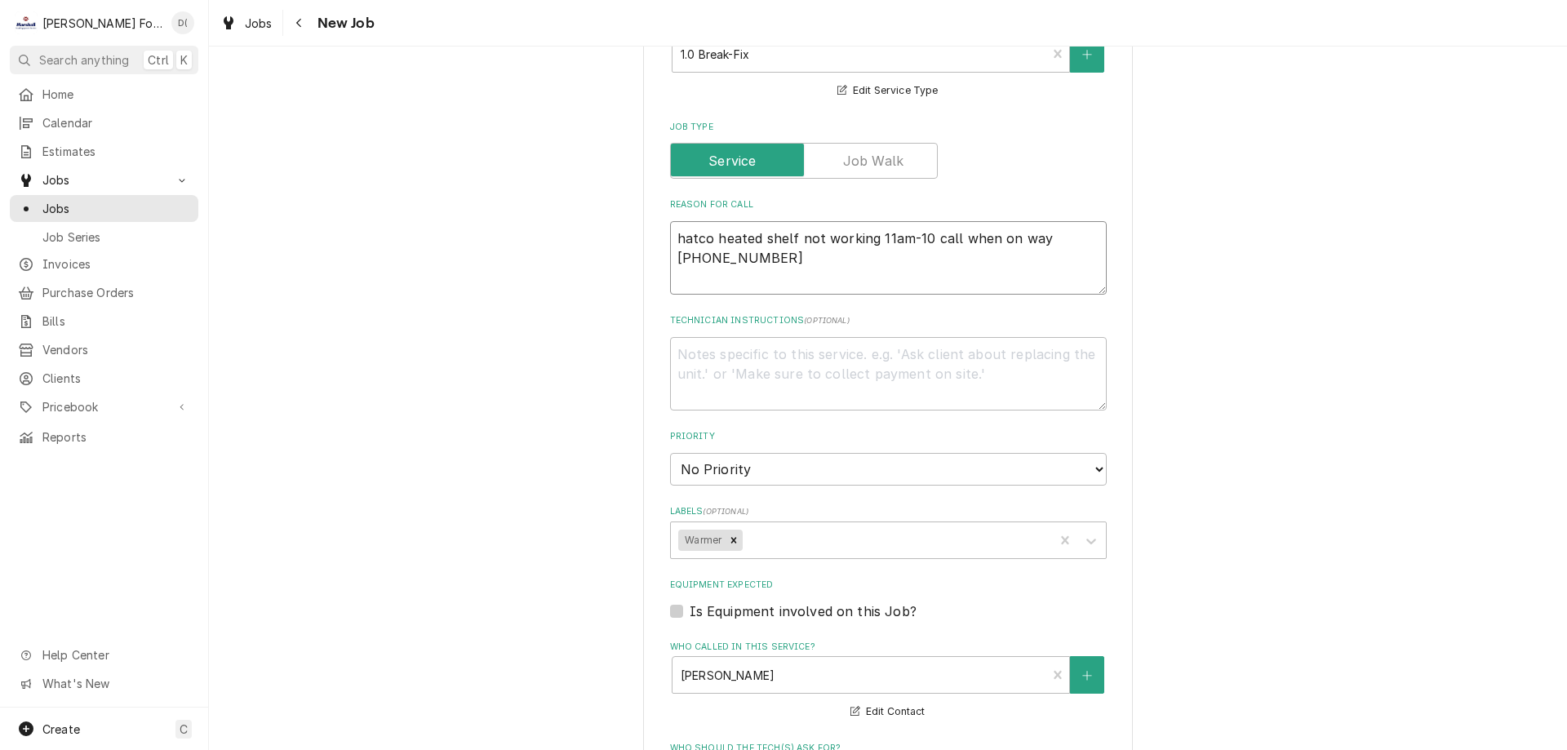
type textarea "x"
type textarea "hatco heated shelf not working 11am-10 call when on way 401-749-3030"
type textarea "x"
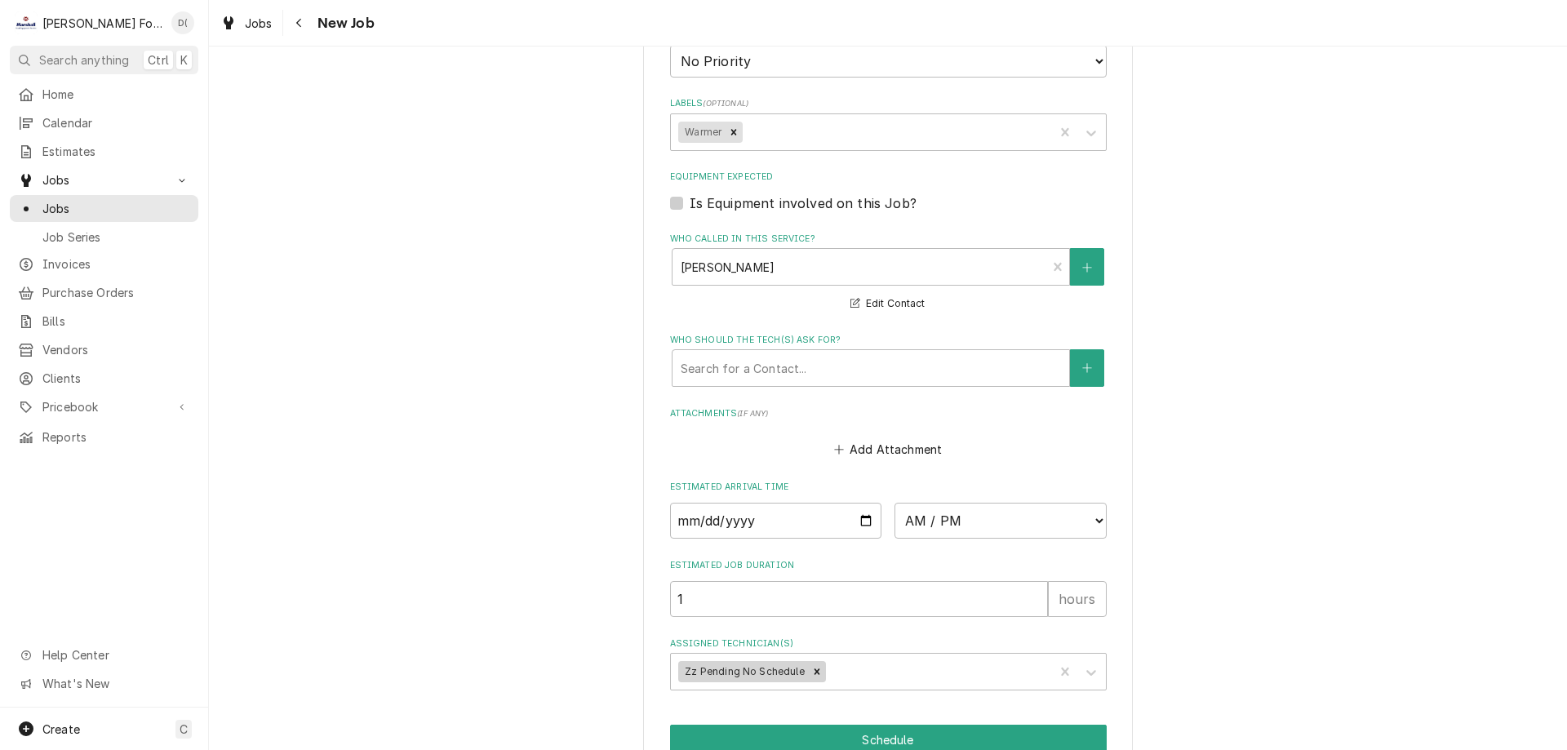
scroll to position [1161, 0]
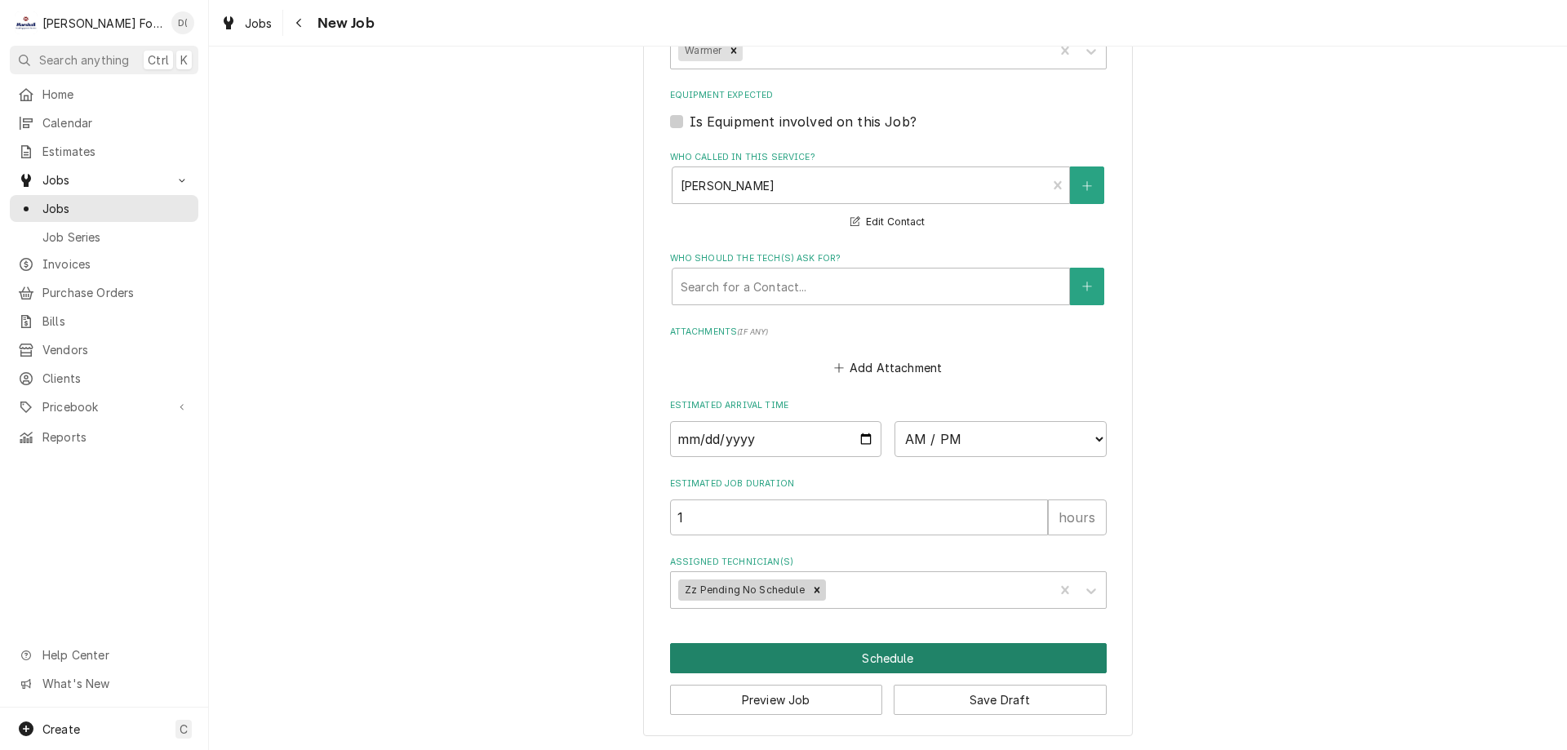
type textarea "hatco heated shelf not working 11am-10 call when on way 401-749-3030"
click at [859, 647] on button "Schedule" at bounding box center [888, 658] width 437 height 30
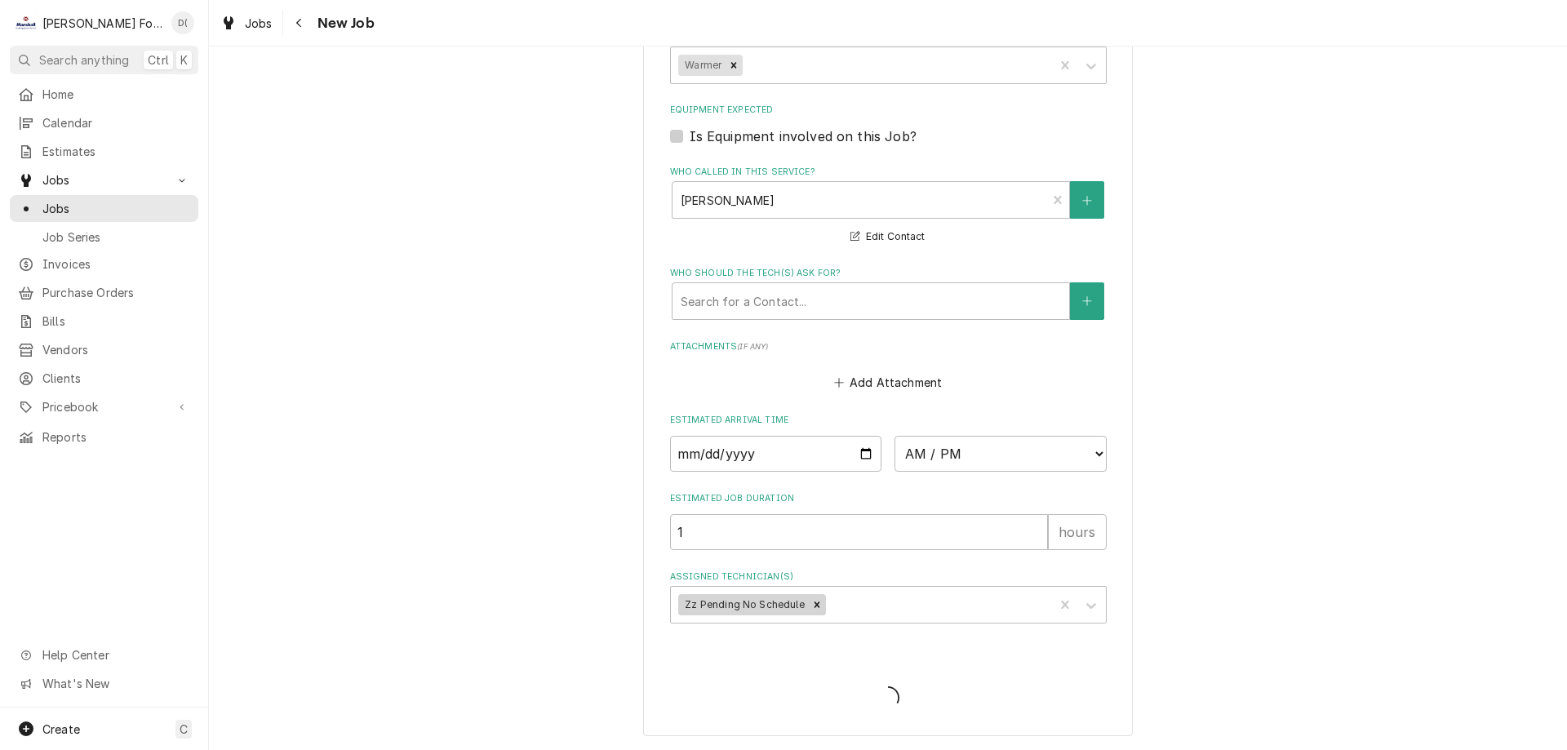
type textarea "x"
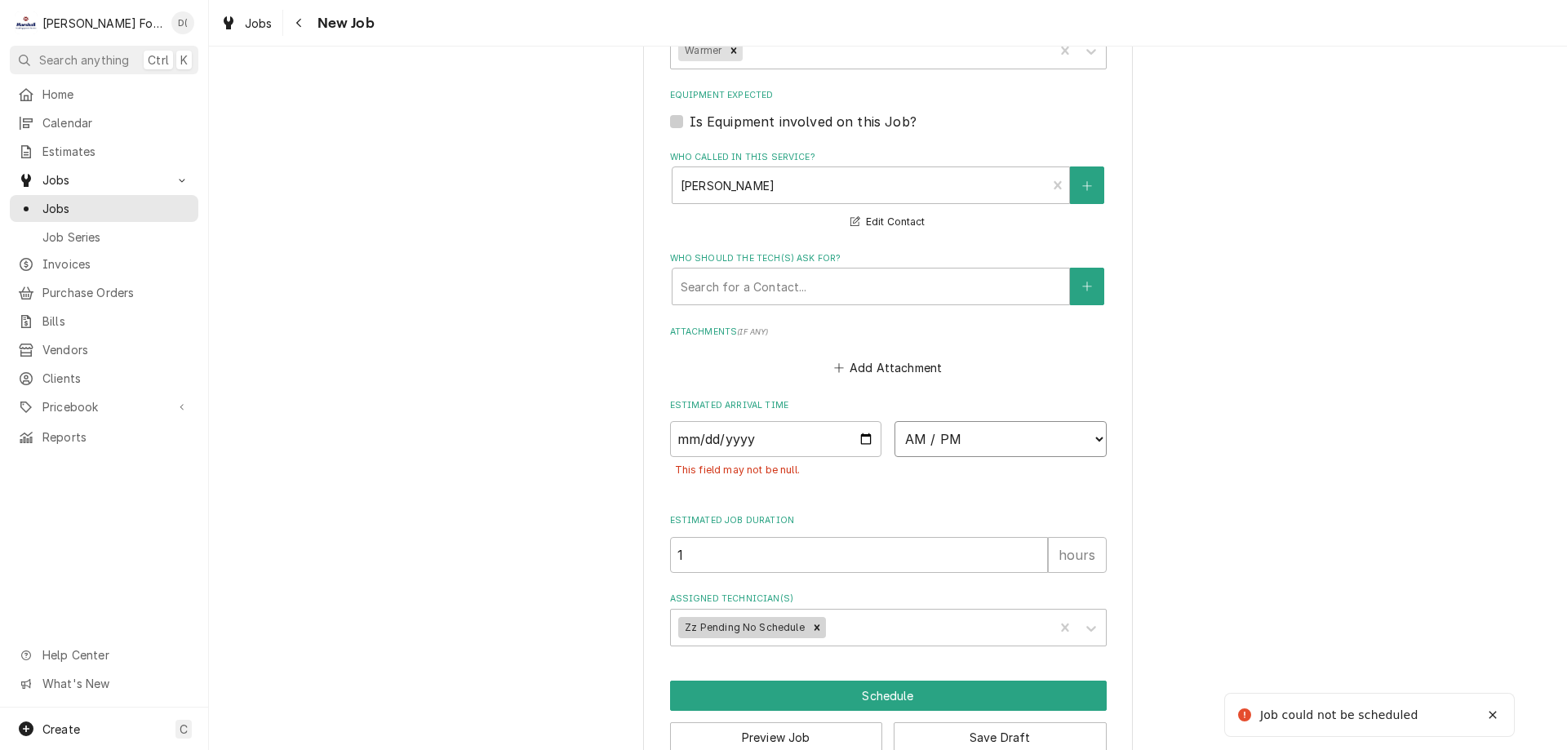
click at [944, 441] on select "AM / PM 6:00 AM 6:15 AM 6:30 AM 6:45 AM 7:00 AM 7:15 AM 7:30 AM 7:45 AM 8:00 AM…" at bounding box center [1001, 439] width 212 height 36
select select "20:45:00"
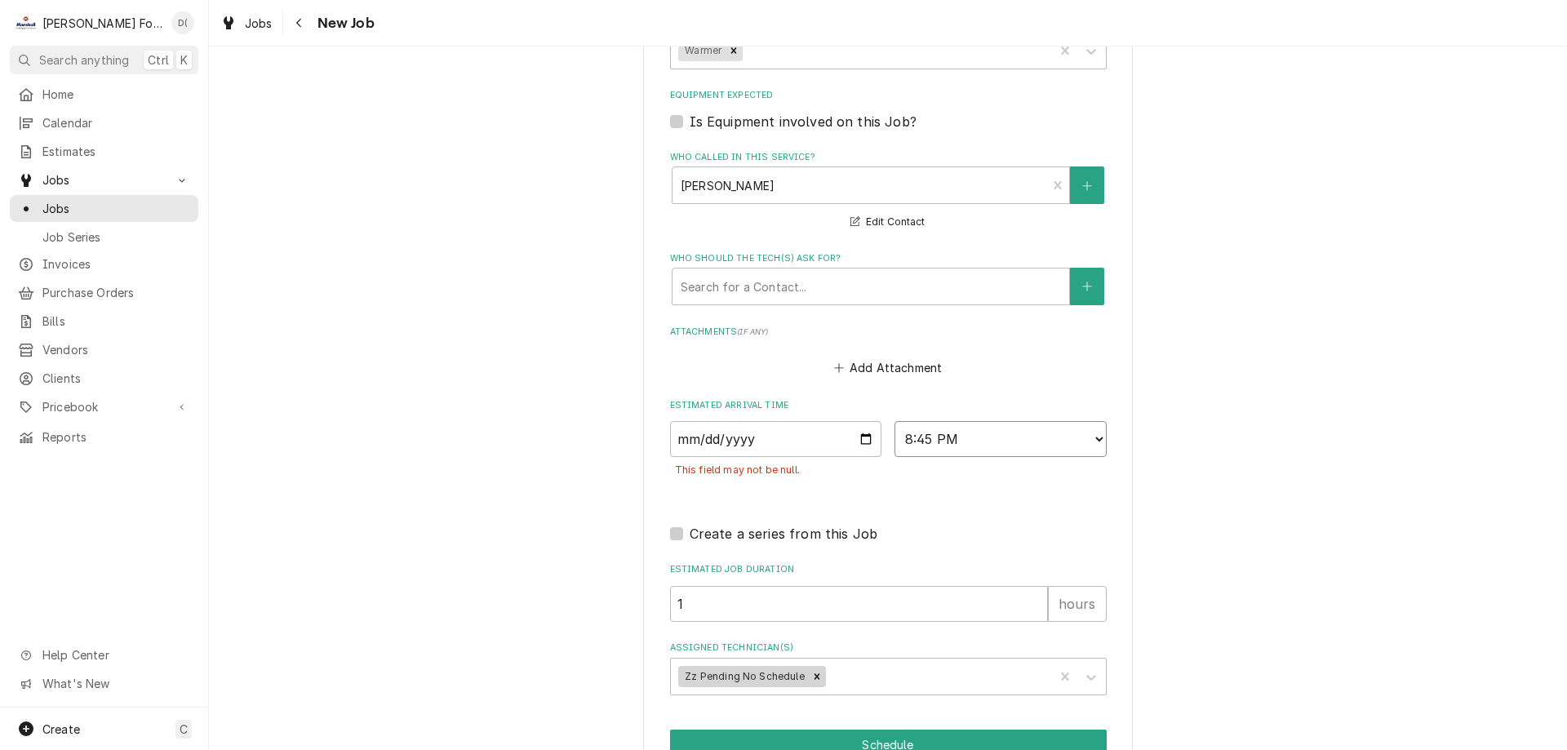
scroll to position [1247, 0]
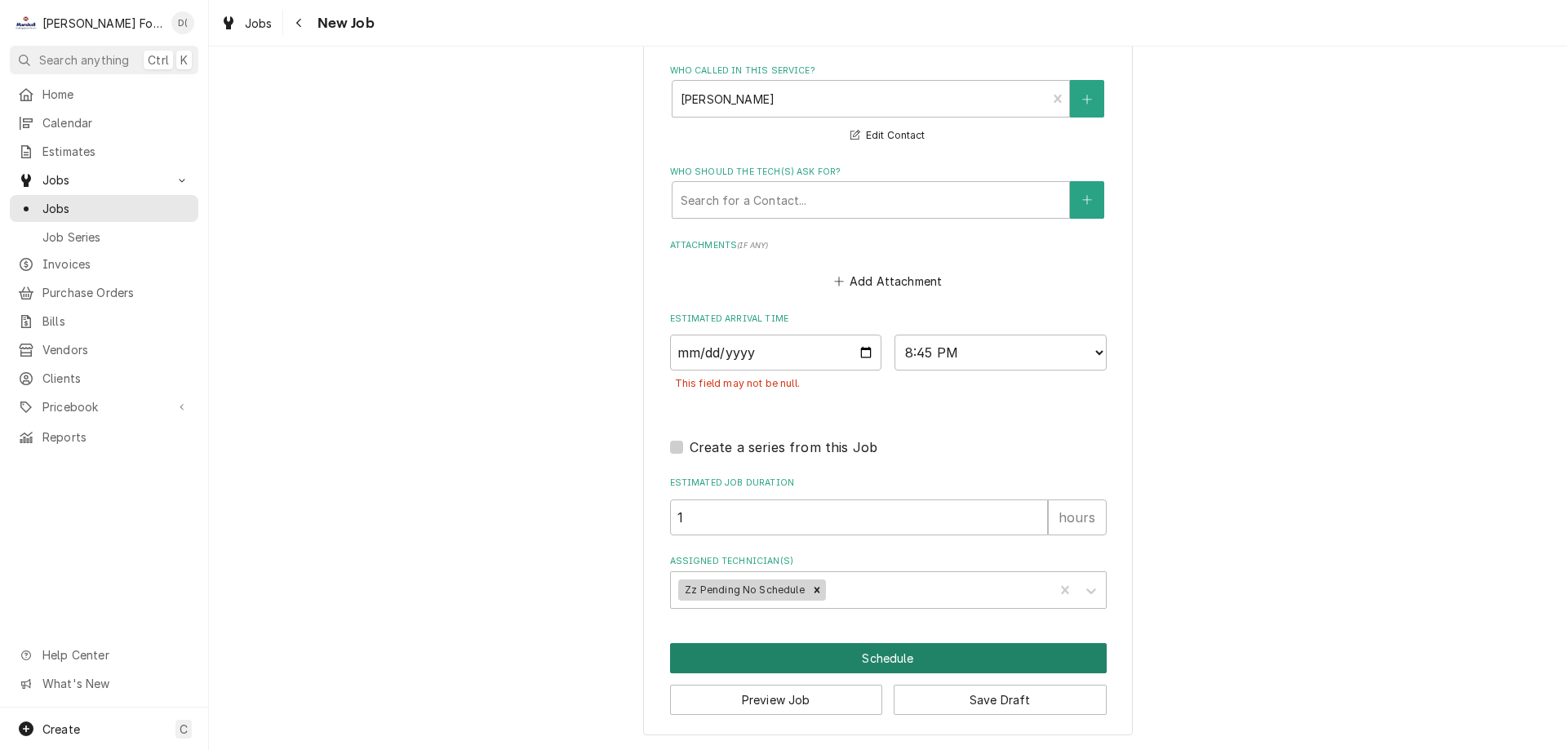
drag, startPoint x: 873, startPoint y: 660, endPoint x: 865, endPoint y: 660, distance: 8.2
click at [874, 660] on button "Schedule" at bounding box center [888, 658] width 437 height 30
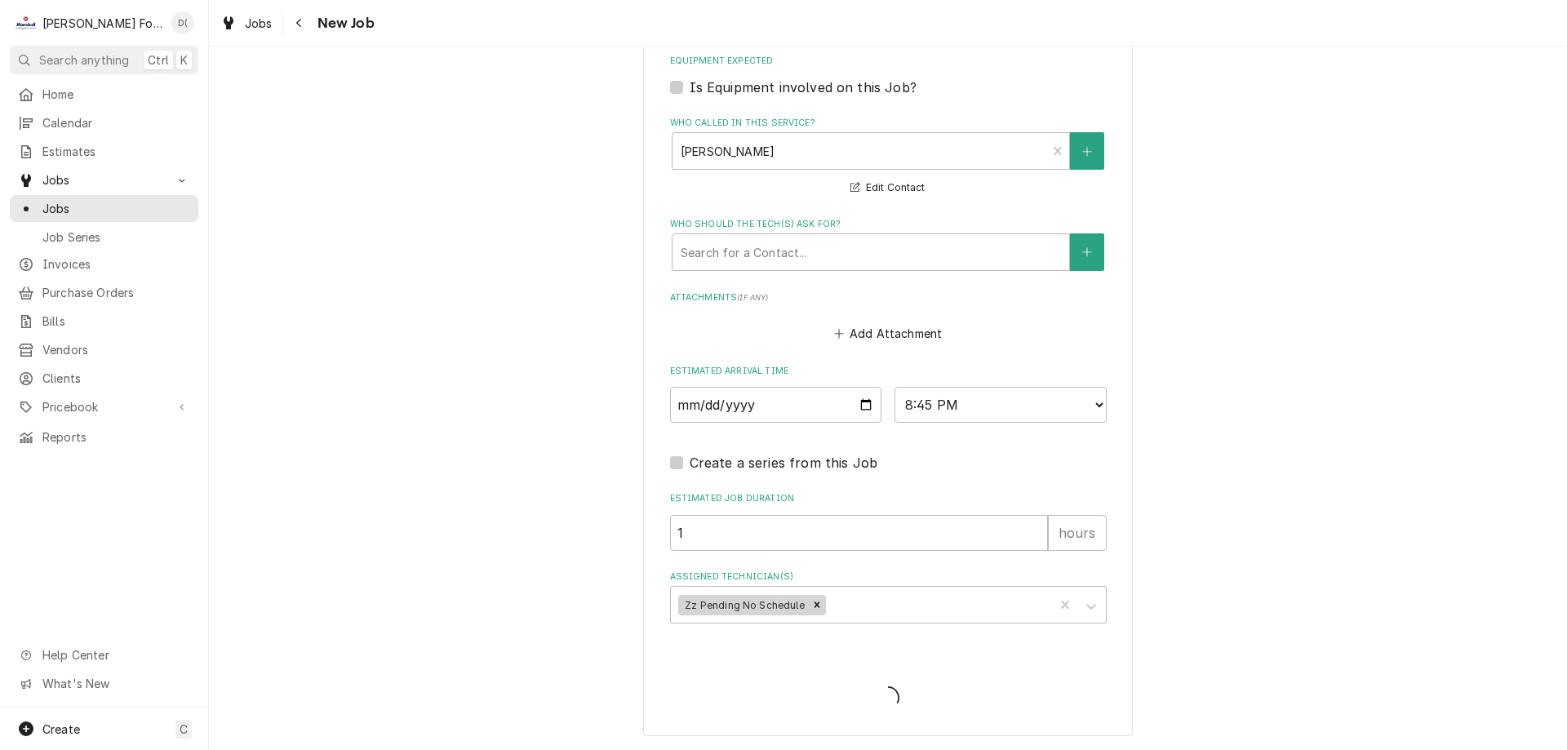
scroll to position [1195, 0]
type textarea "x"
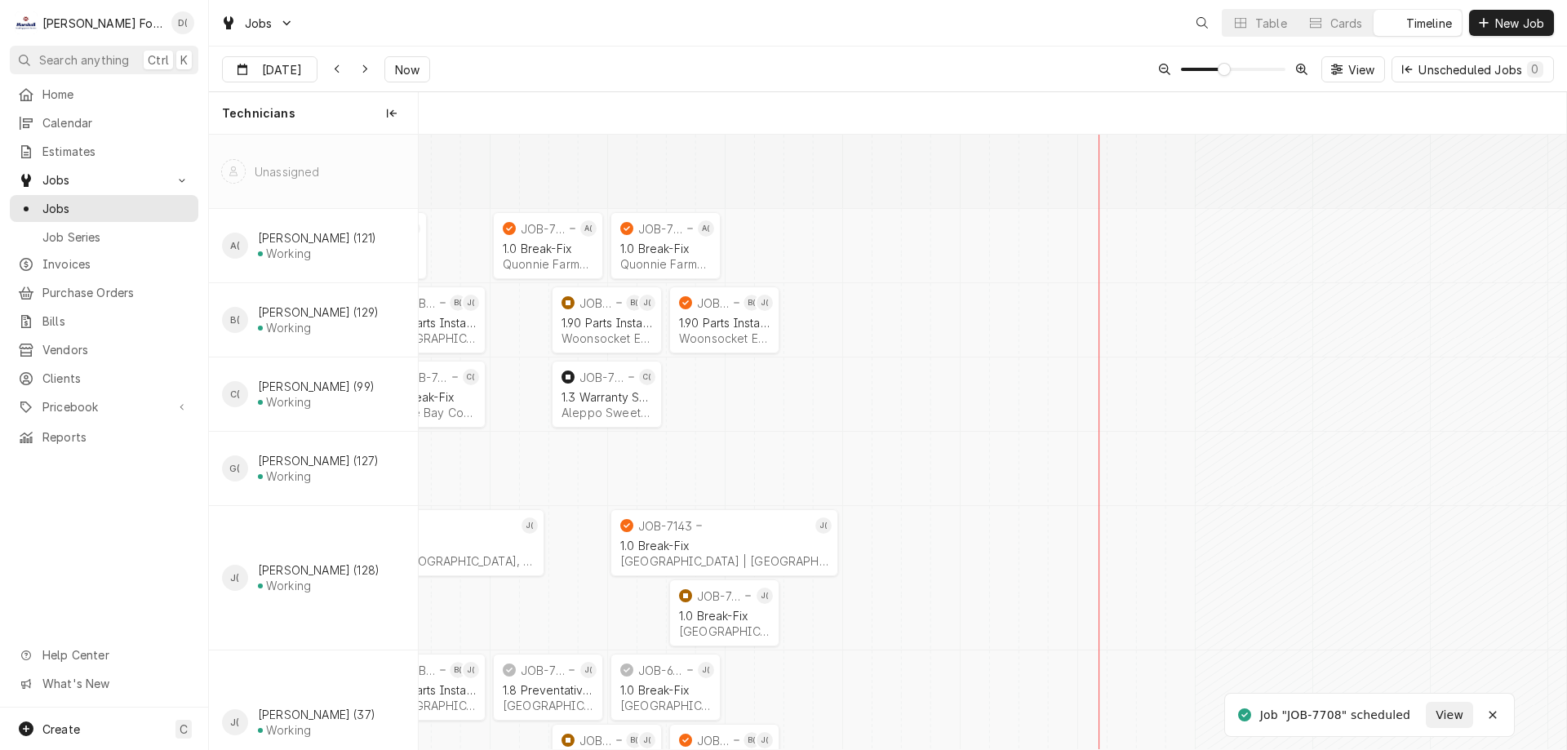
scroll to position [0, 22765]
click at [1225, 28] on button "Table" at bounding box center [1260, 23] width 74 height 26
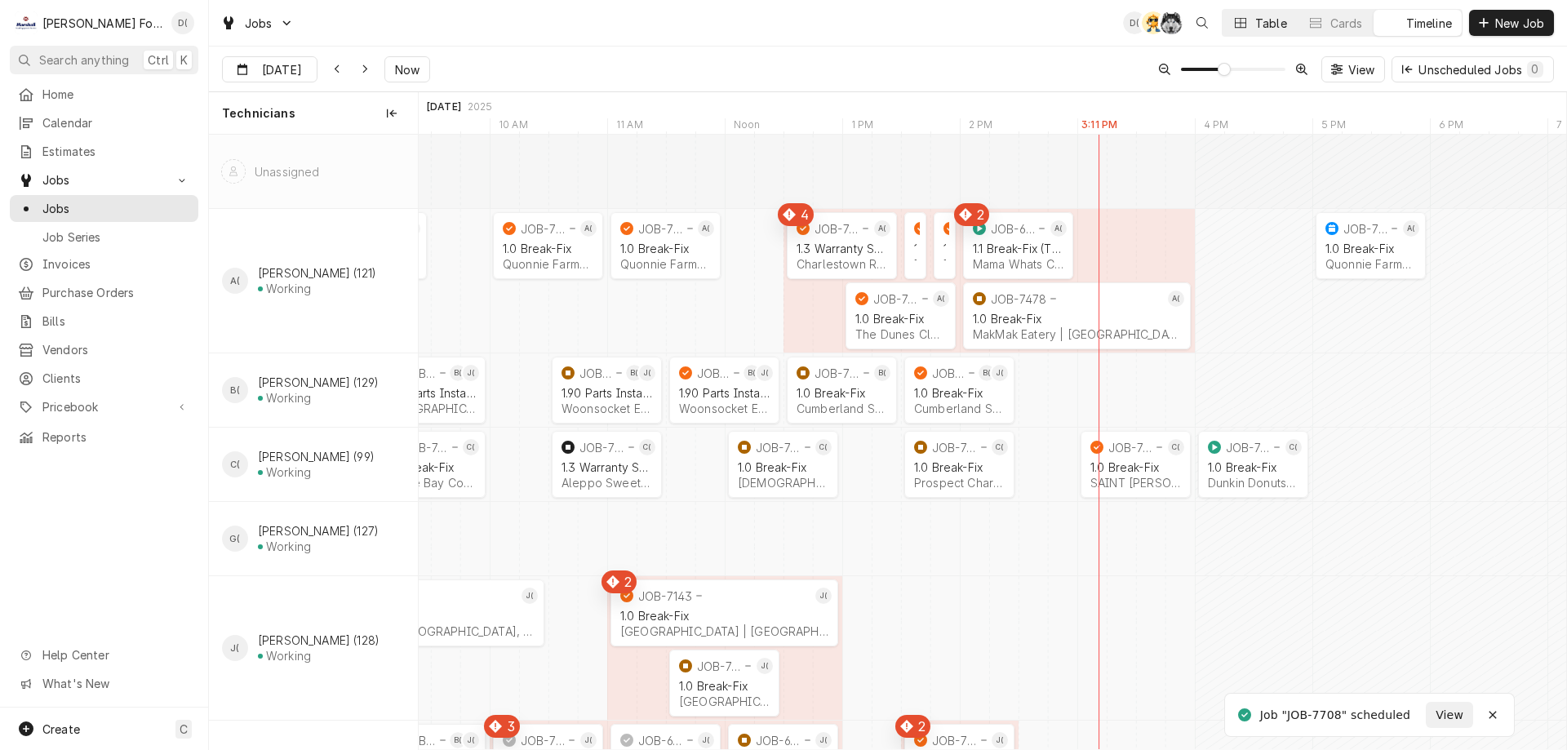
click at [1260, 24] on div "Table" at bounding box center [1272, 23] width 32 height 17
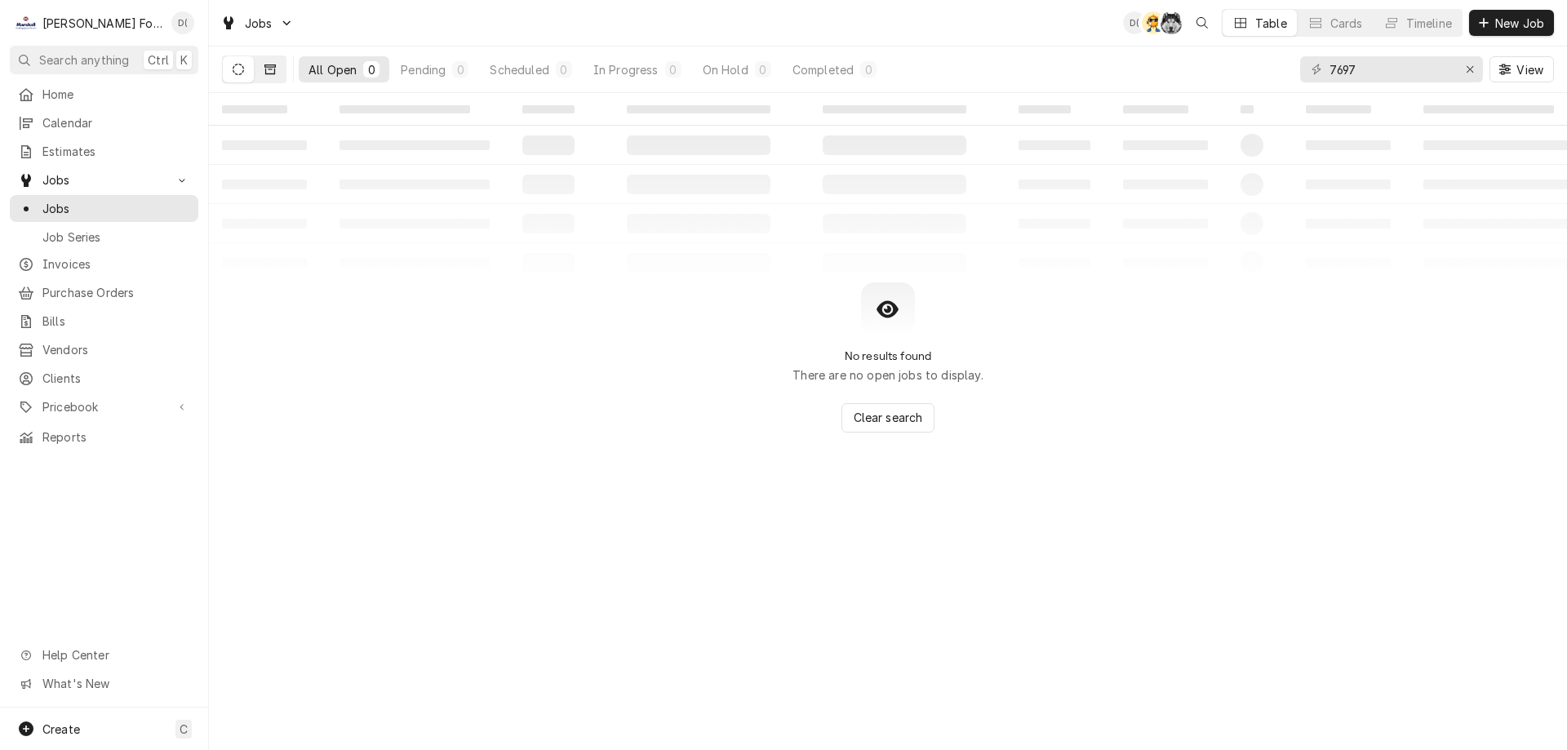
click at [275, 70] on icon "Dynamic Content Wrapper" at bounding box center [270, 69] width 11 height 10
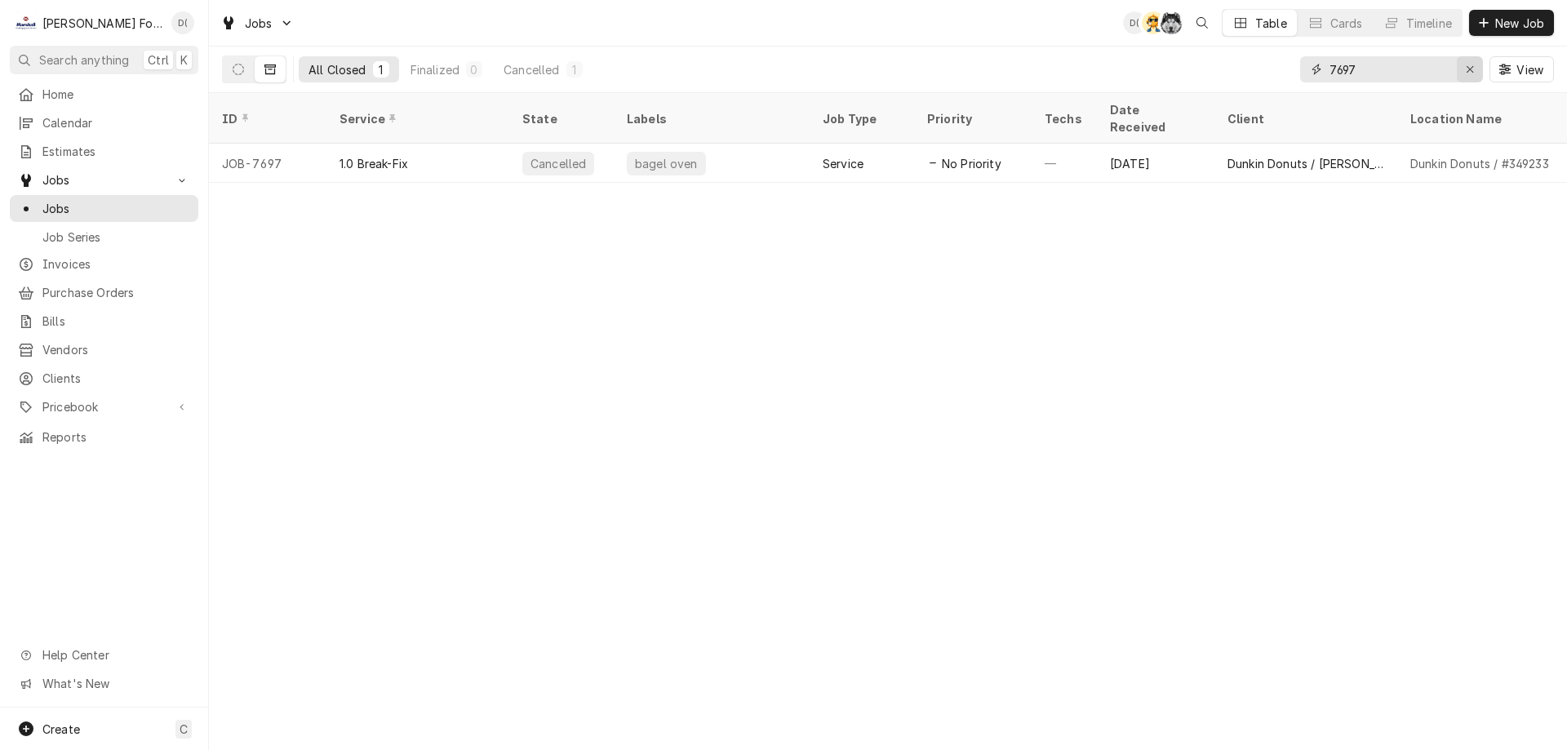
click at [1469, 64] on icon "Erase input" at bounding box center [1470, 69] width 9 height 11
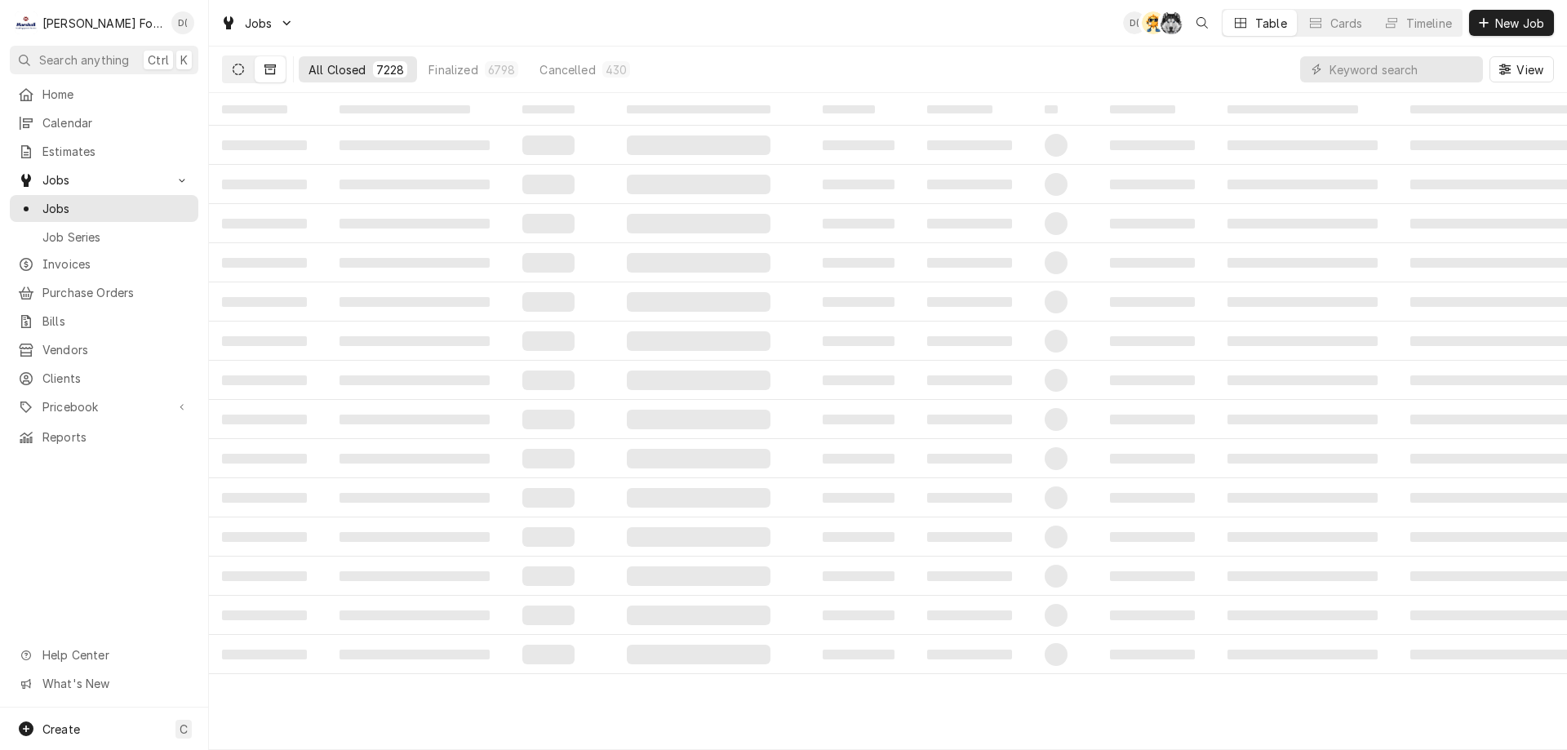
drag, startPoint x: 229, startPoint y: 69, endPoint x: 308, endPoint y: 92, distance: 82.7
click at [231, 69] on button "Dynamic Content Wrapper" at bounding box center [238, 69] width 31 height 26
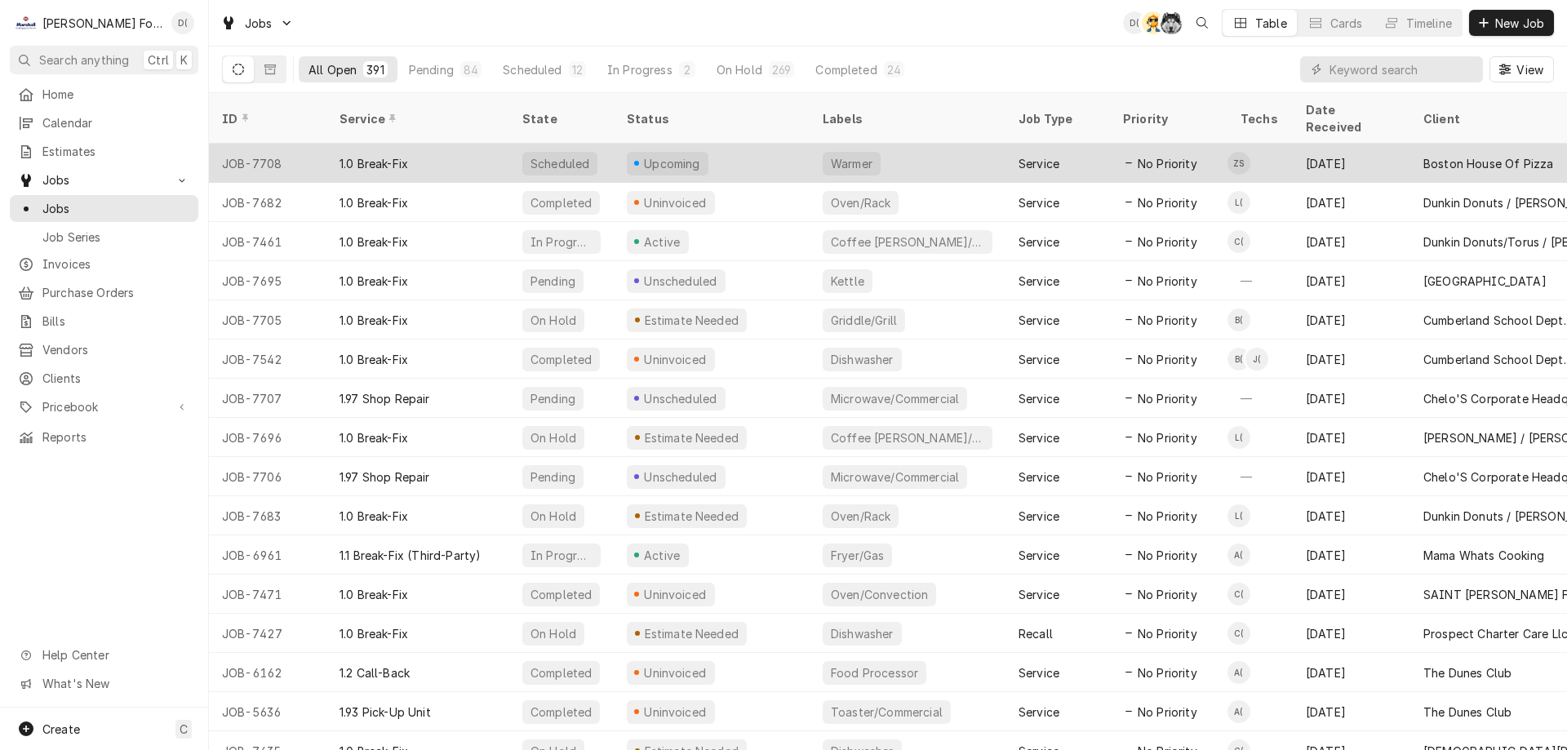
click at [734, 144] on div "Upcoming" at bounding box center [712, 163] width 196 height 39
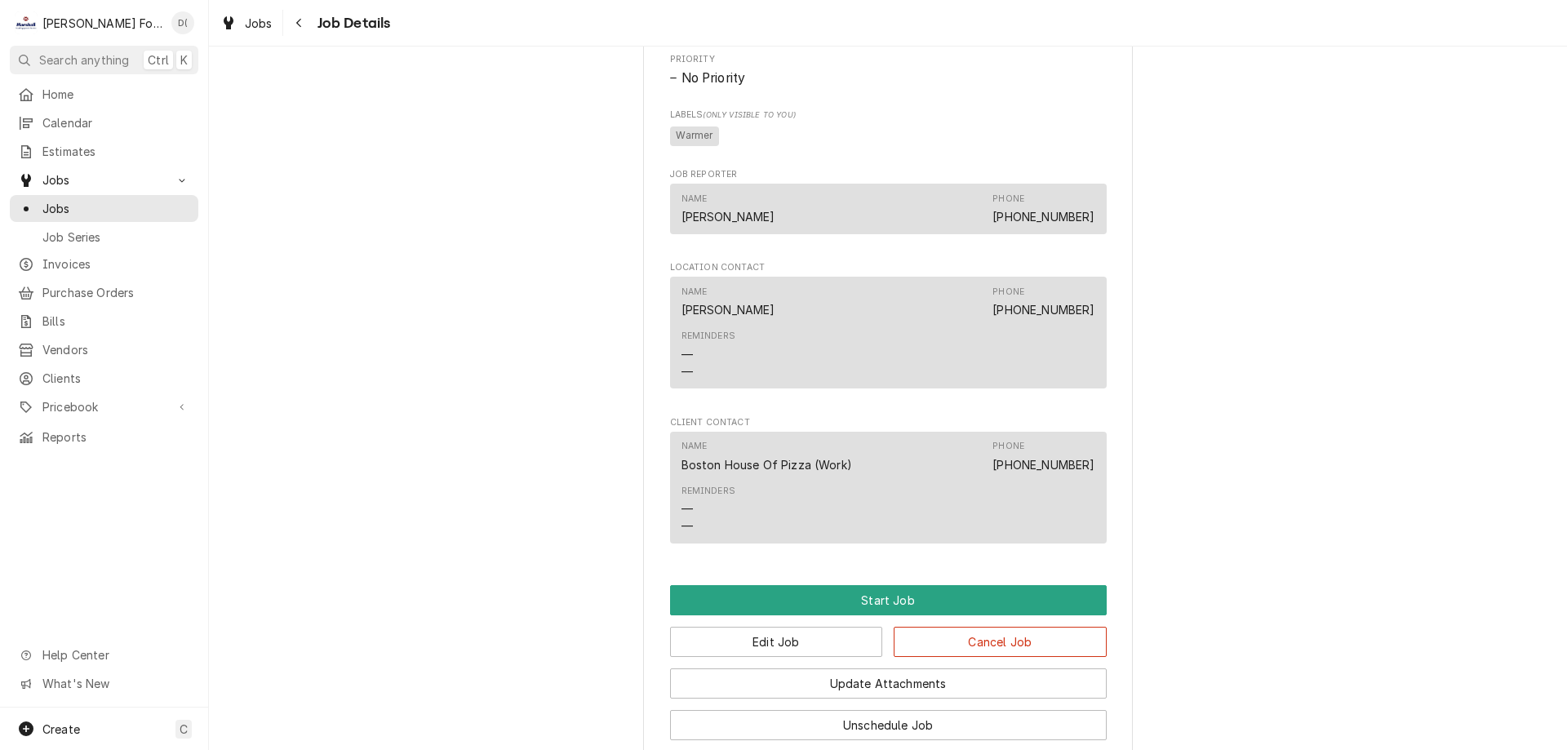
scroll to position [1138, 0]
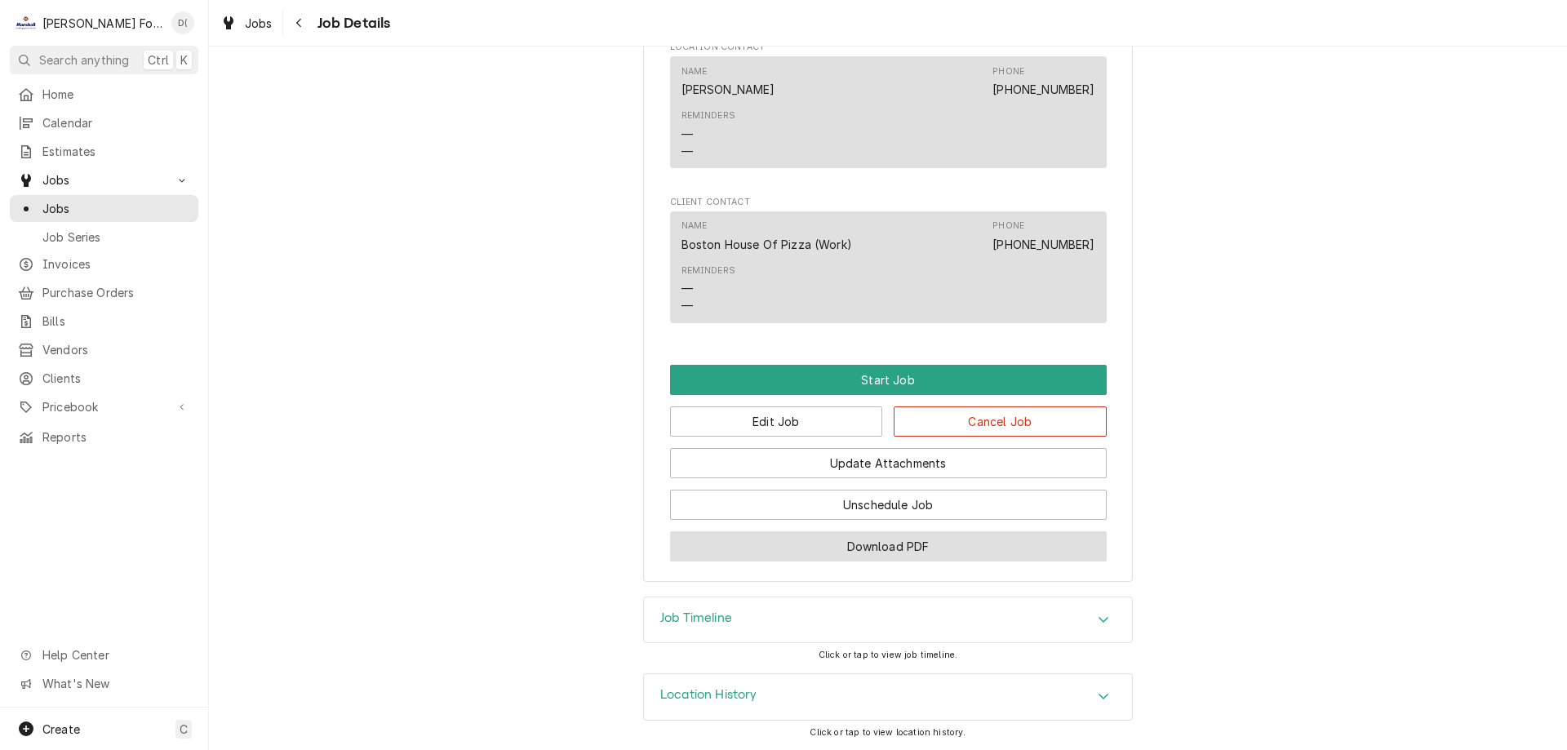
click at [829, 547] on button "Download PDF" at bounding box center [888, 546] width 437 height 30
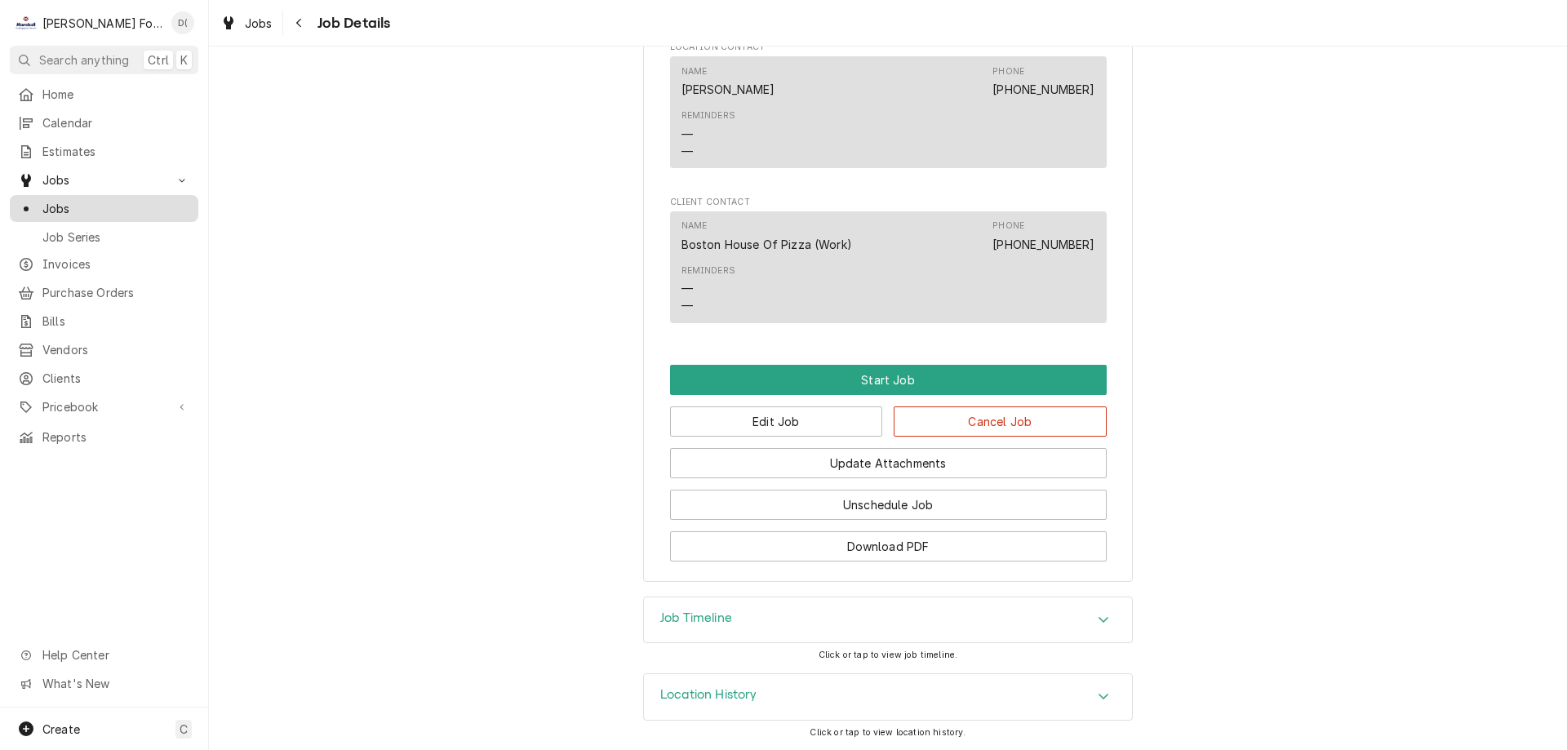
click at [117, 205] on span "Jobs" at bounding box center [116, 208] width 148 height 17
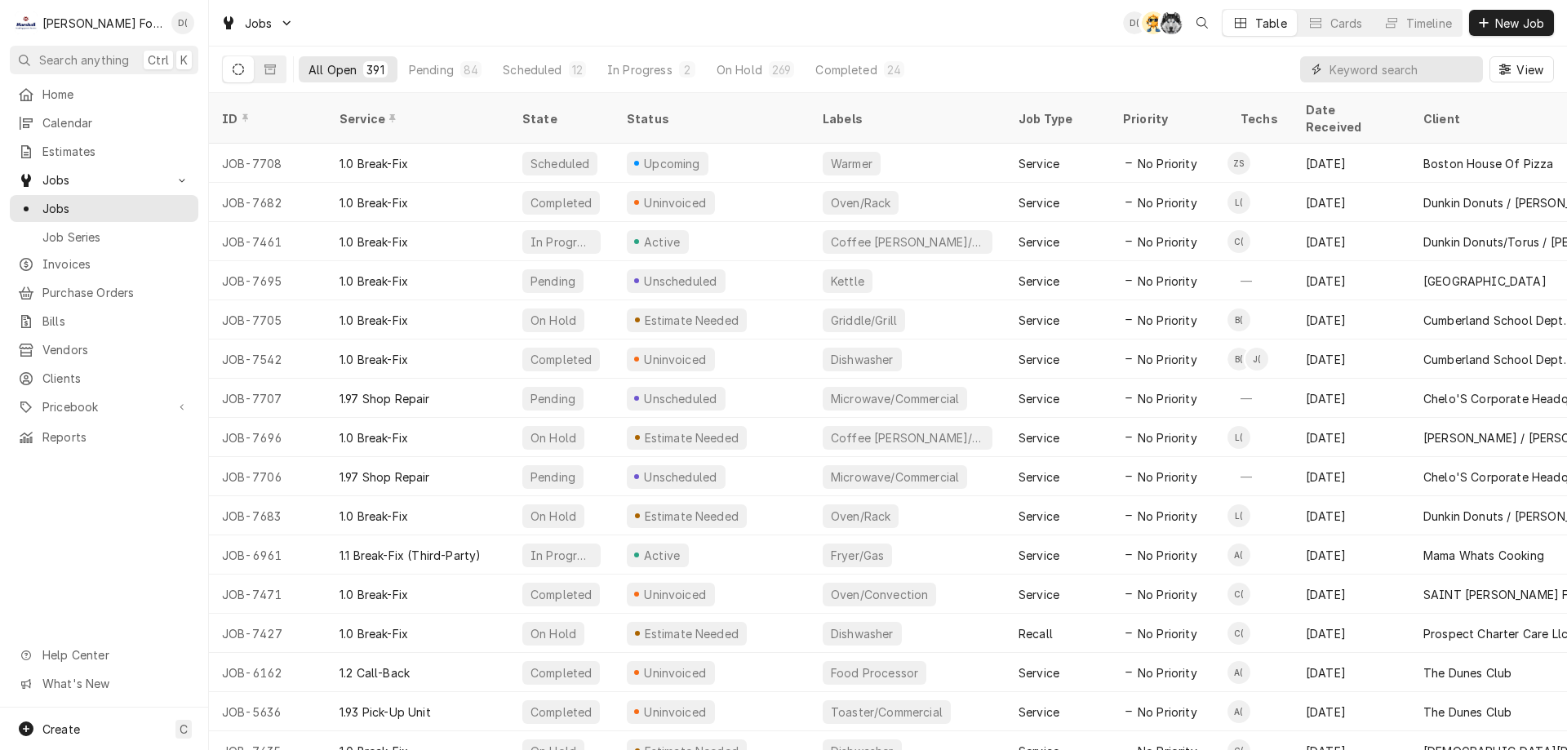
click at [1390, 71] on input "Dynamic Content Wrapper" at bounding box center [1402, 69] width 145 height 26
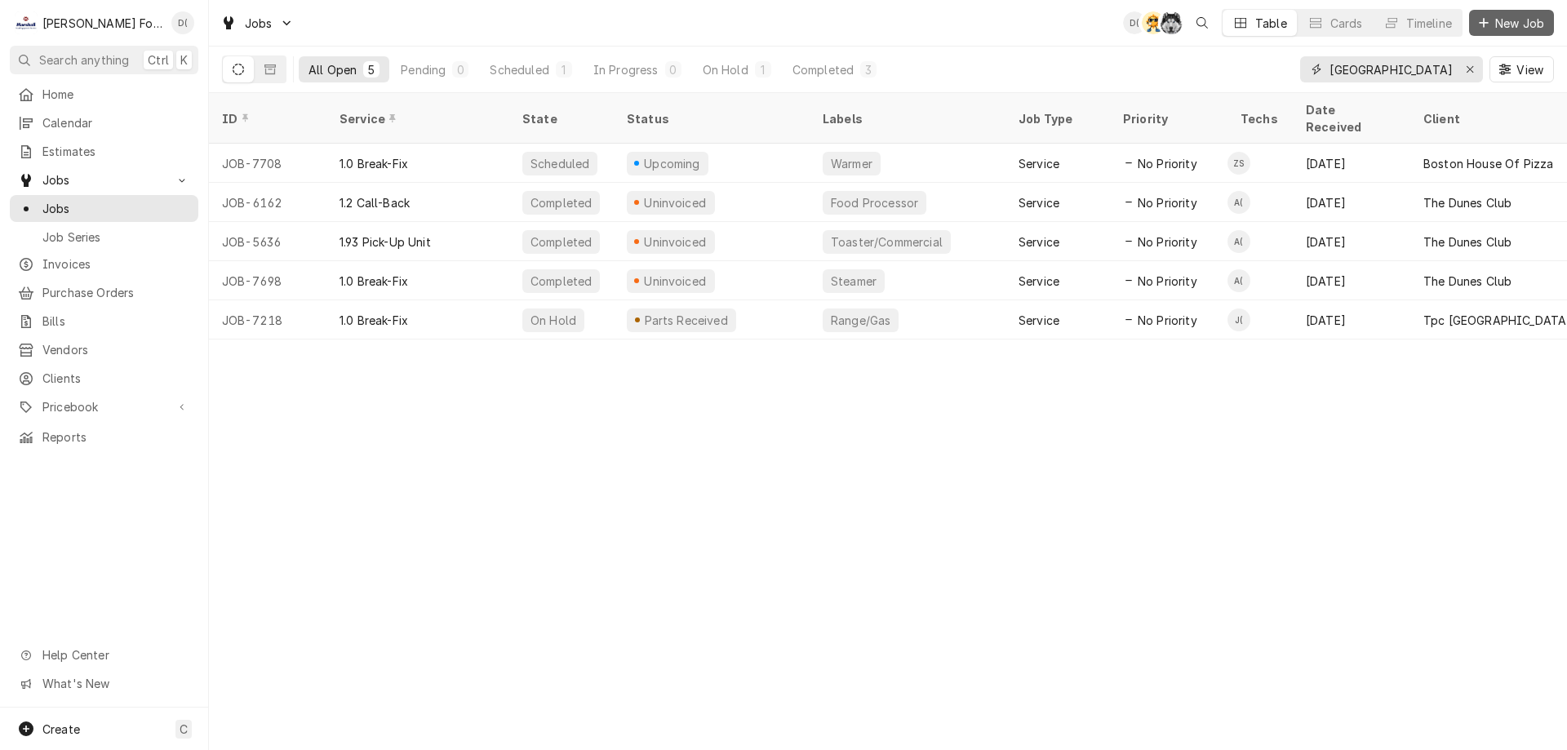
type input "[GEOGRAPHIC_DATA]"
click at [1519, 24] on span "New Job" at bounding box center [1520, 23] width 56 height 17
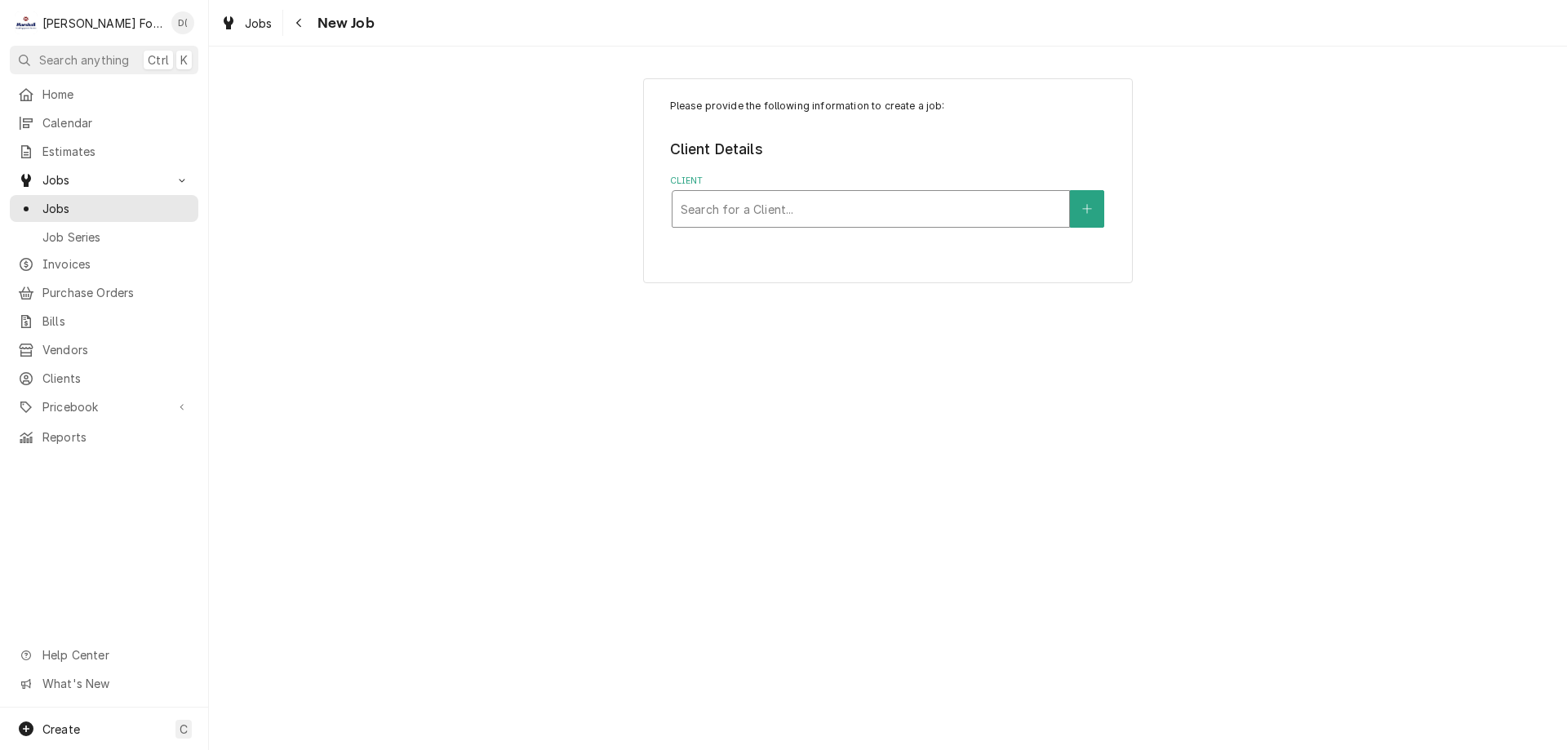
click at [825, 202] on div "Client" at bounding box center [871, 208] width 380 height 29
type input "boston house"
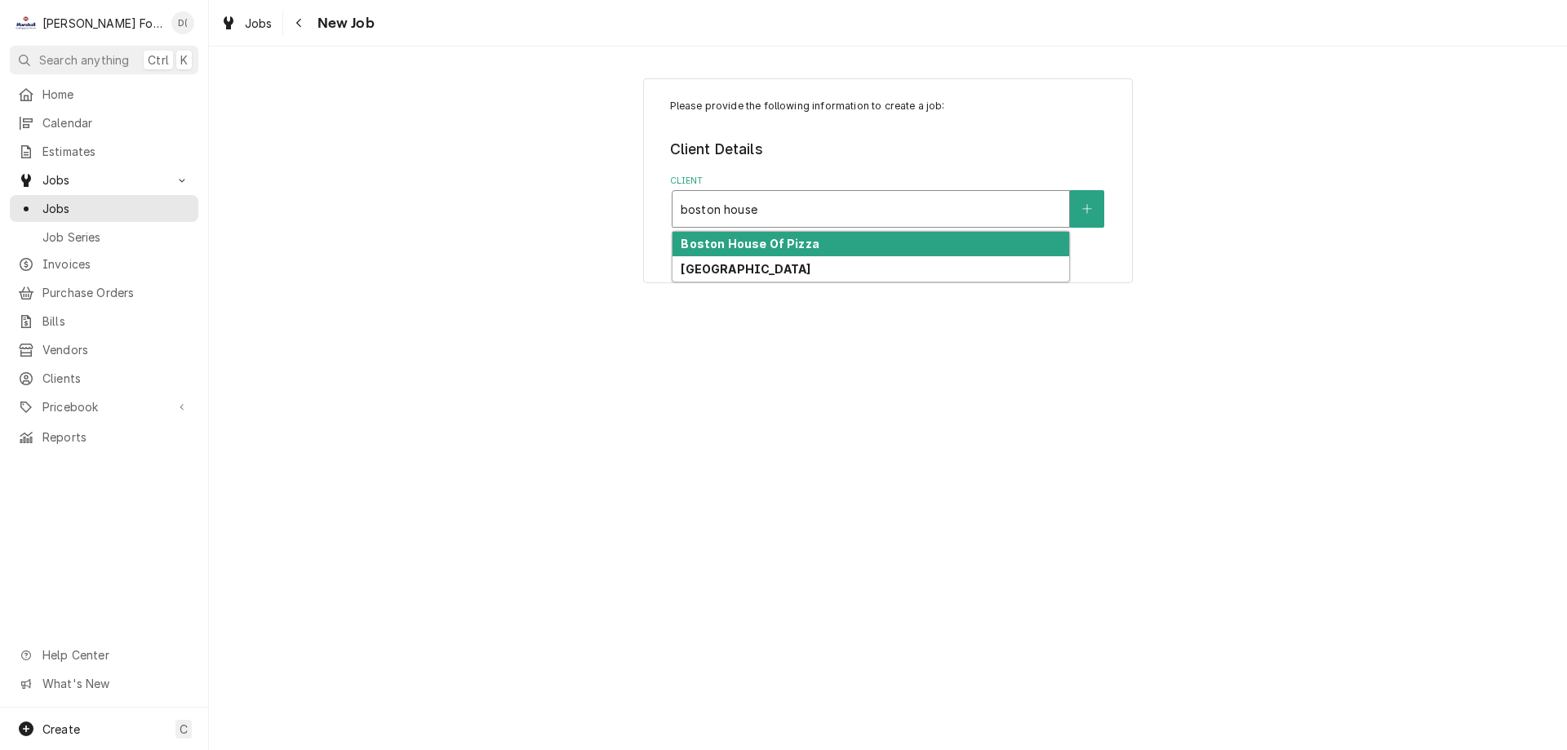
click at [794, 242] on strong "Boston House Of Pizza" at bounding box center [750, 244] width 138 height 14
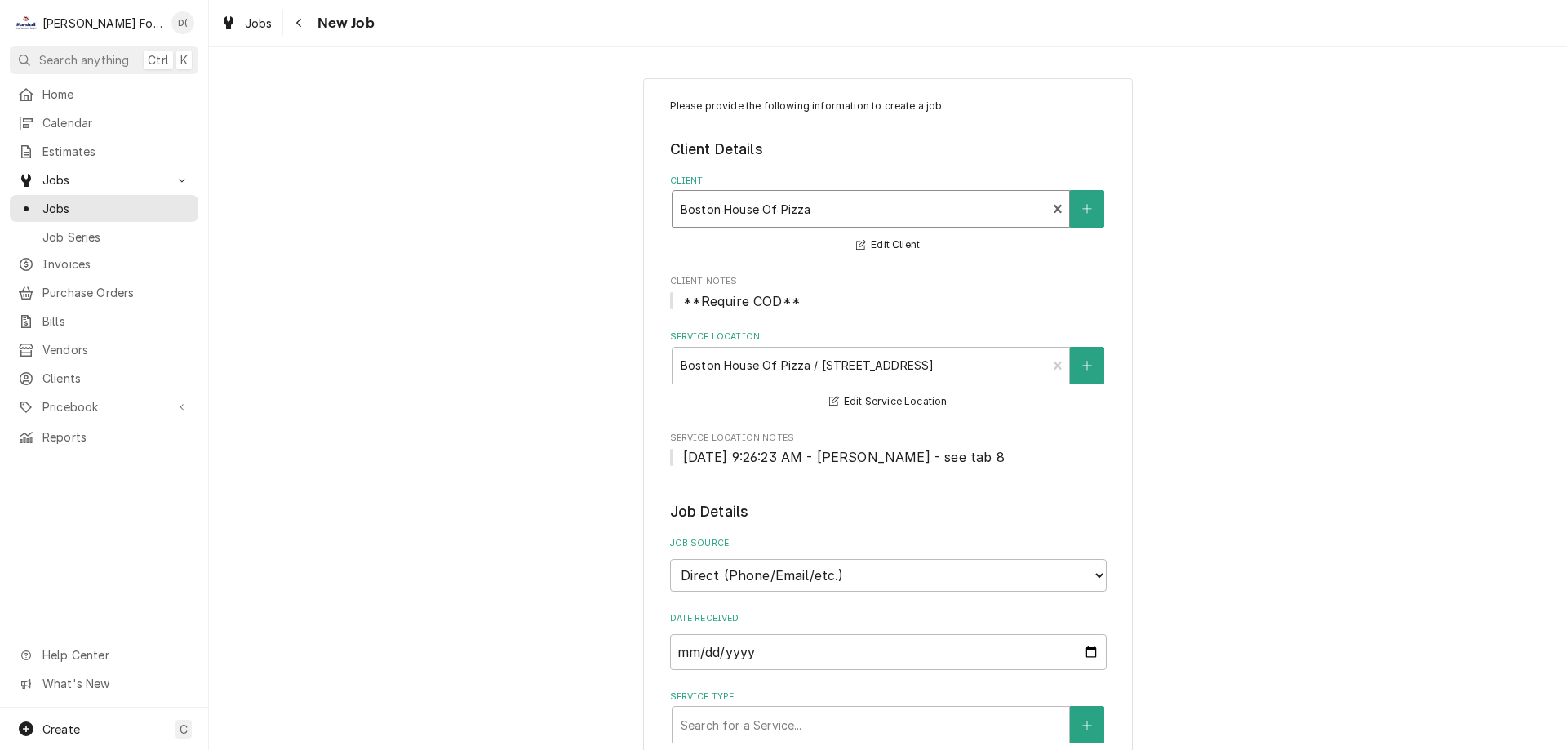
scroll to position [245, 0]
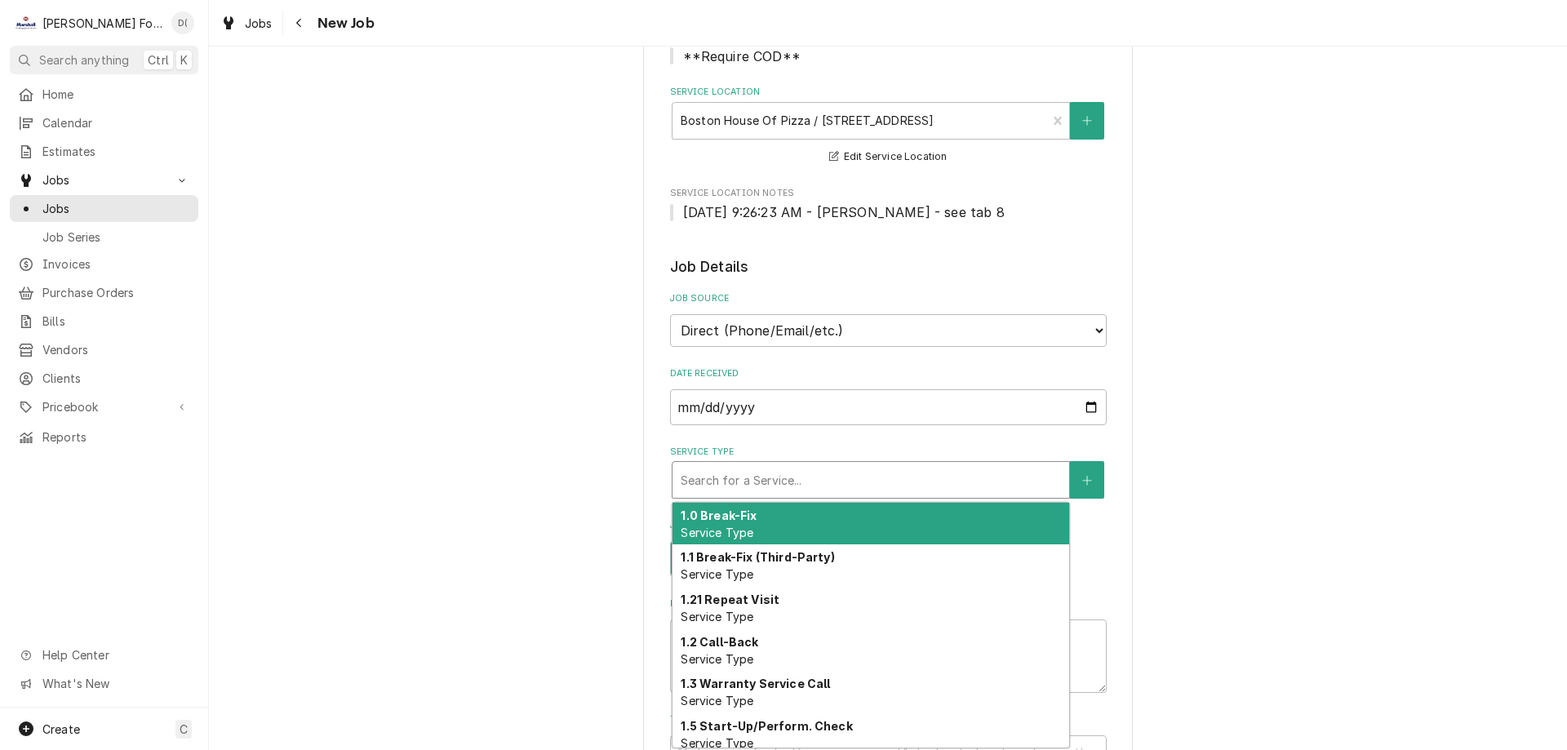
click at [740, 478] on div "Service Type" at bounding box center [871, 479] width 380 height 29
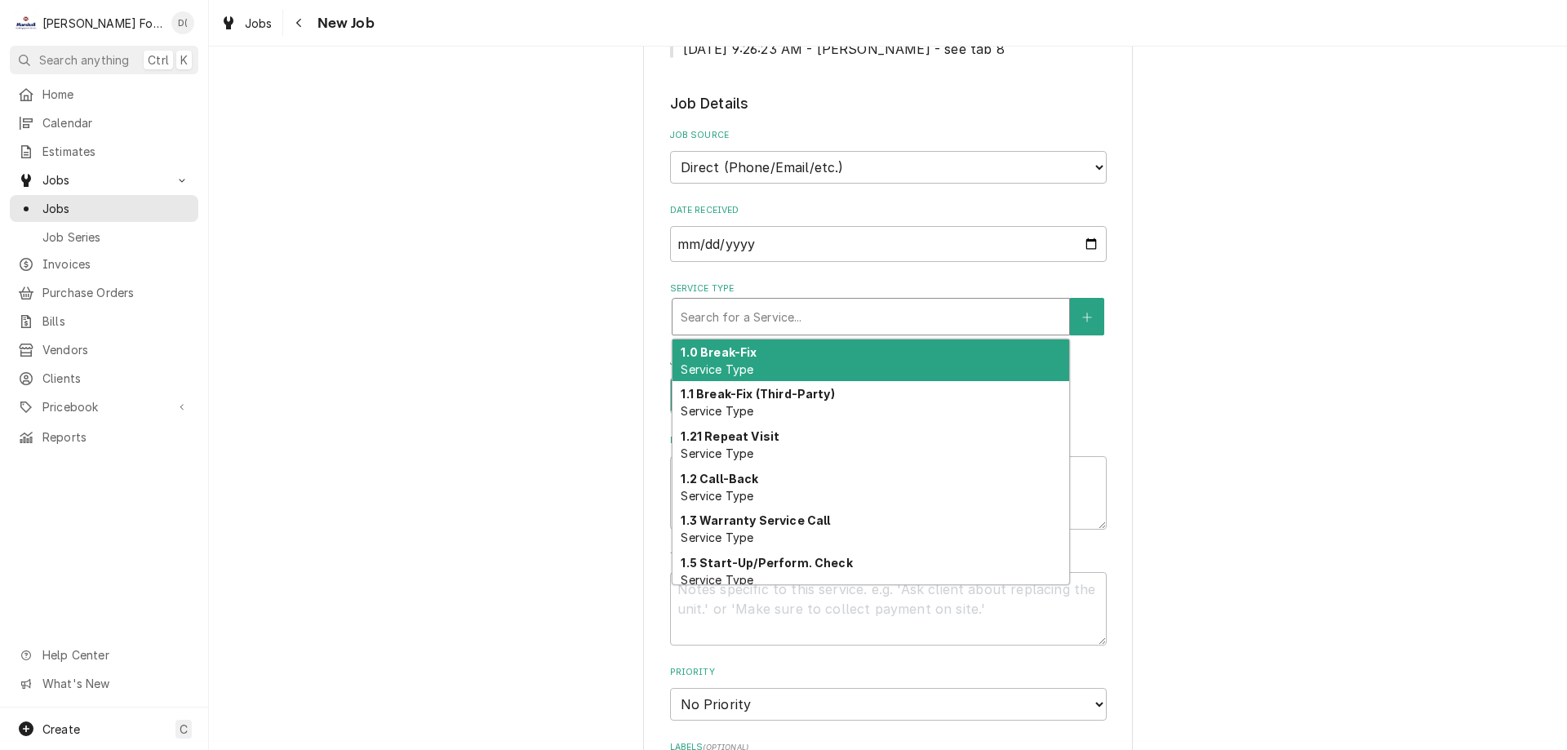
click at [749, 352] on div "1.0 Break-Fix Service Type" at bounding box center [871, 361] width 397 height 42
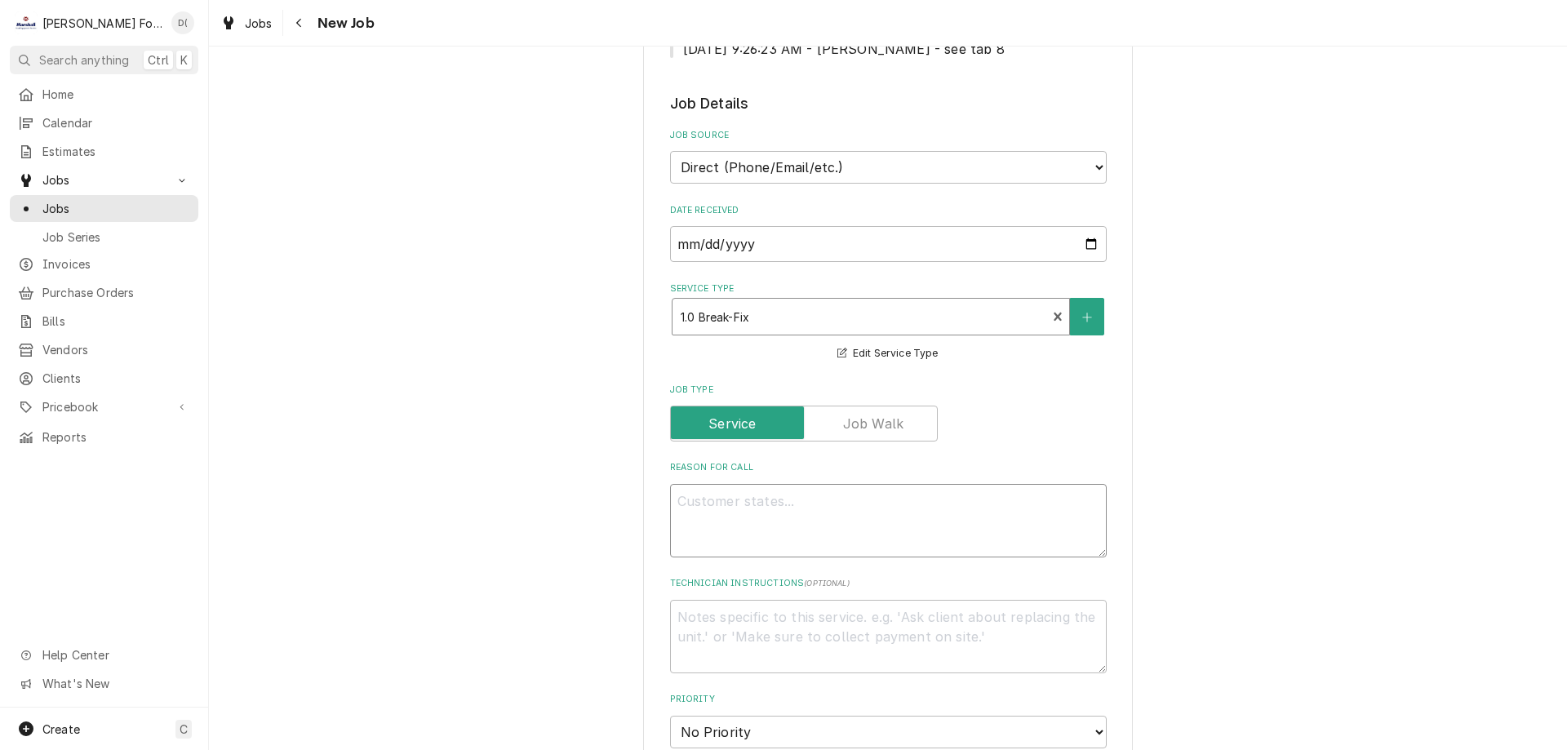
click at [755, 508] on textarea "Reason For Call" at bounding box center [888, 520] width 437 height 73
type textarea "x"
type textarea "a"
type textarea "x"
type textarea "ac"
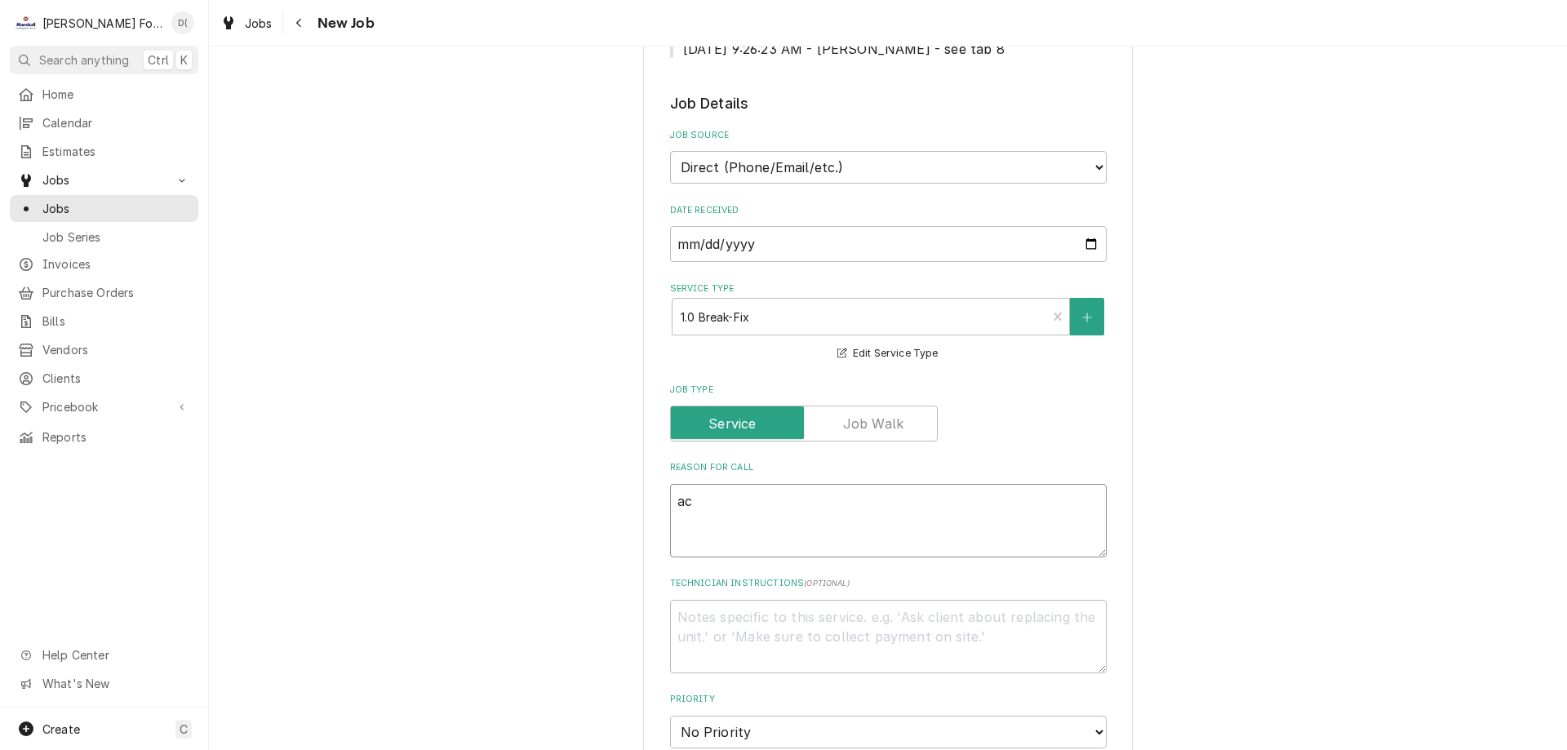
type textarea "x"
type textarea "acm"
type textarea "x"
type textarea "acme"
type textarea "x"
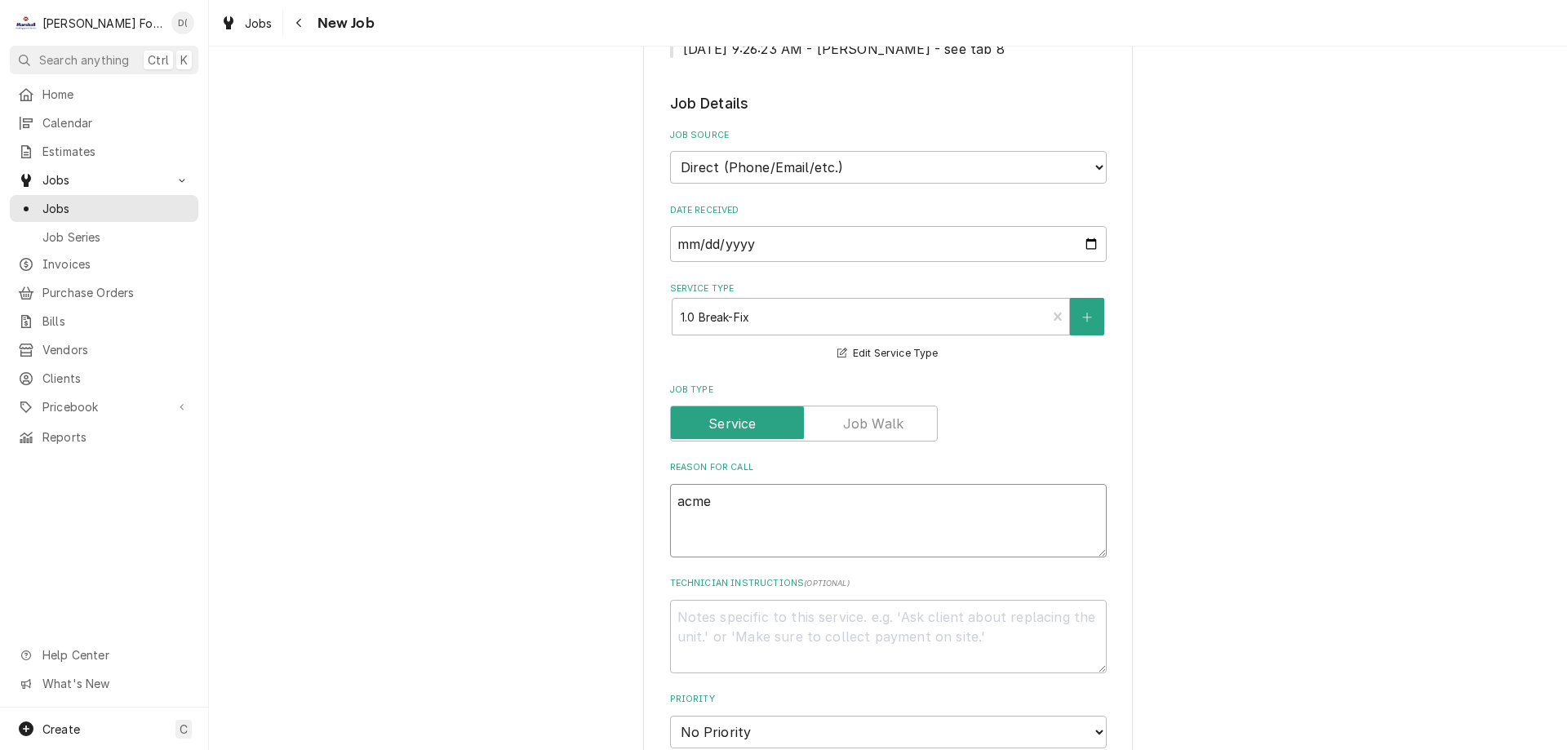
type textarea "acme"
type textarea "x"
type textarea "acme d"
type textarea "x"
type textarea "acme do"
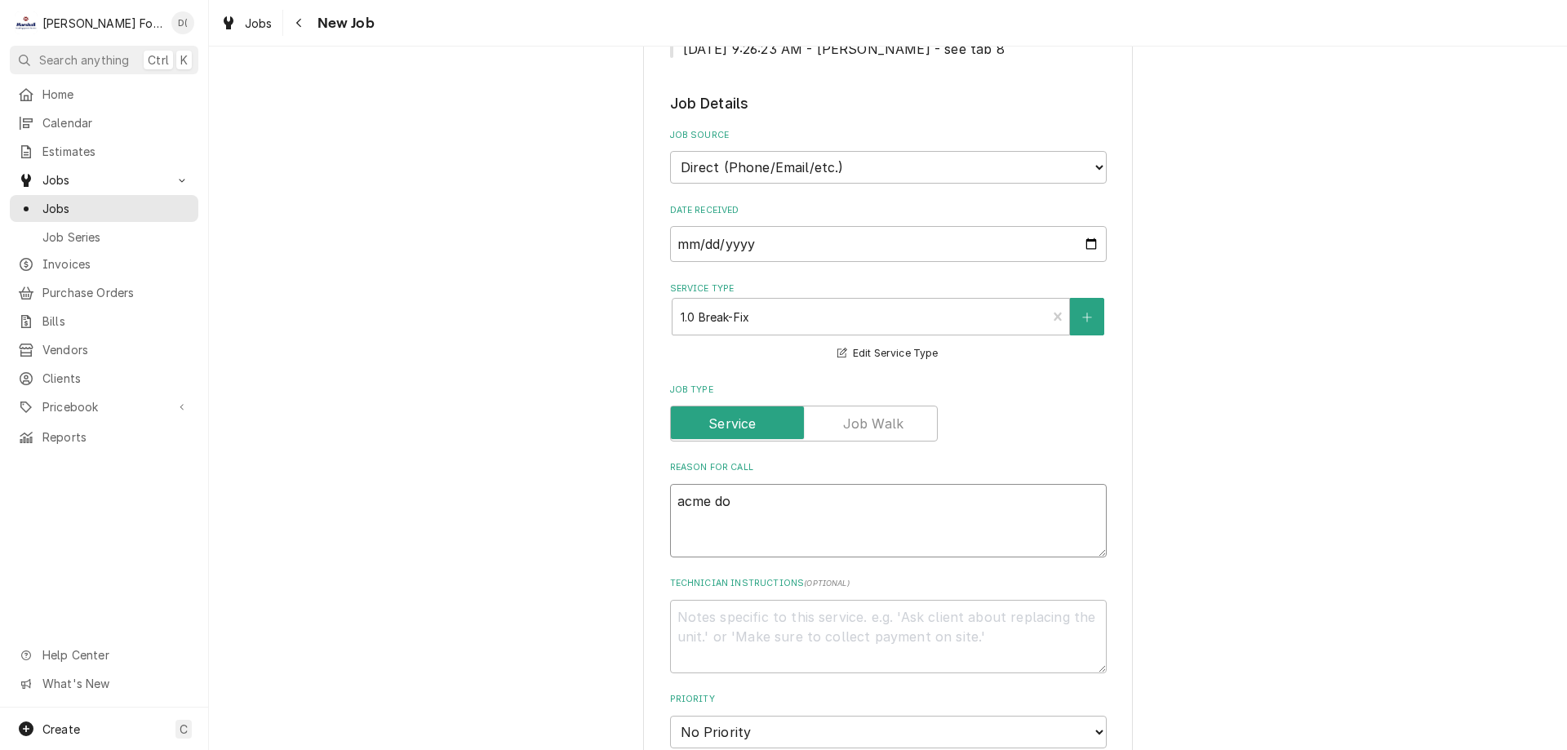
type textarea "x"
type textarea "acme dou"
type textarea "x"
type textarea "acme dough"
type textarea "x"
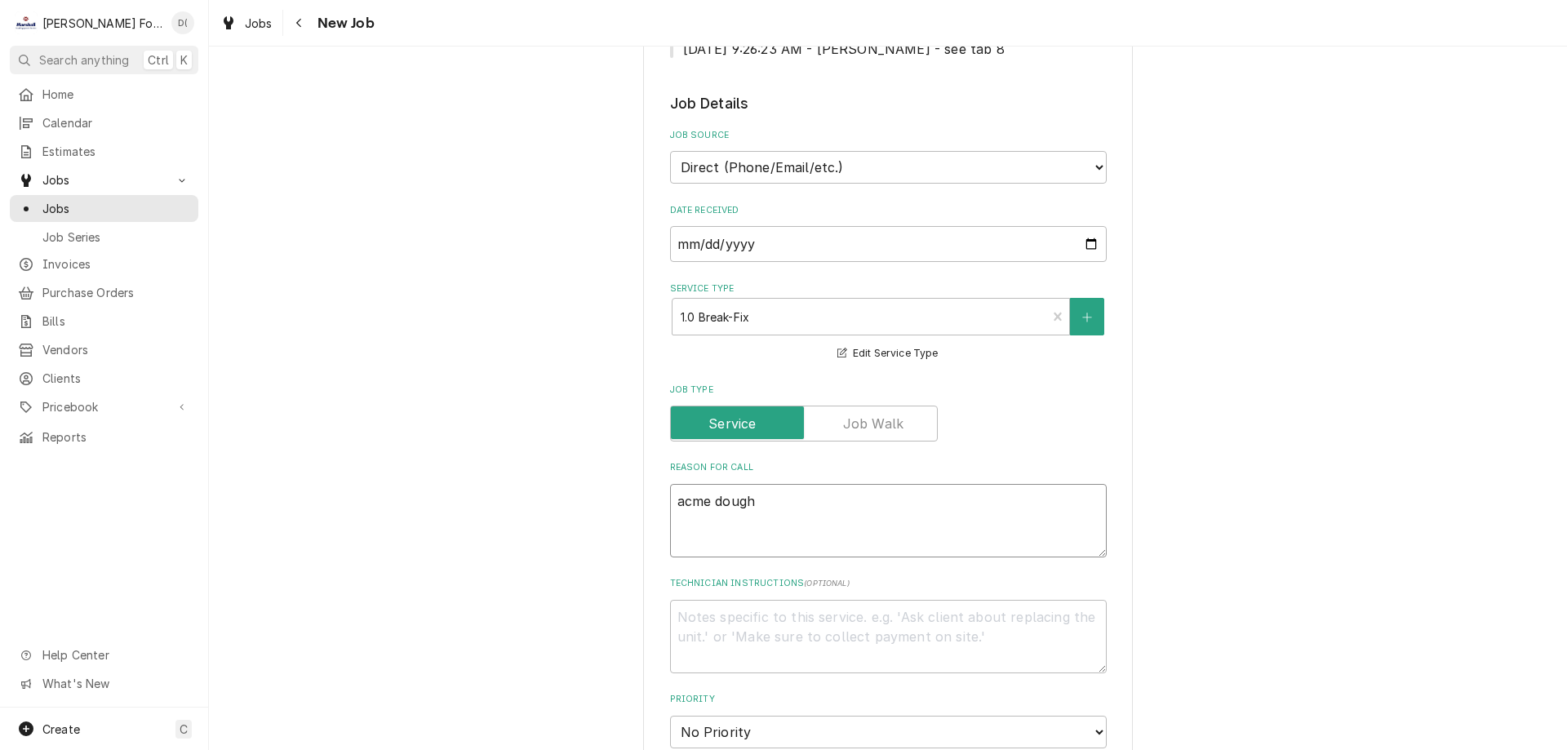
type textarea "acme dough"
type textarea "x"
type textarea "acme dough r"
type textarea "x"
type textarea "acme dough ro"
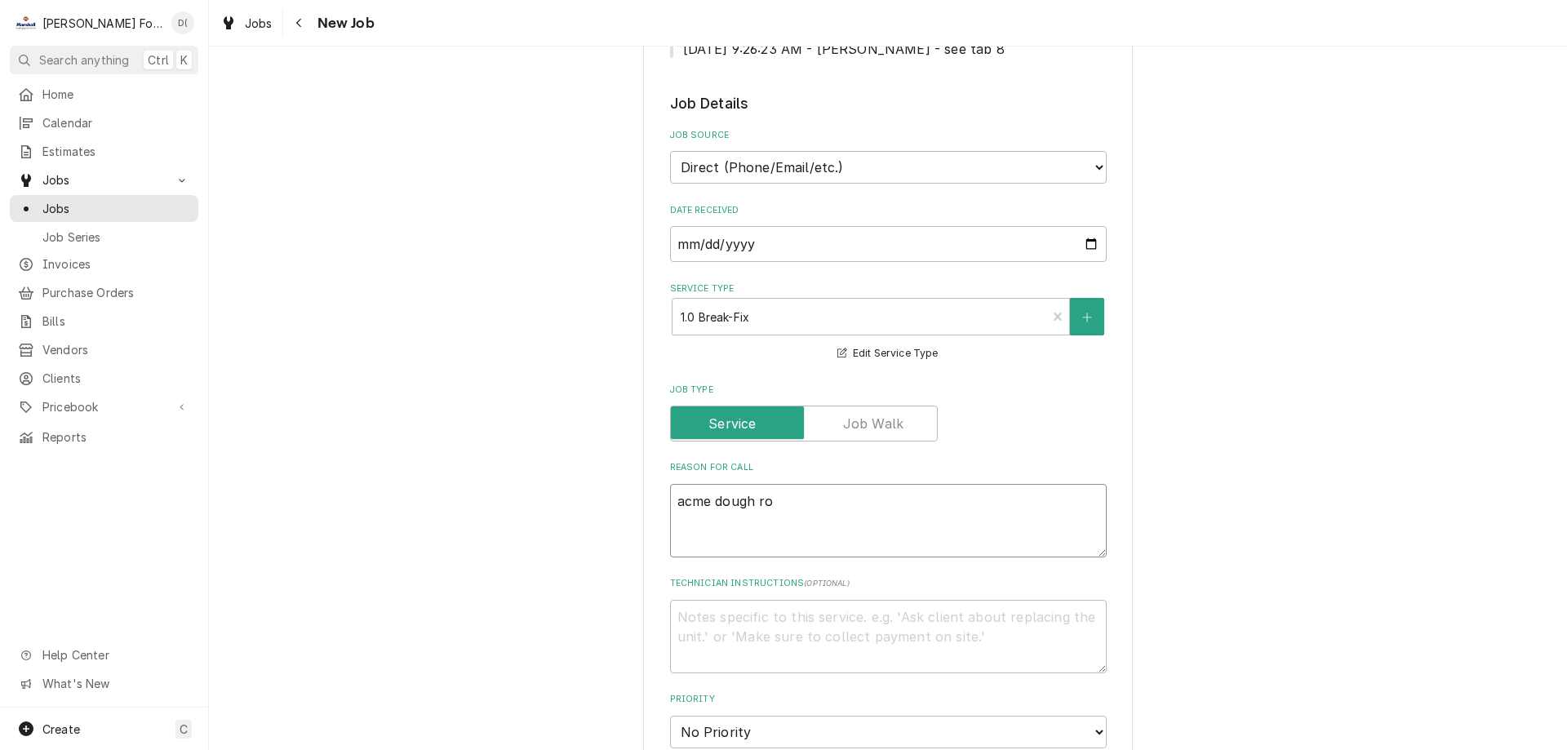
type textarea "x"
type textarea "acme dough rol"
type textarea "x"
type textarea "acme dough roll"
type textarea "x"
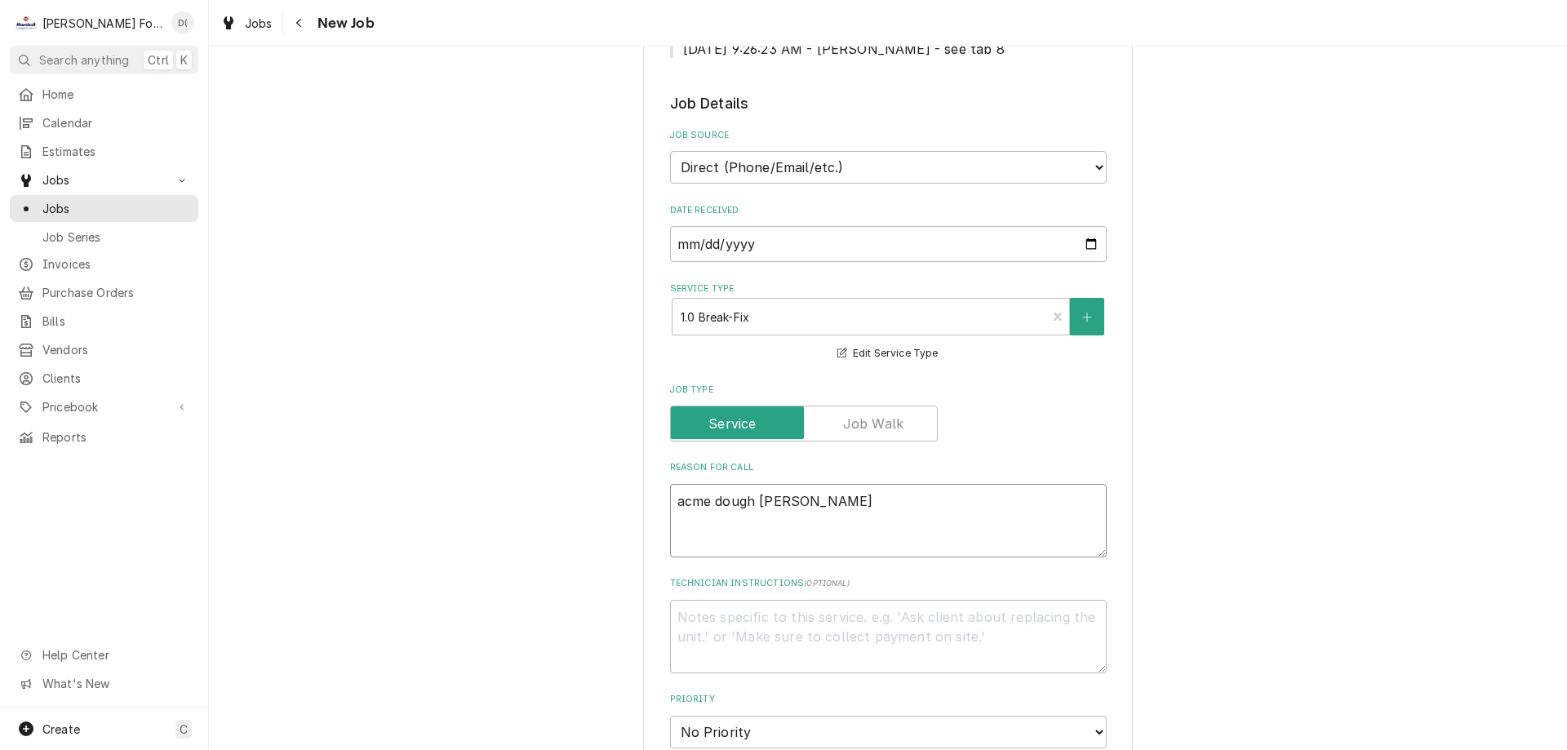
type textarea "acme dough roller"
type textarea "x"
type textarea "acme dough roller"
type textarea "x"
type textarea "acme dough roller c"
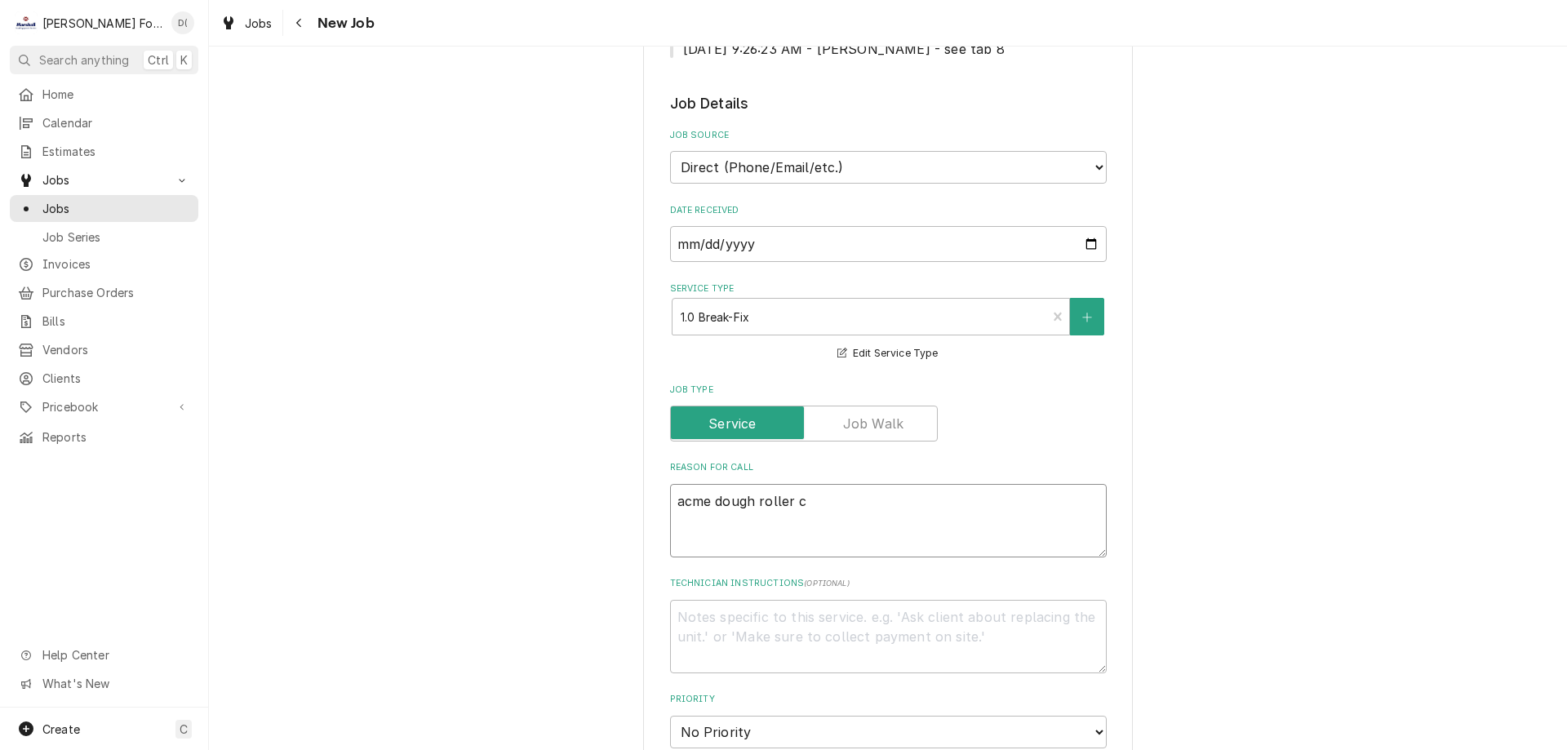
type textarea "x"
type textarea "acme dough roller ch"
type textarea "x"
type textarea "acme dough roller che"
type textarea "x"
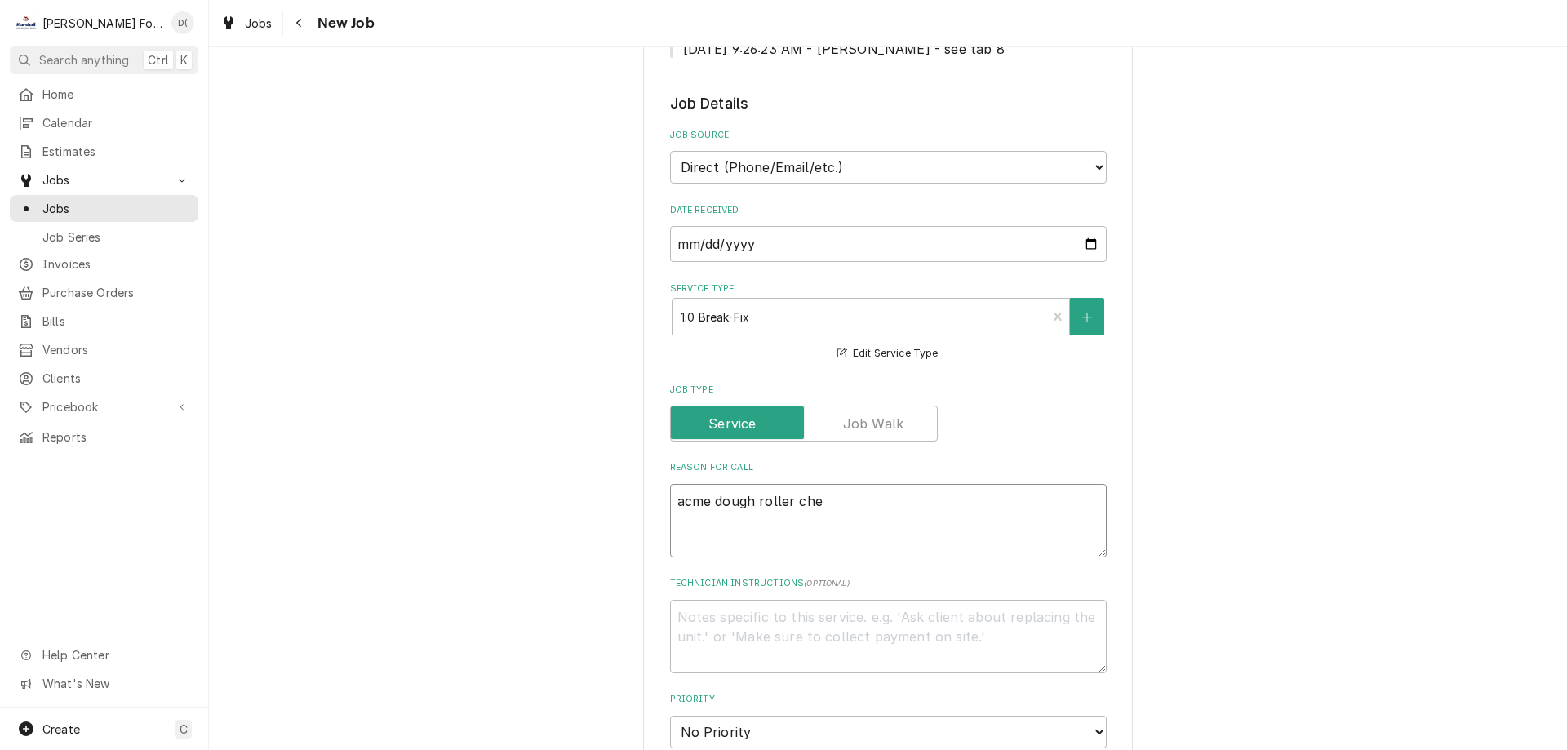
type textarea "acme dough roller chec"
type textarea "x"
type textarea "acme dough roller check"
type textarea "x"
type textarea "acme dough roller check"
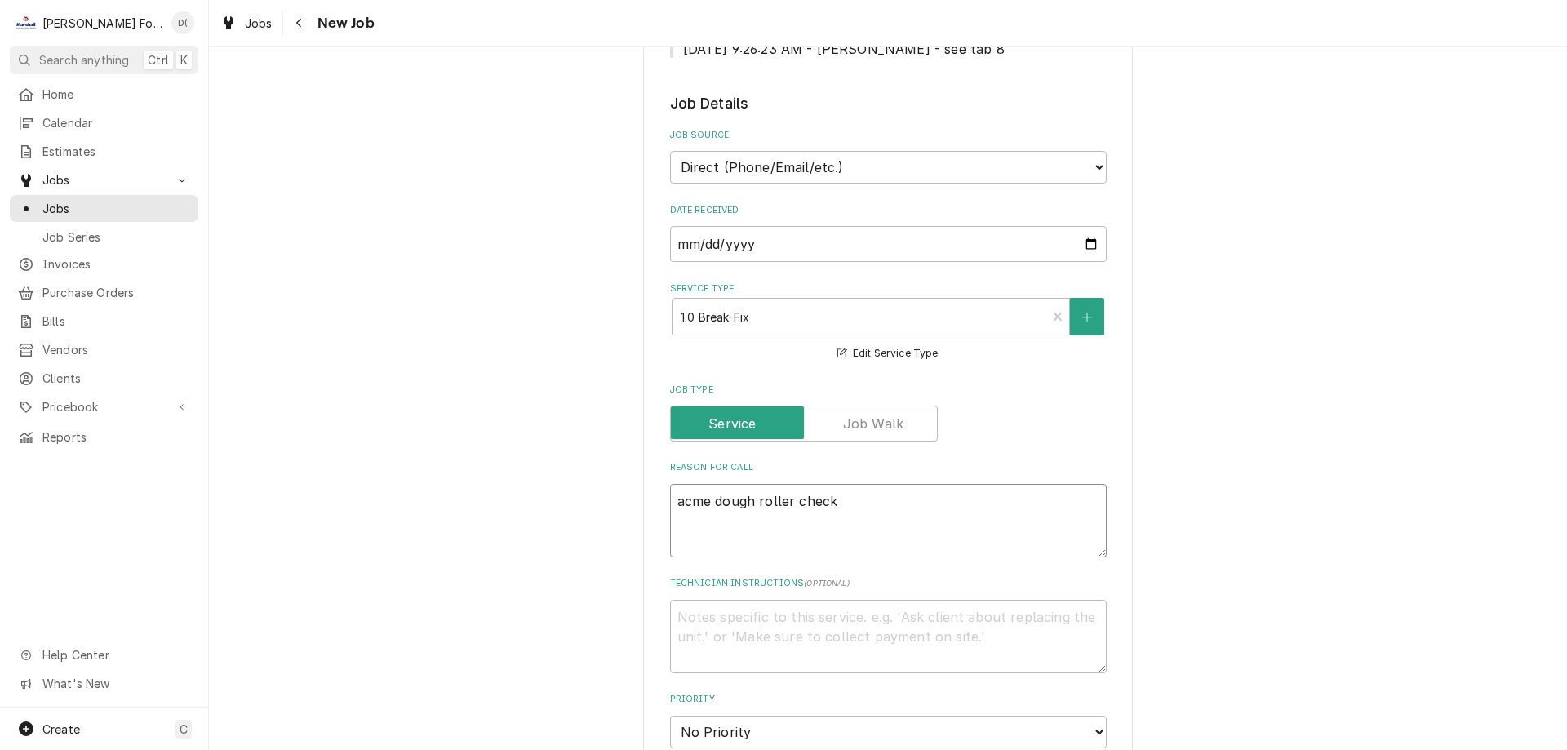
type textarea "x"
type textarea "acme dough roller check o"
type textarea "x"
type textarea "acme dough roller check ou"
type textarea "x"
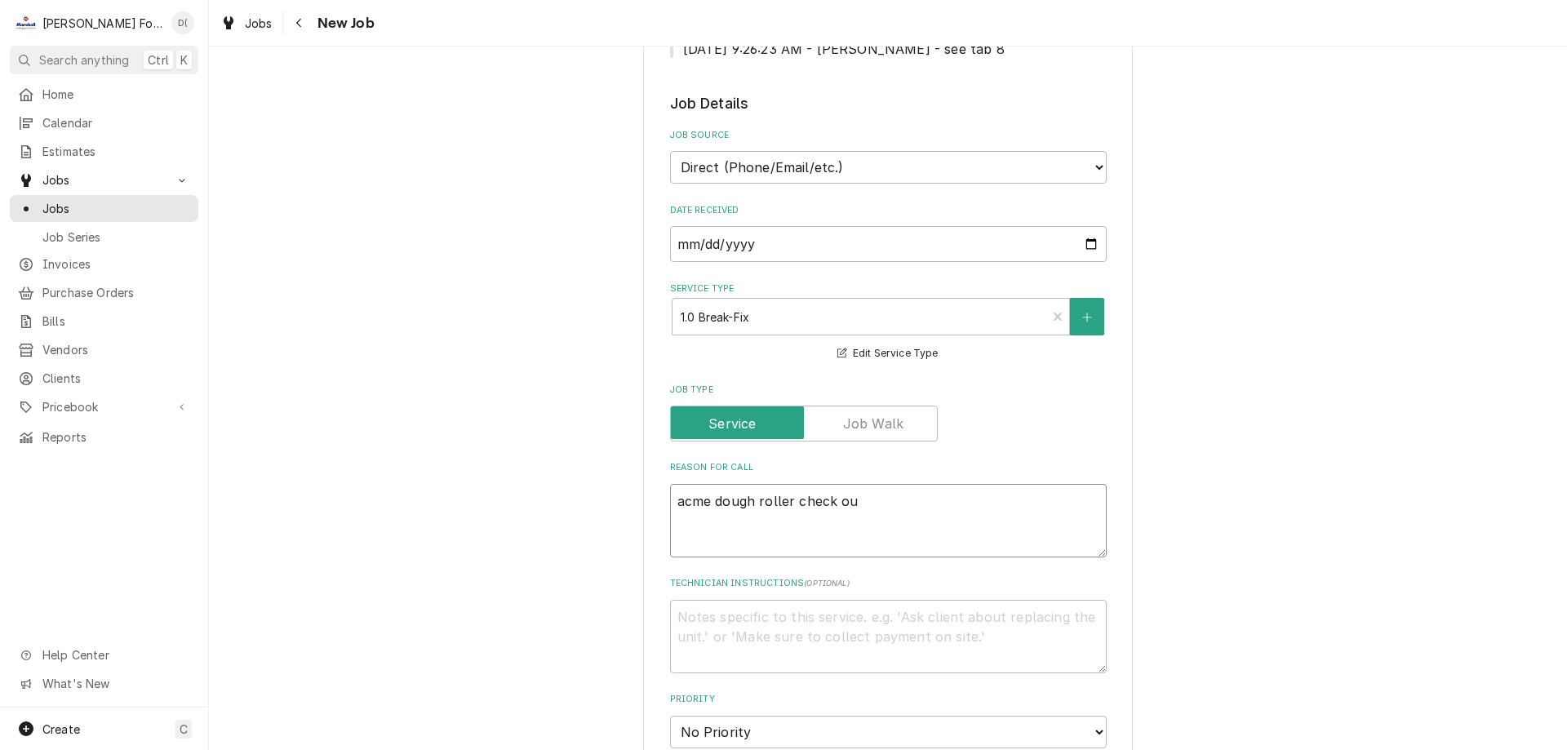
type textarea "acme dough roller check out"
type textarea "x"
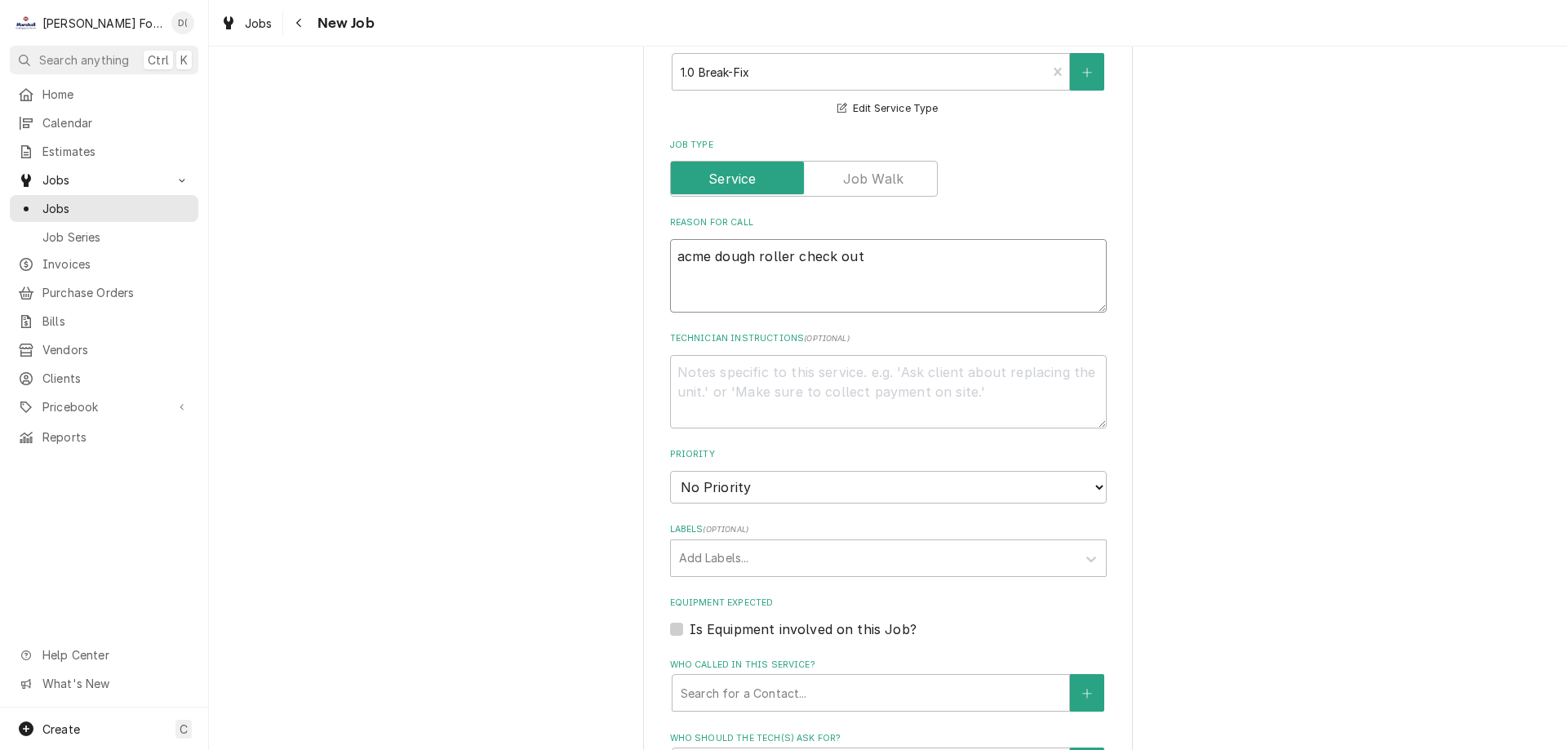
scroll to position [816, 0]
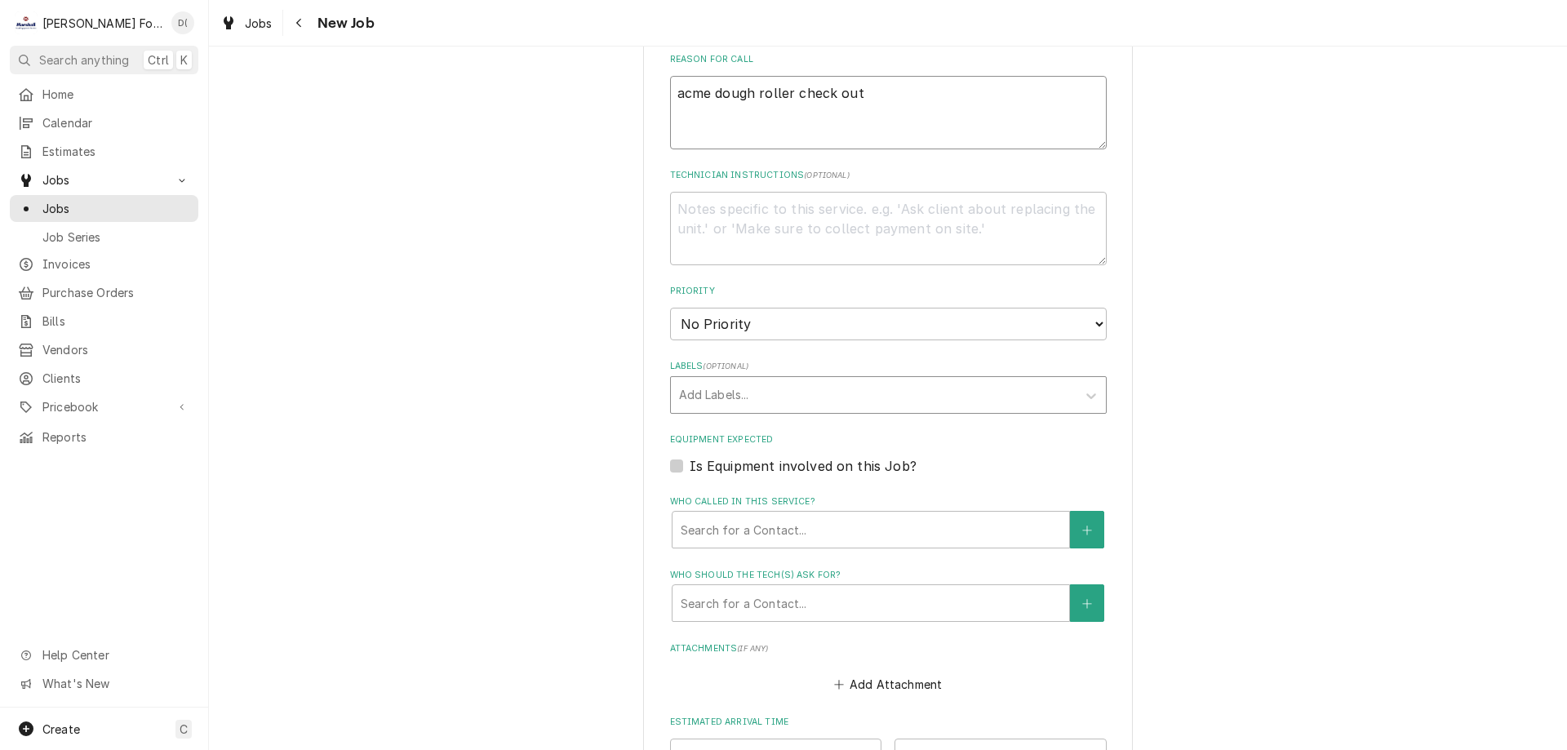
type textarea "acme dough roller check out"
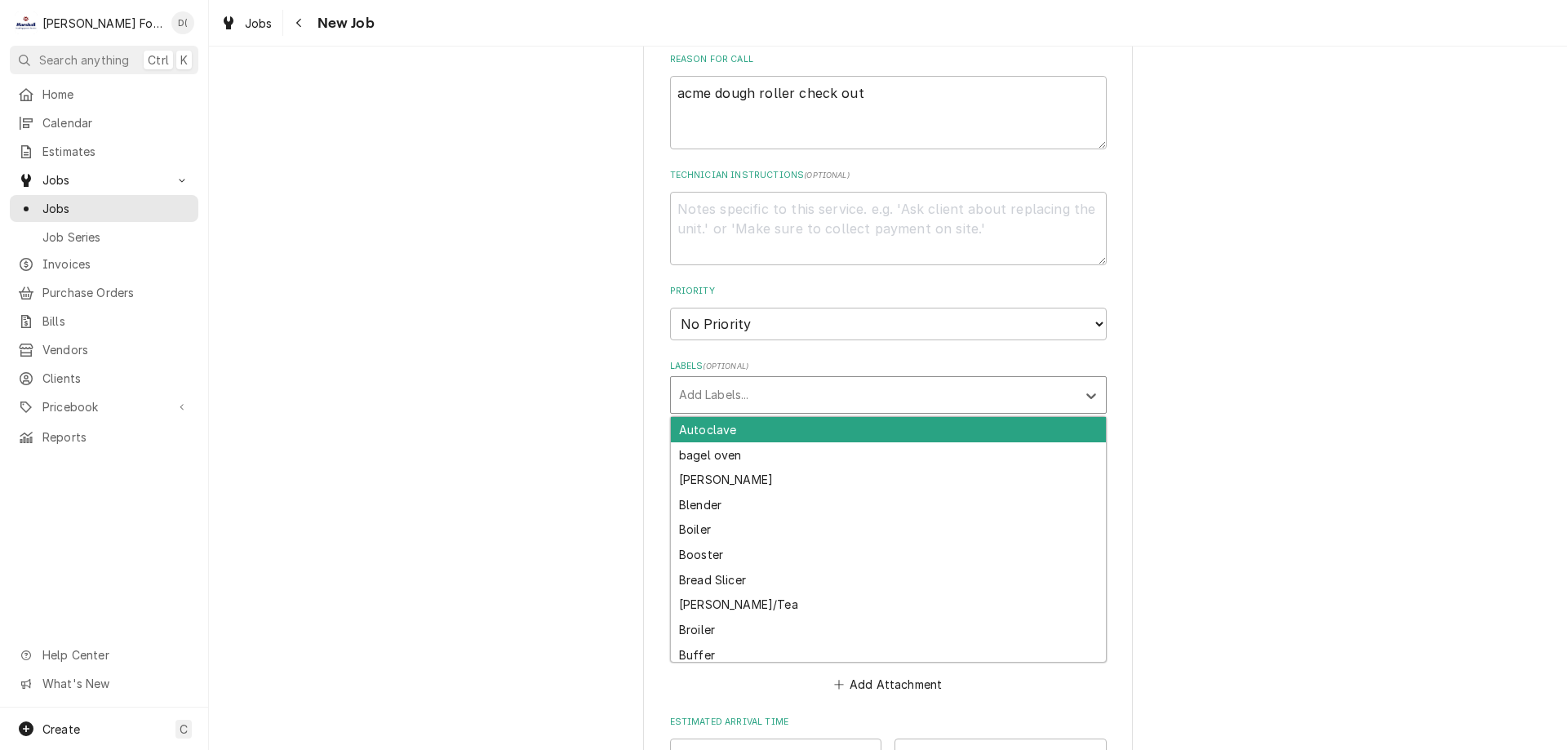
click at [736, 389] on div "Labels" at bounding box center [873, 394] width 389 height 29
click at [741, 394] on div "Labels" at bounding box center [873, 394] width 389 height 29
type input "do"
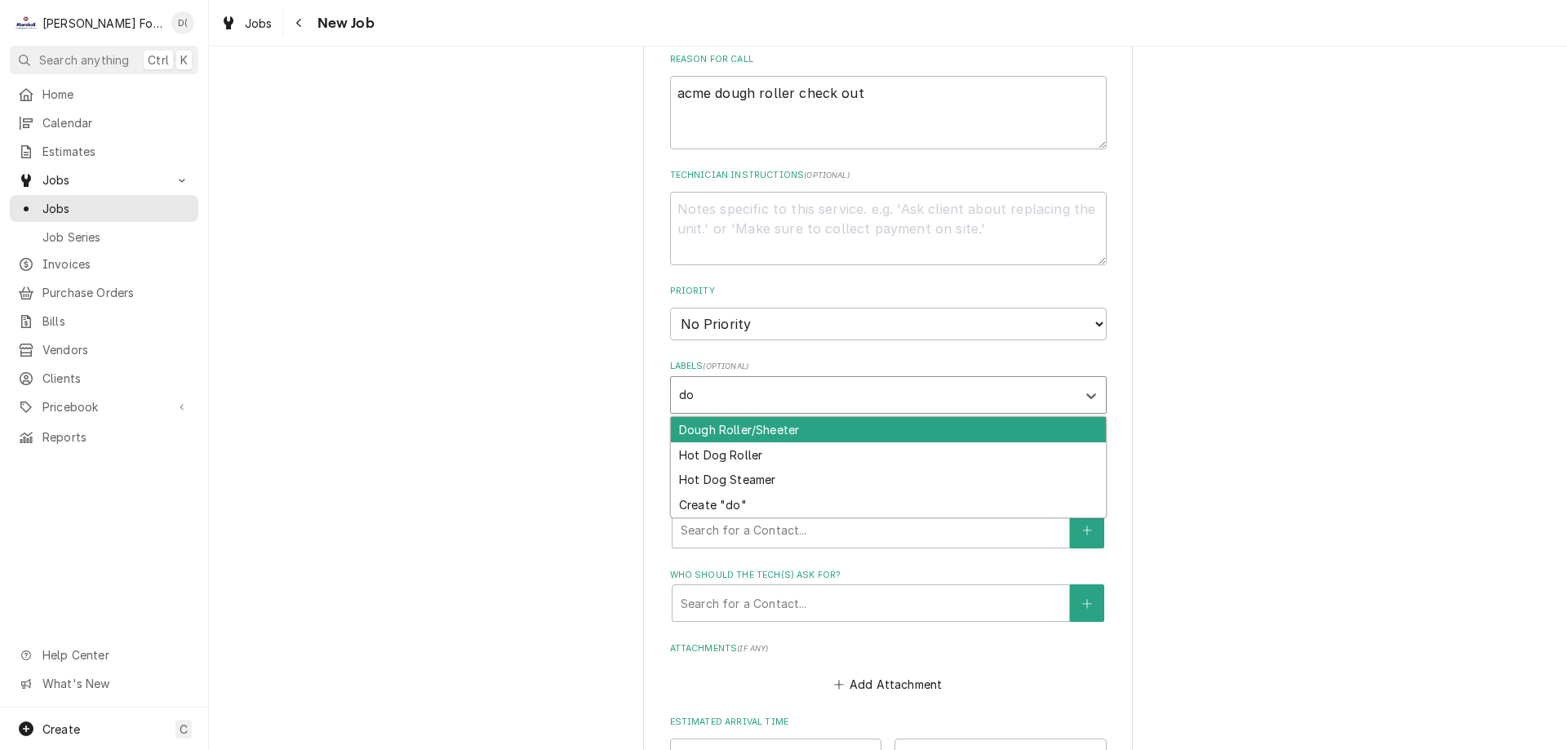
click at [768, 430] on div "Dough Roller/Sheeter" at bounding box center [888, 429] width 435 height 25
type textarea "x"
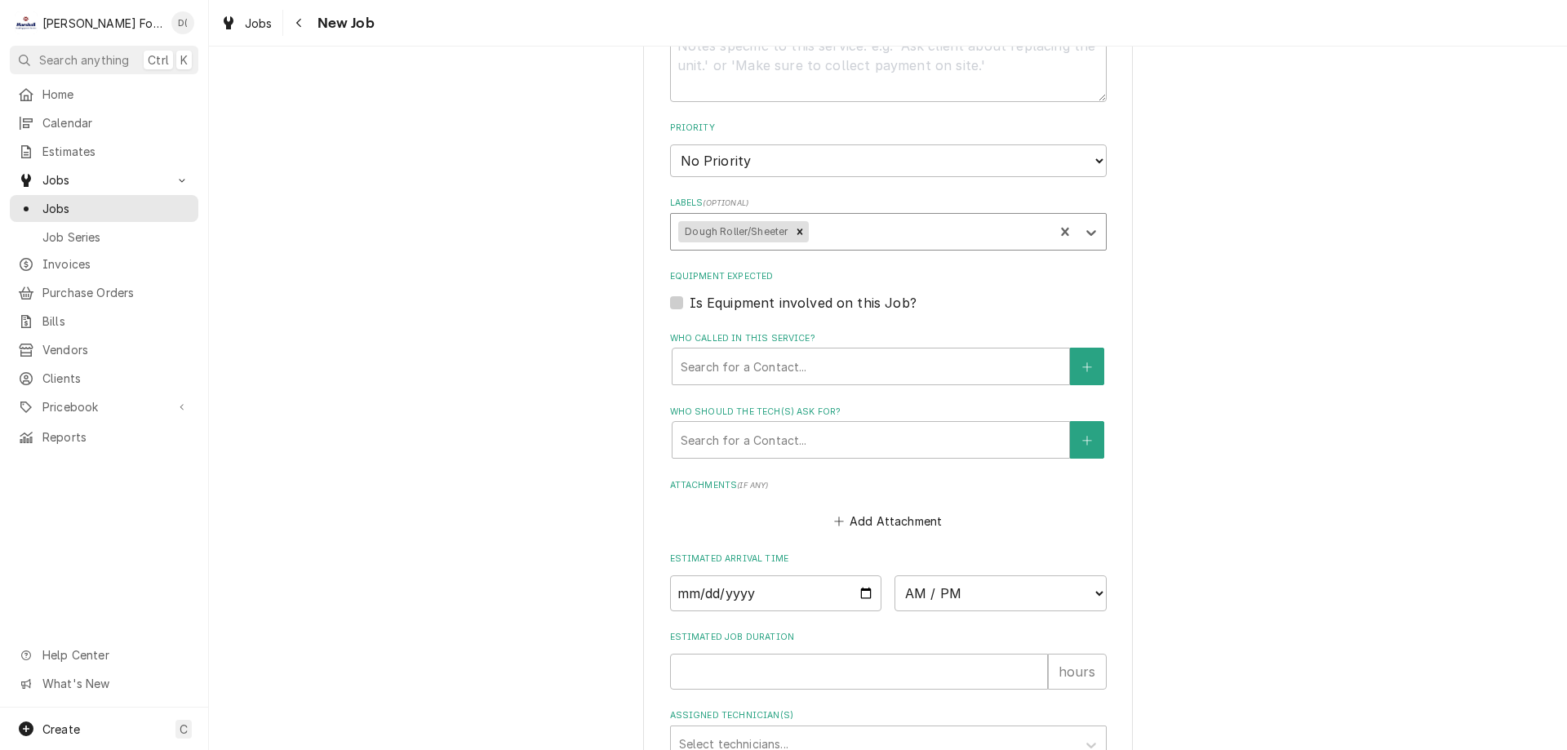
scroll to position [1143, 0]
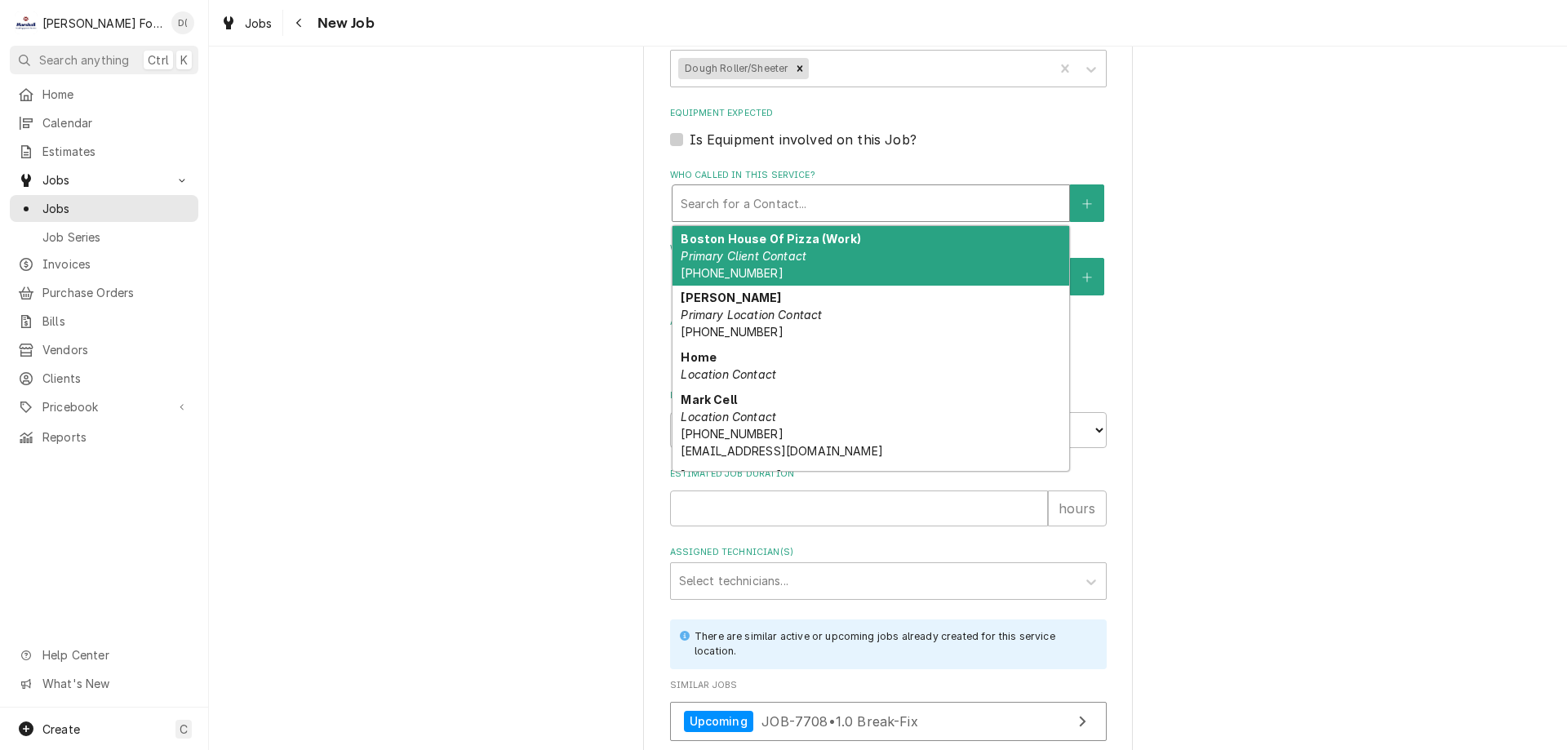
click at [761, 218] on div "Who called in this service?" at bounding box center [871, 203] width 380 height 29
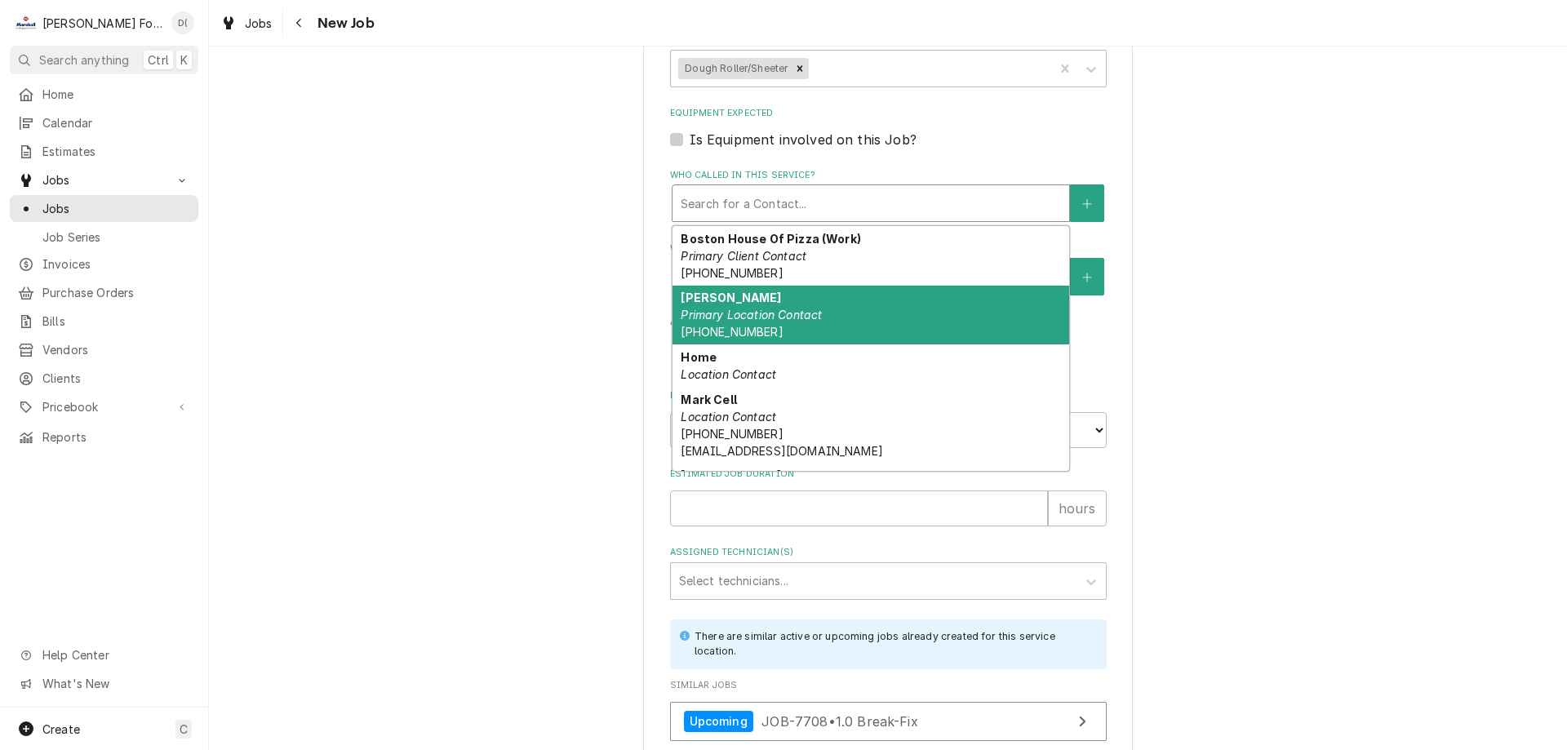
click at [740, 301] on div "Fay Primary Location Contact (401) 749-3030" at bounding box center [871, 316] width 397 height 60
type textarea "x"
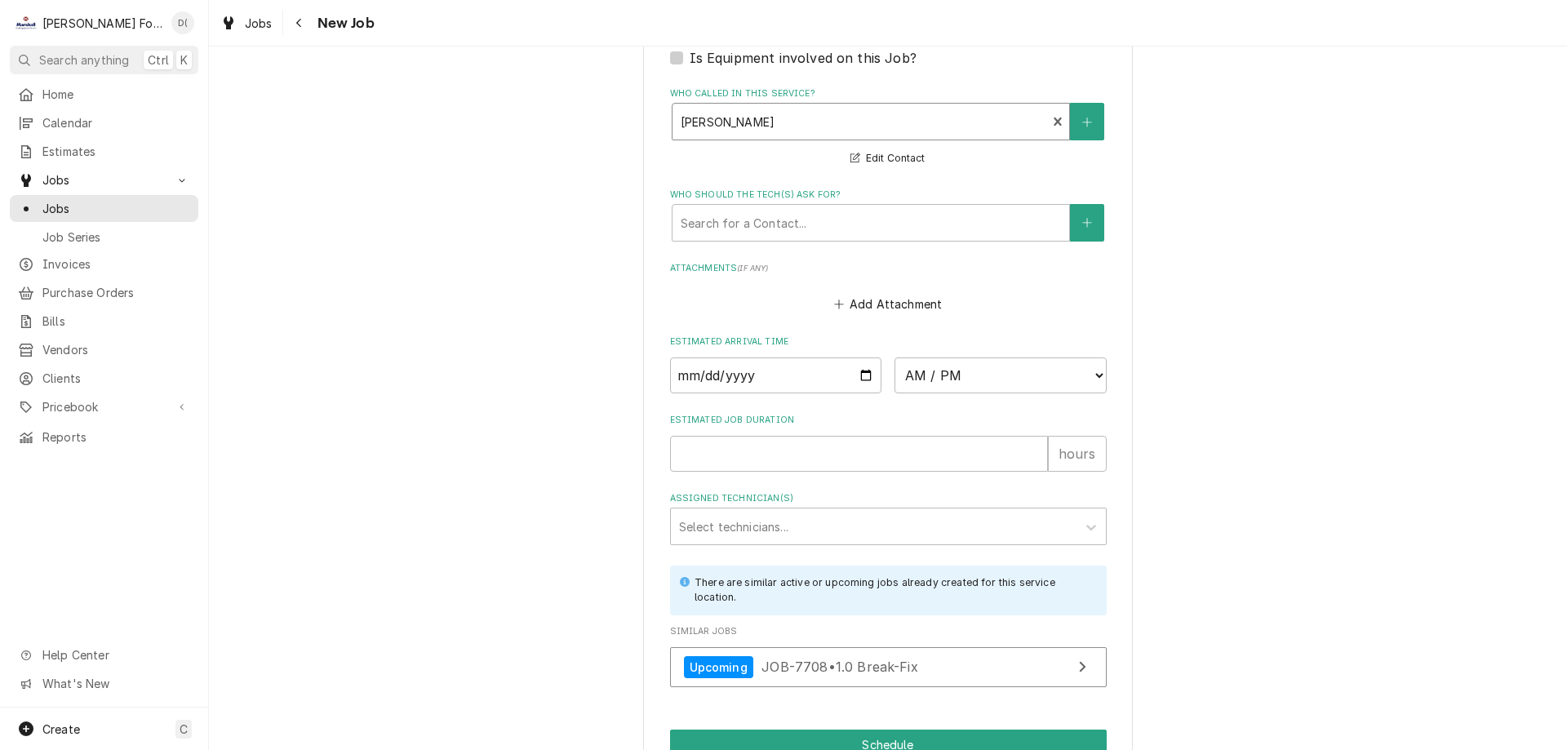
scroll to position [1311, 0]
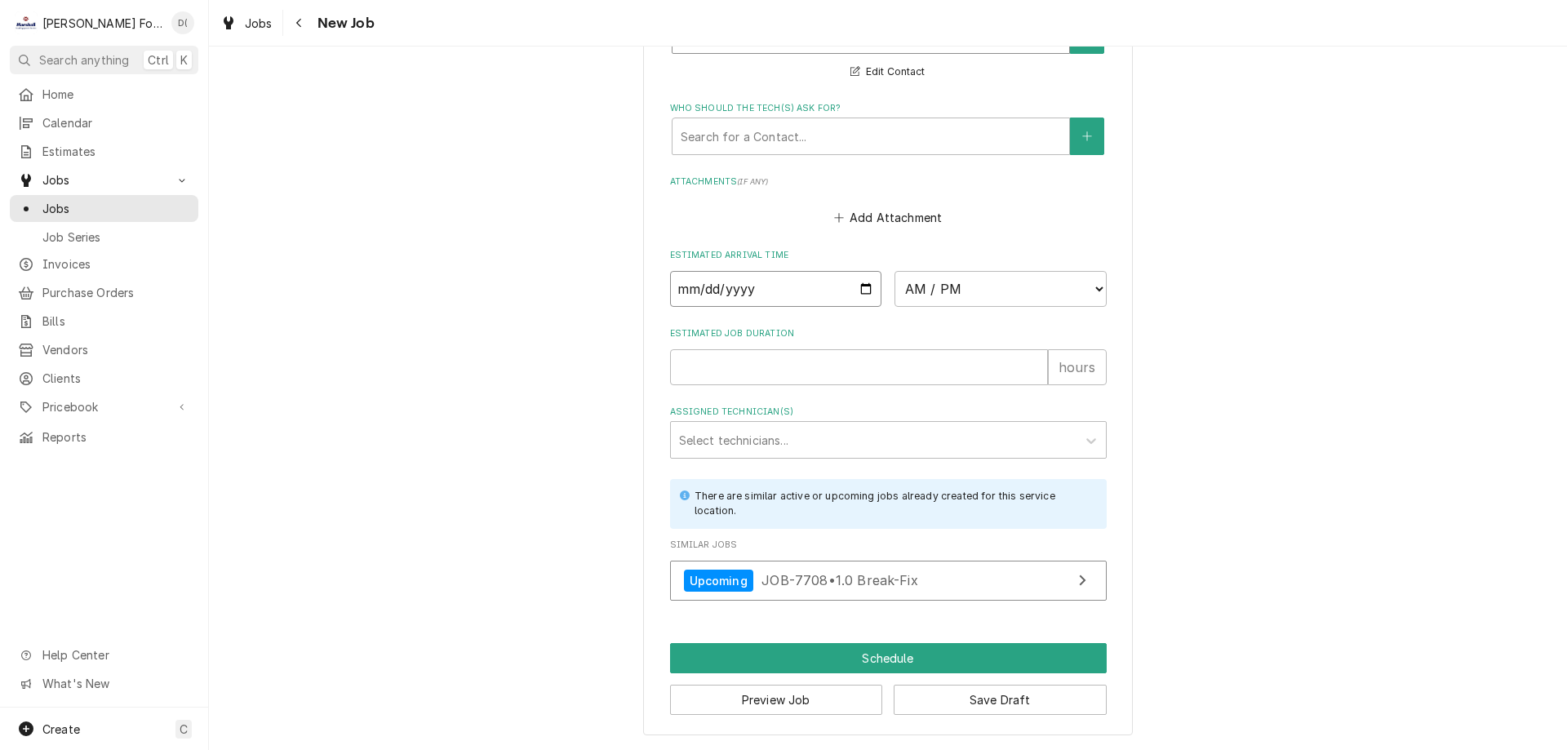
click at [861, 288] on input "Date" at bounding box center [776, 289] width 212 height 36
type input "2025-10-03"
type textarea "x"
click at [990, 288] on select "AM / PM 6:00 AM 6:15 AM 6:30 AM 6:45 AM 7:00 AM 7:15 AM 7:30 AM 7:45 AM 8:00 AM…" at bounding box center [1001, 289] width 212 height 36
select select "18:45:00"
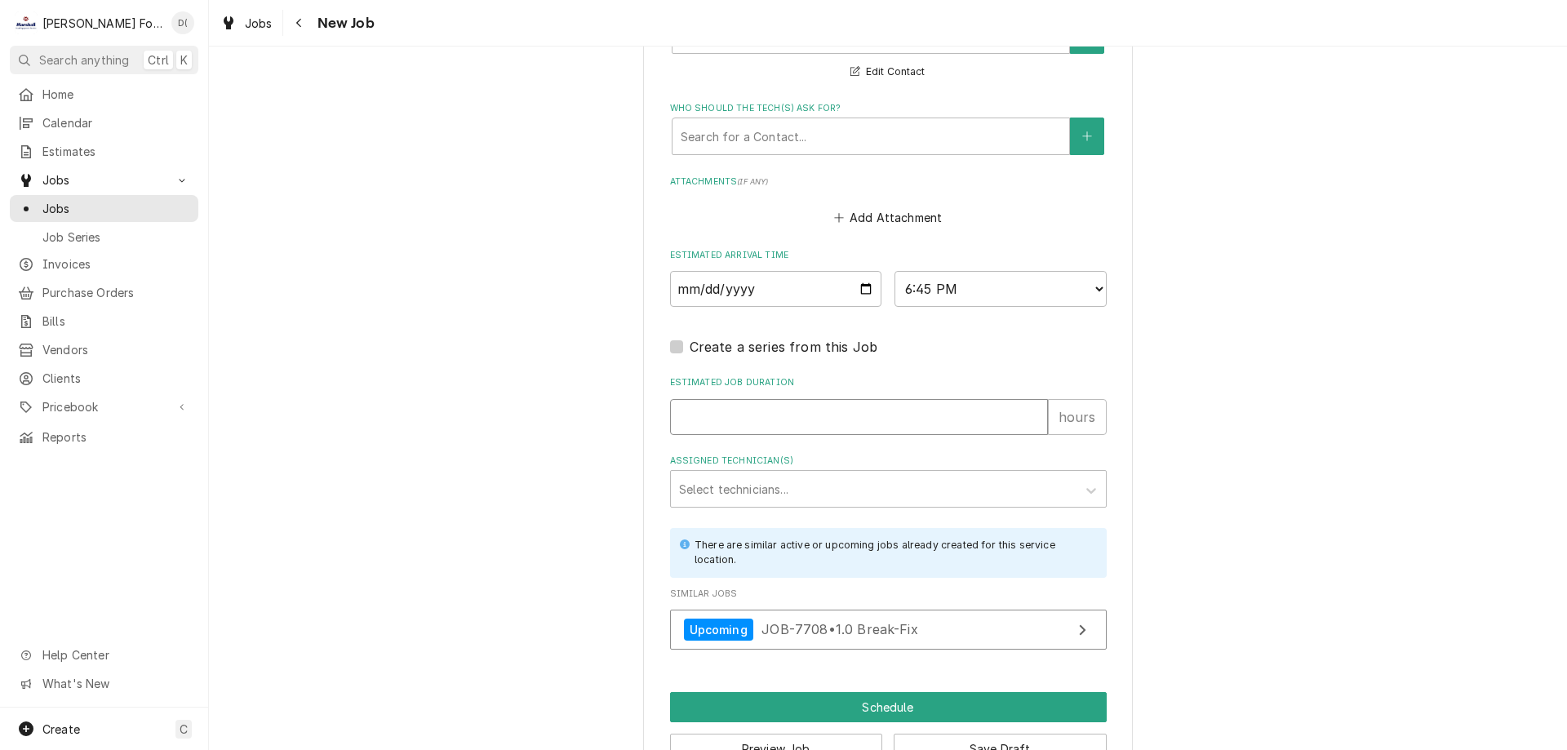
click at [756, 419] on input "Estimated Job Duration" at bounding box center [859, 417] width 378 height 36
type textarea "x"
type input "1"
type textarea "x"
type input "1"
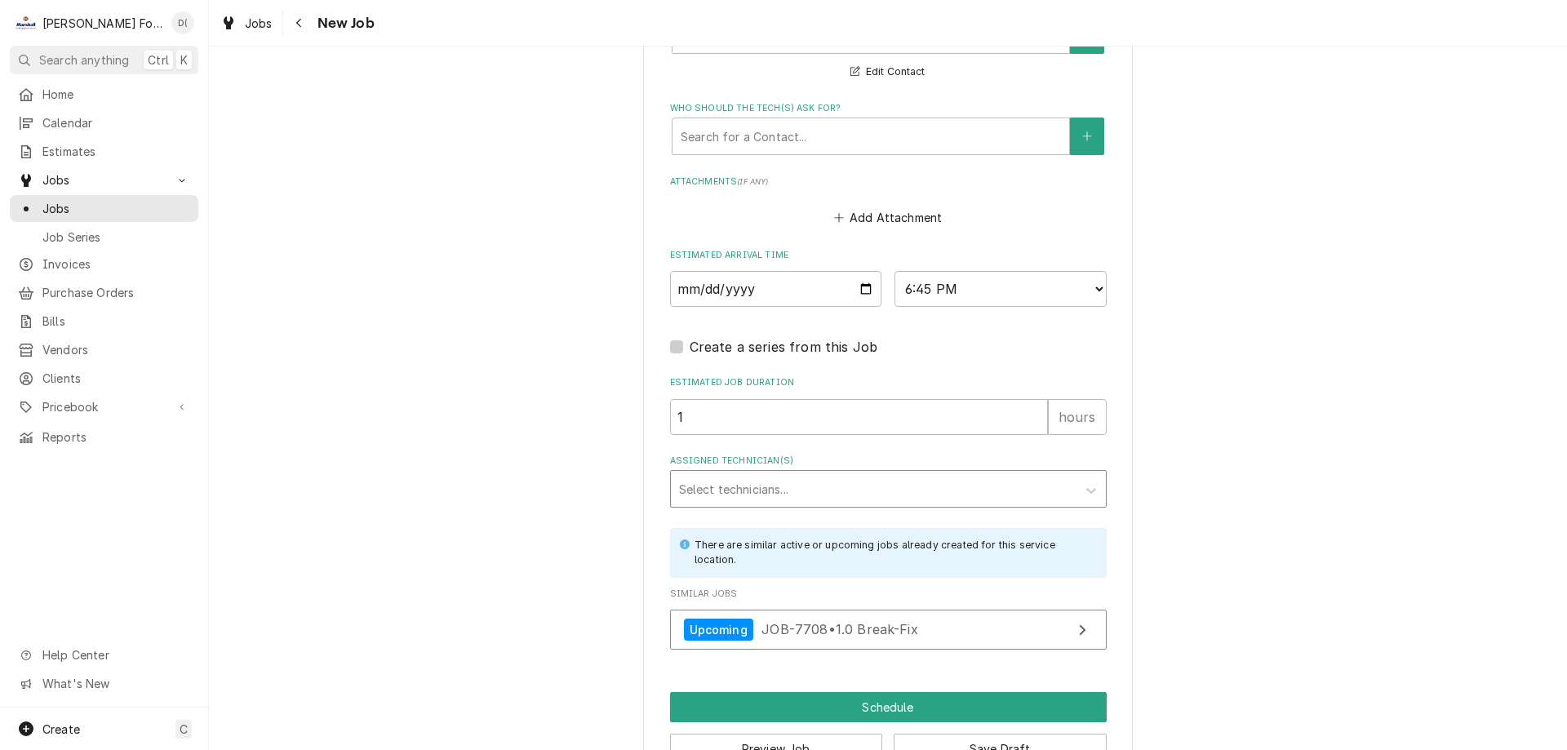
click at [778, 494] on div "Assigned Technician(s)" at bounding box center [873, 488] width 389 height 29
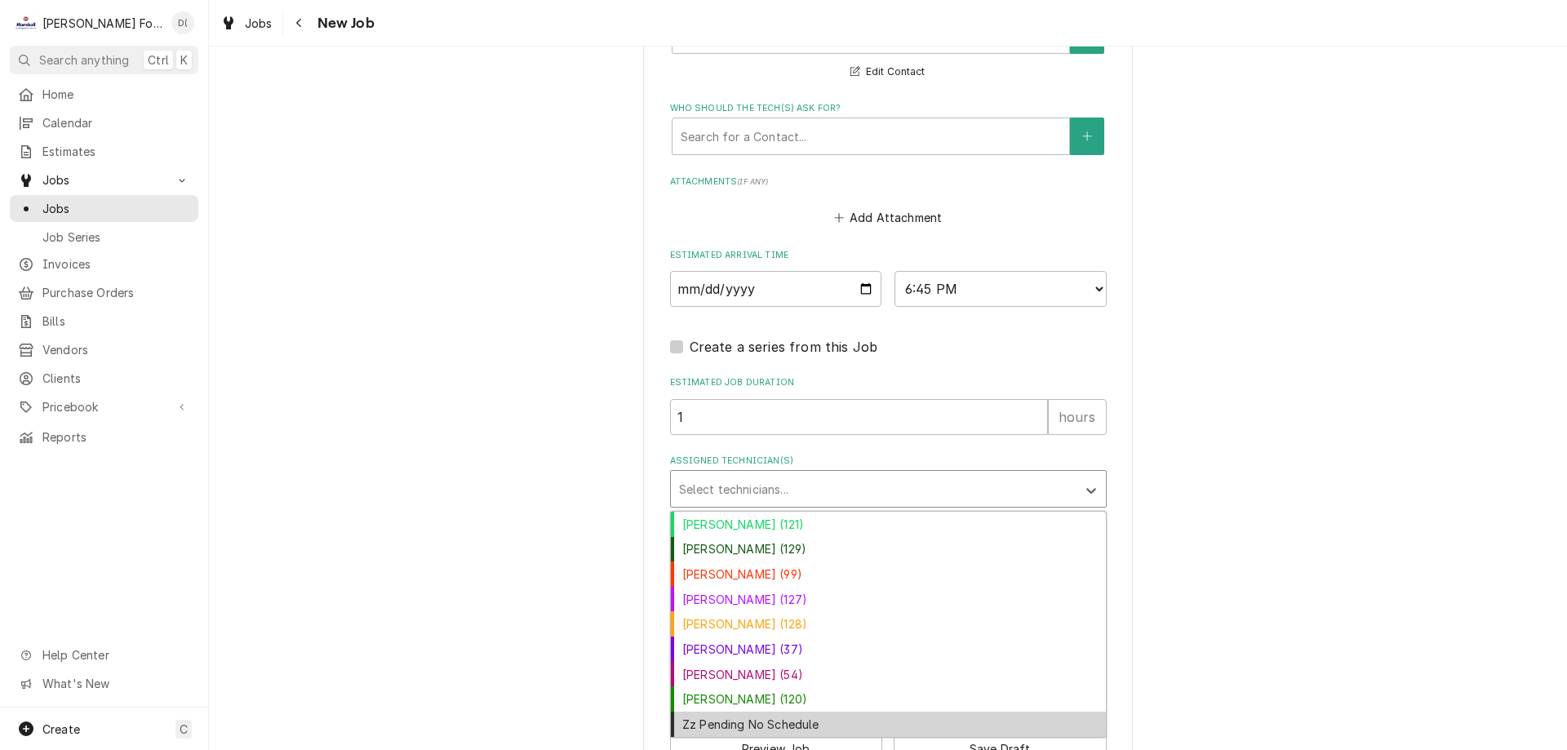
click at [771, 714] on div "Zz Pending No Schedule" at bounding box center [888, 724] width 435 height 25
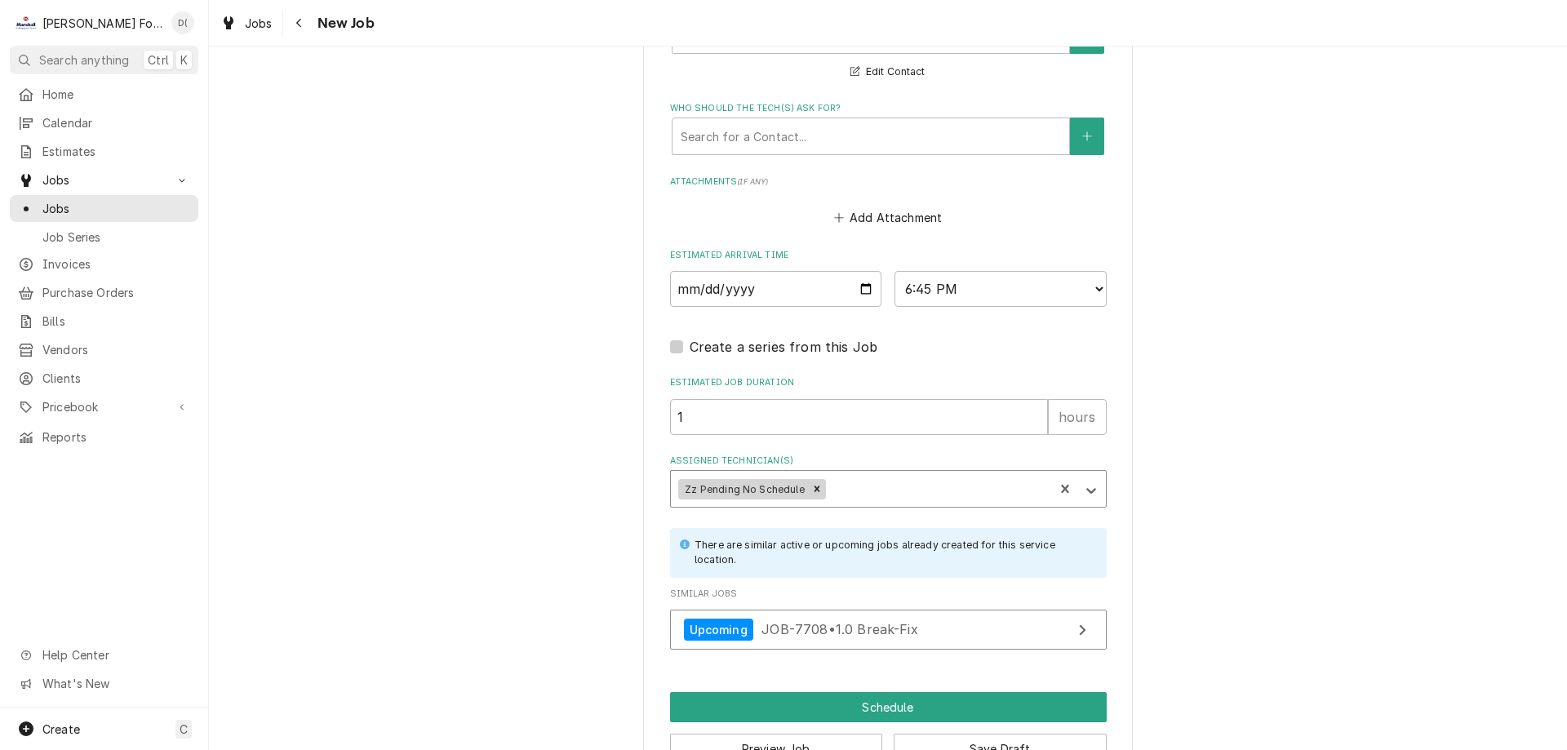
scroll to position [1360, 0]
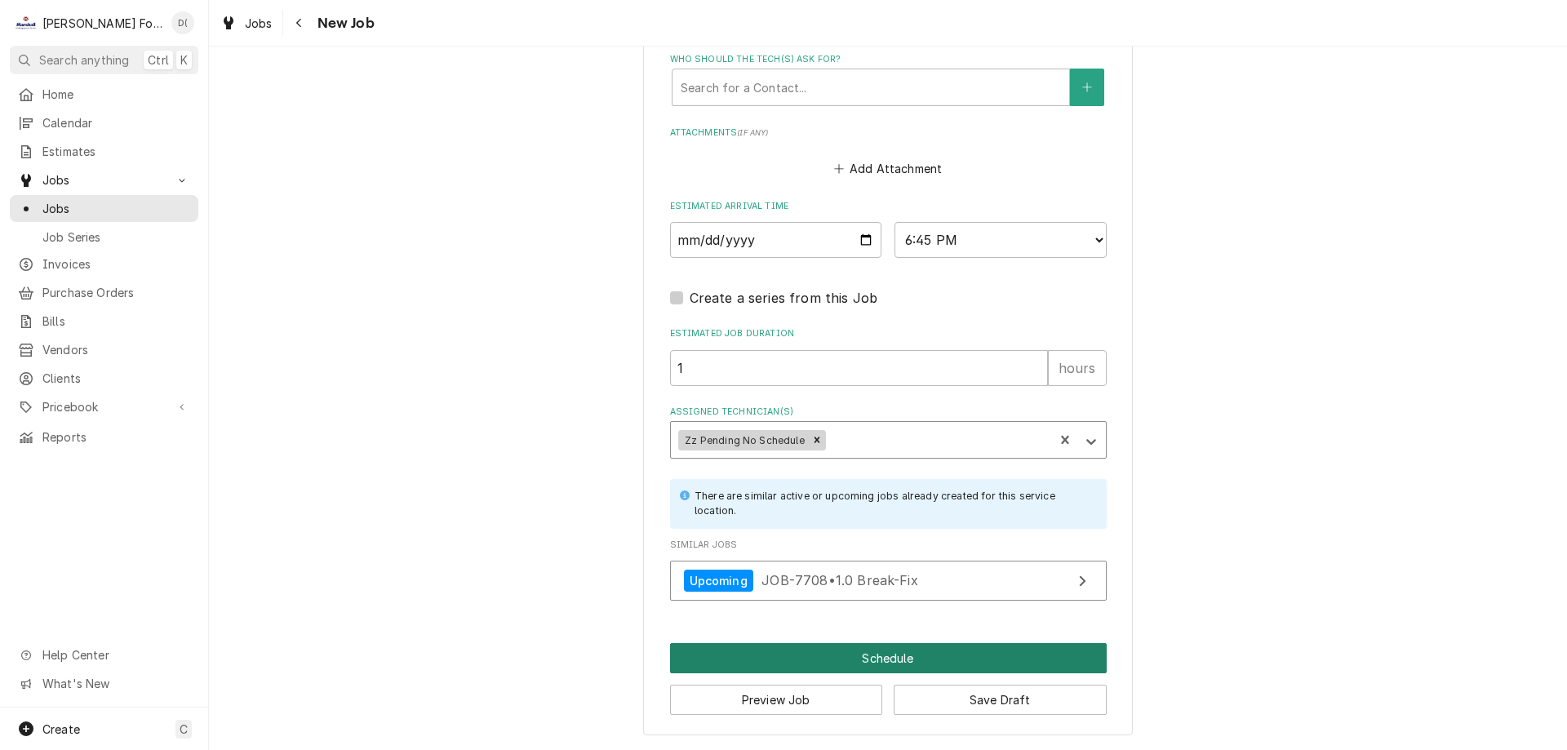
click at [834, 651] on button "Schedule" at bounding box center [888, 658] width 437 height 30
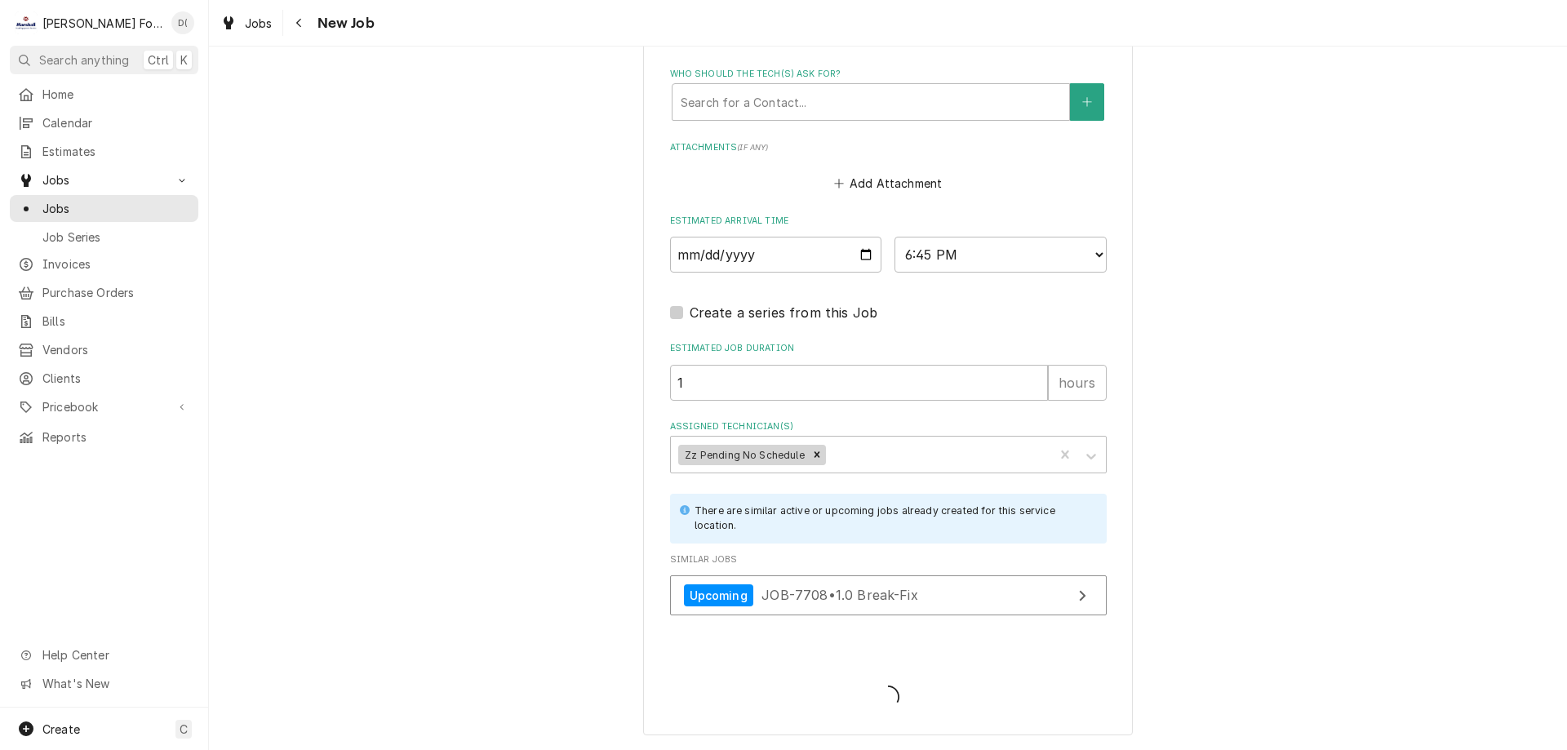
scroll to position [1345, 0]
type textarea "x"
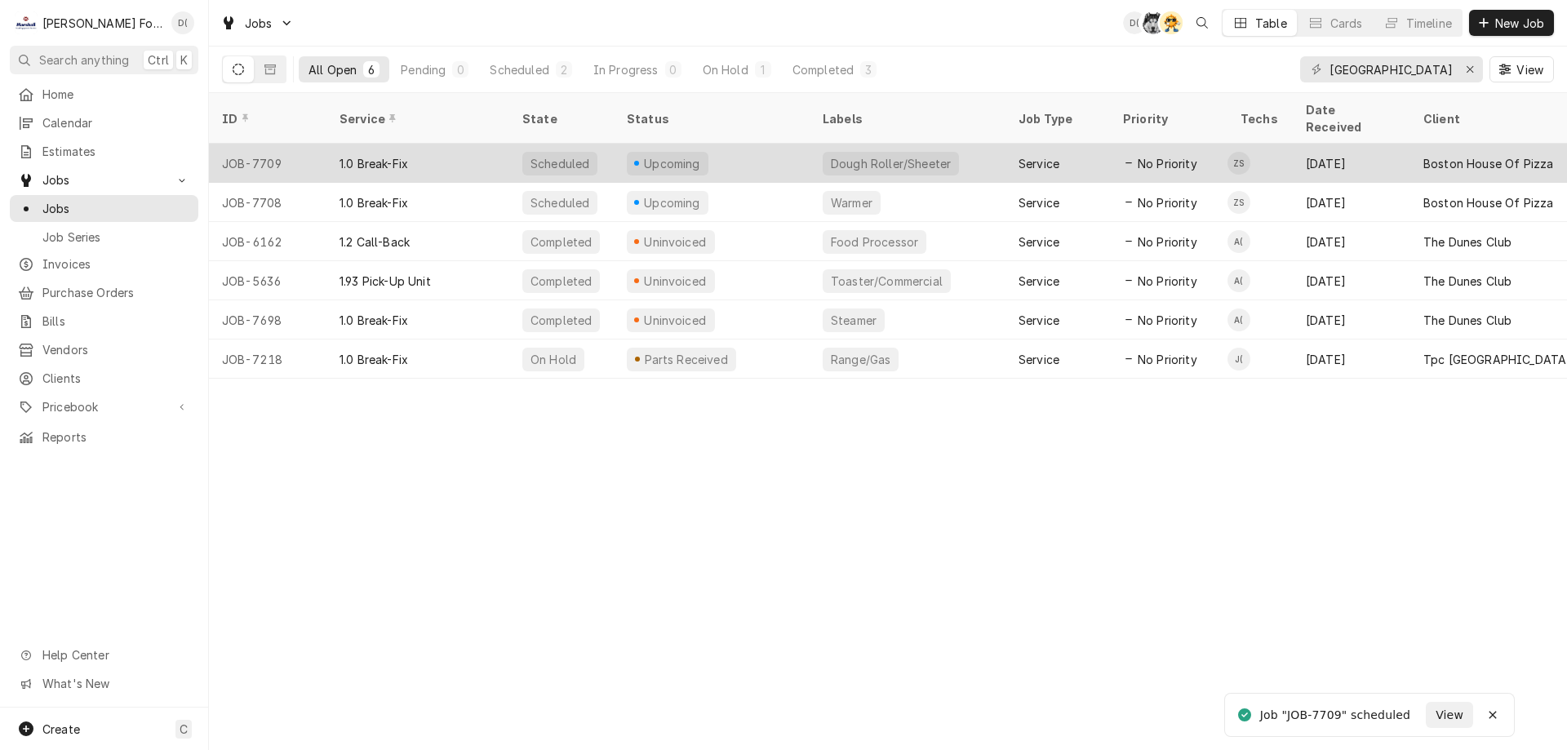
click at [782, 154] on div "Upcoming" at bounding box center [712, 163] width 196 height 39
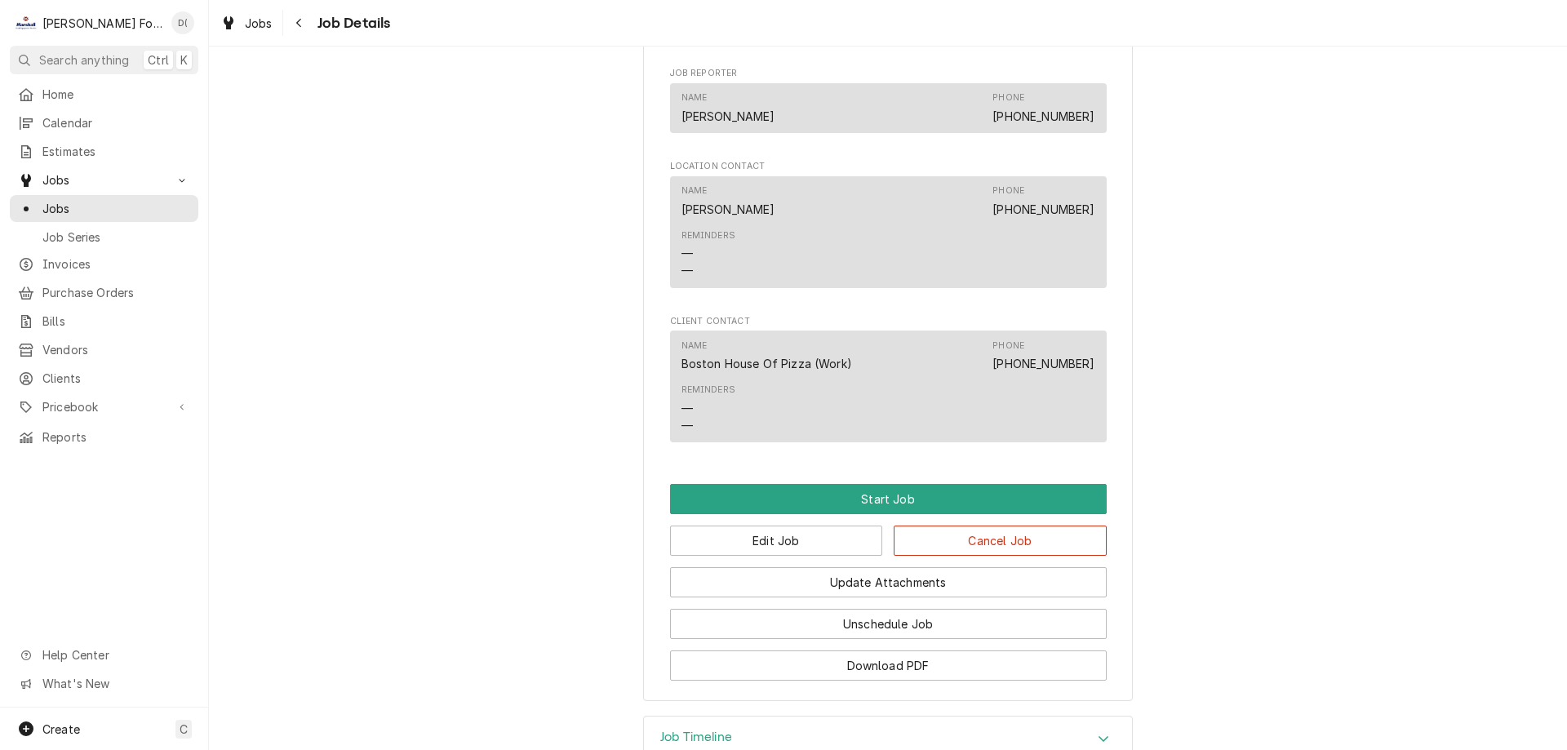
scroll to position [1118, 0]
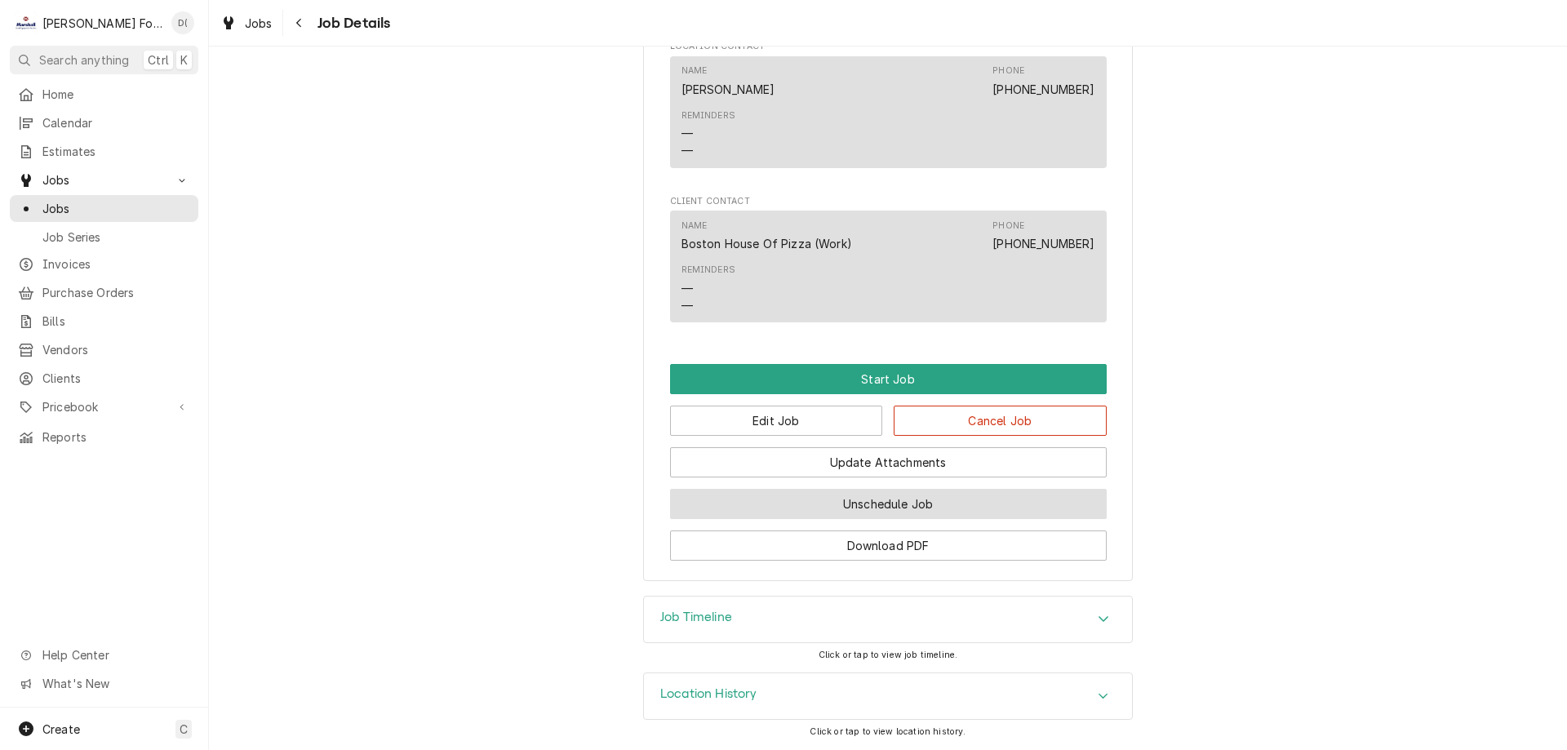
click at [825, 508] on button "Unschedule Job" at bounding box center [888, 504] width 437 height 30
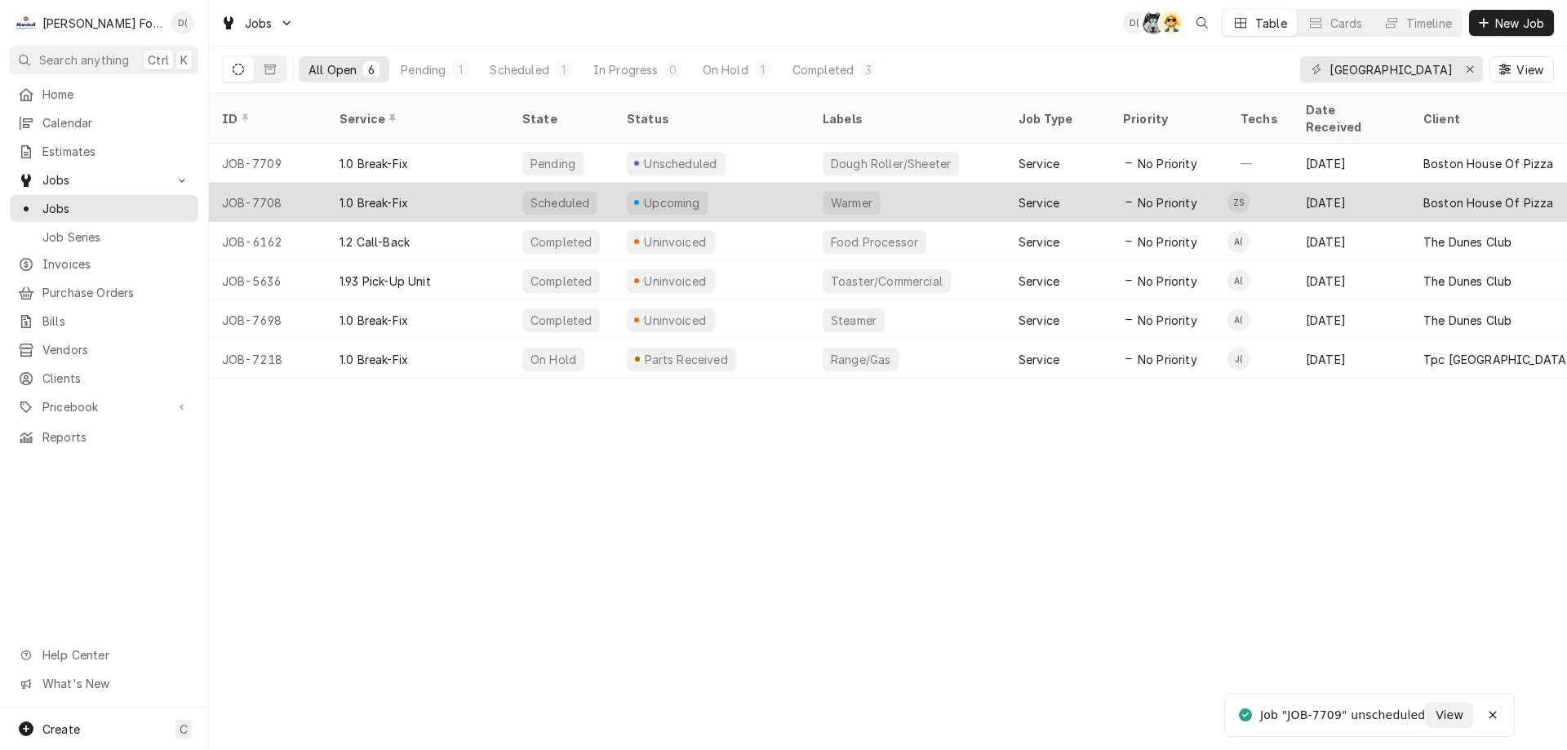
click at [744, 183] on div "Upcoming" at bounding box center [712, 202] width 196 height 39
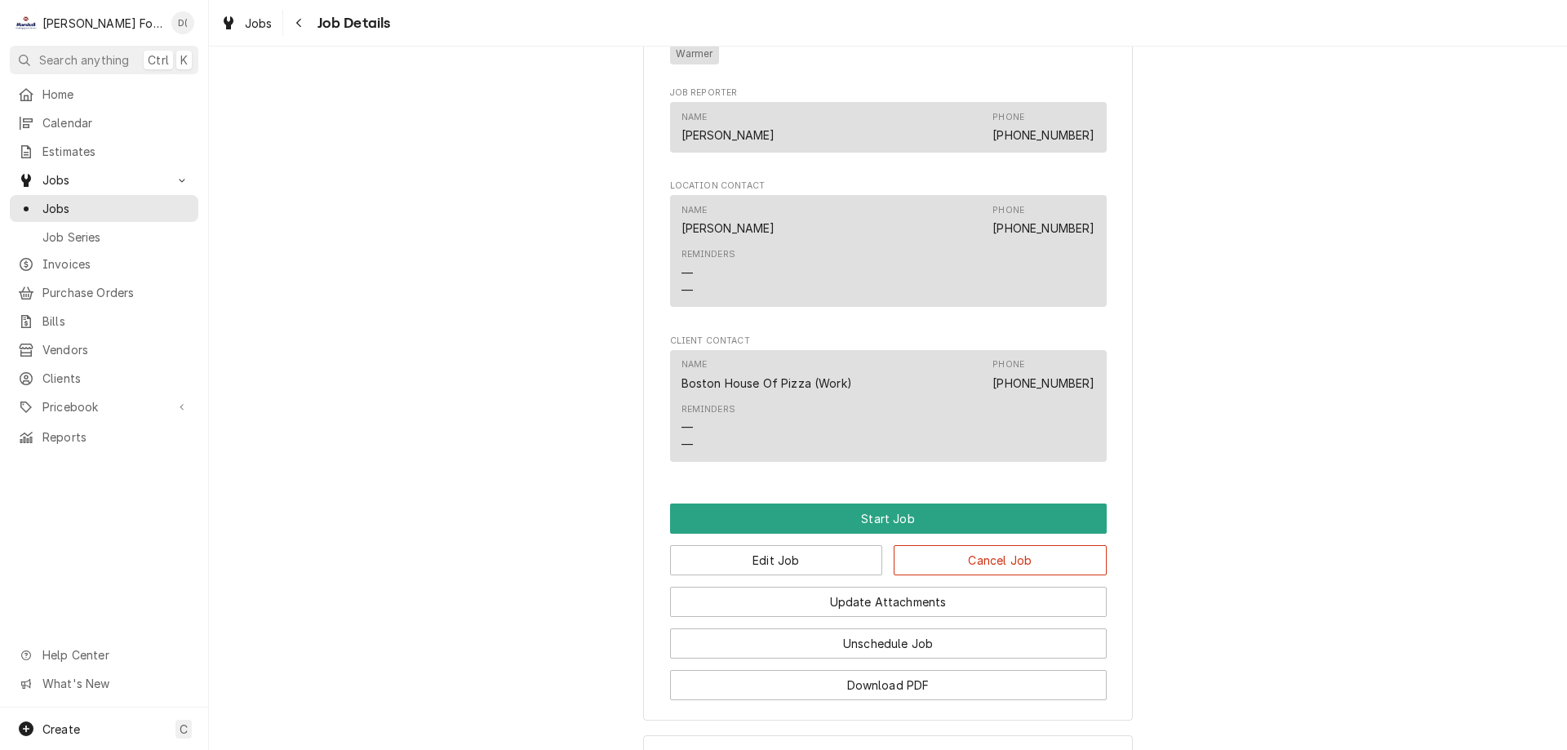
scroll to position [1138, 0]
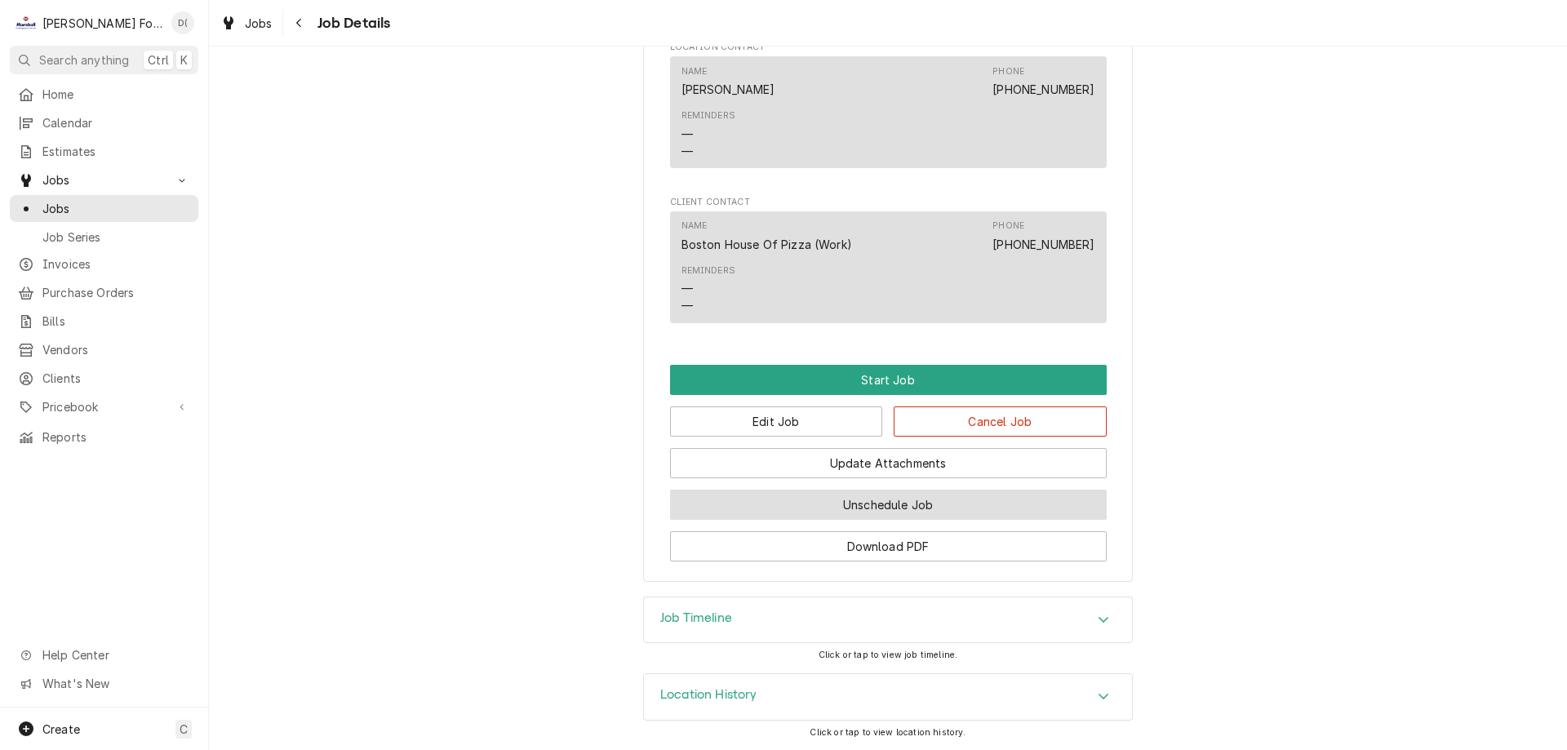
click at [763, 499] on button "Unschedule Job" at bounding box center [888, 505] width 437 height 30
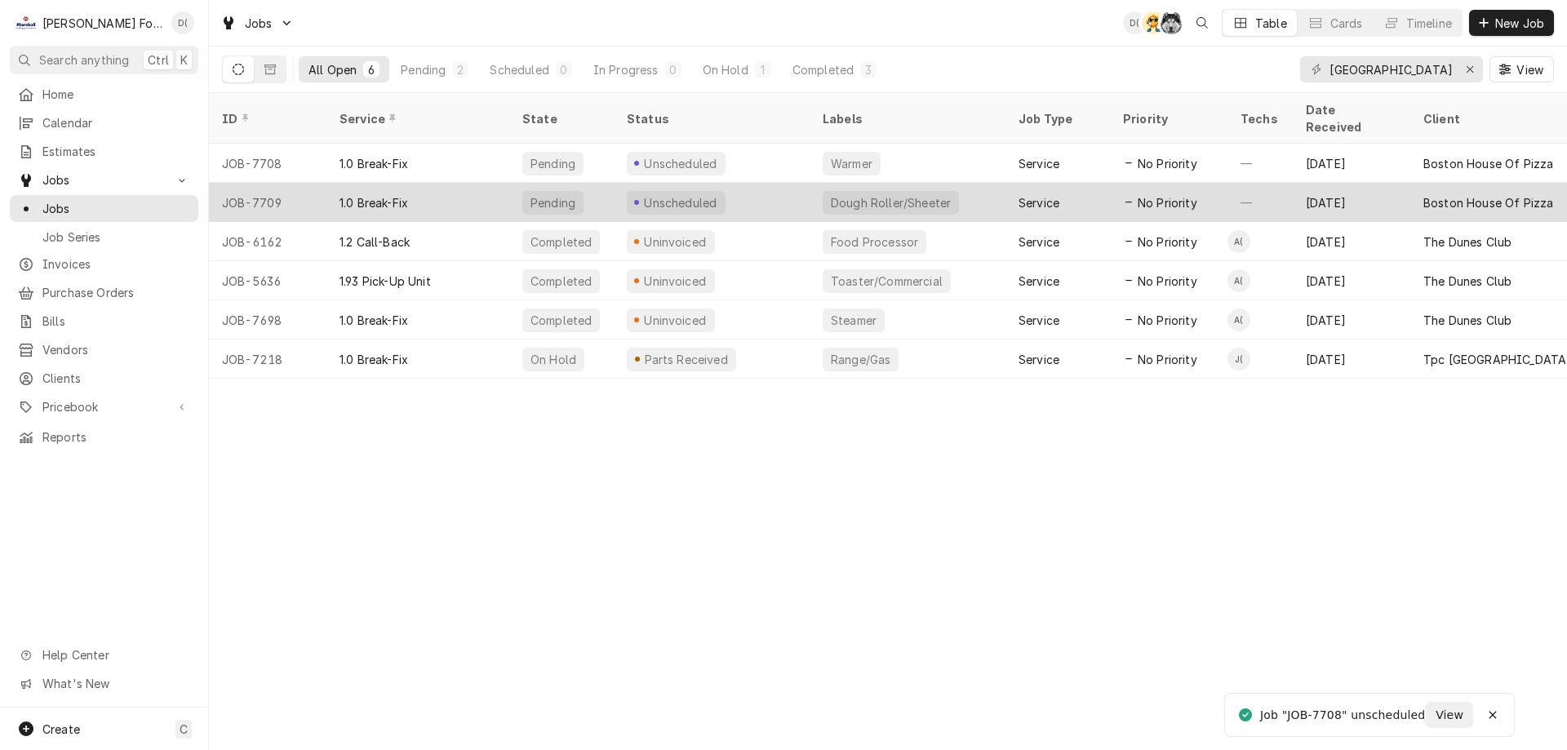
click at [752, 185] on div "Unscheduled" at bounding box center [712, 202] width 196 height 39
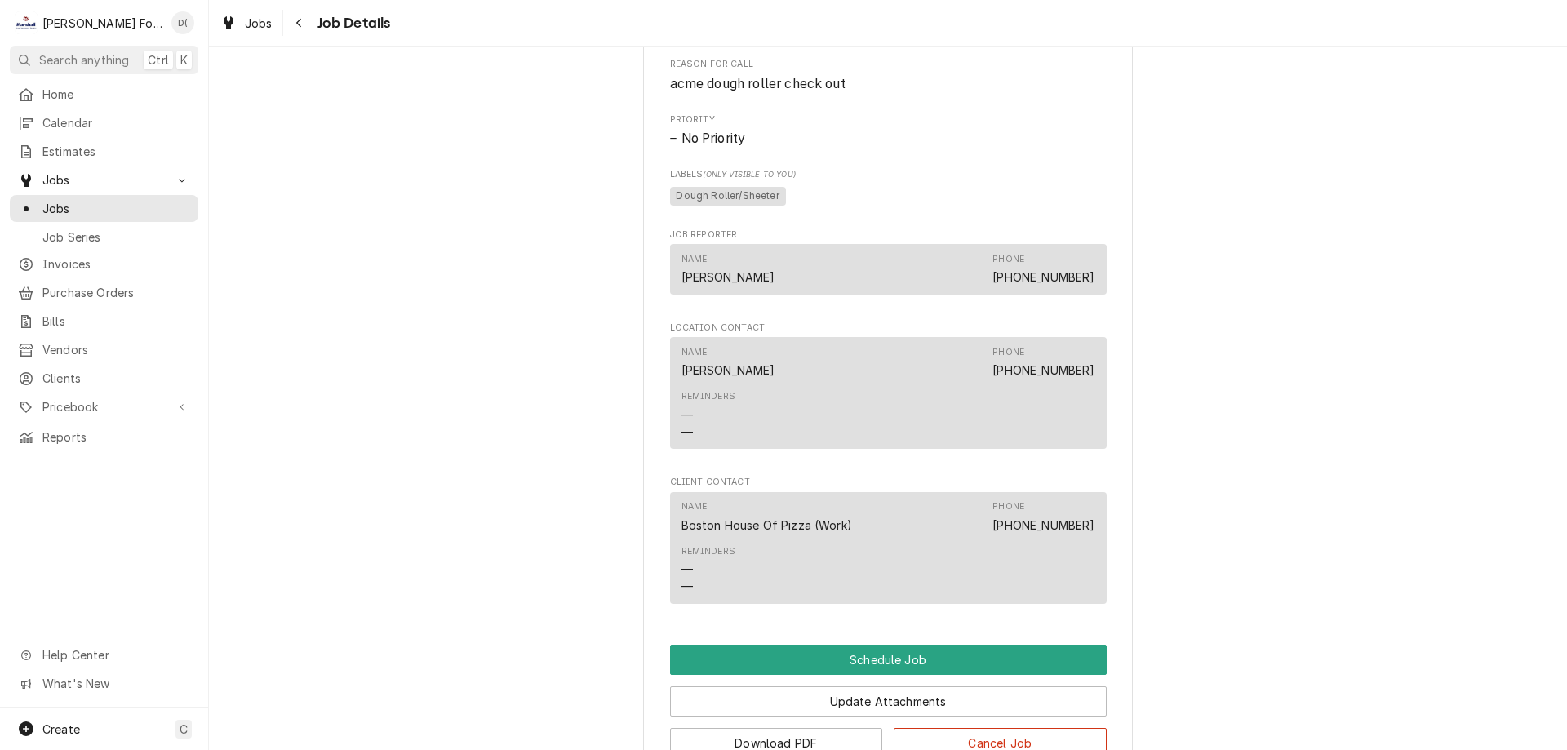
scroll to position [870, 0]
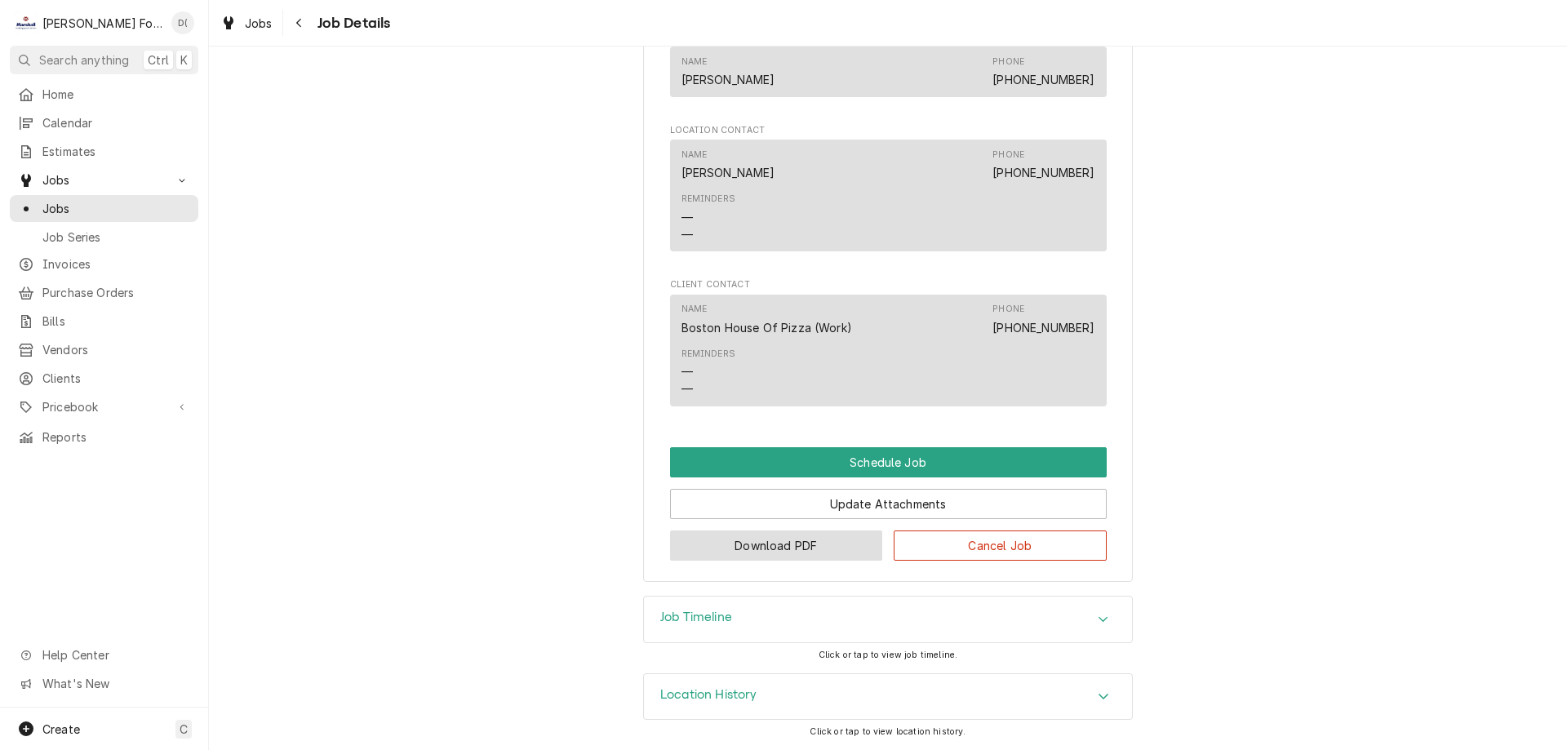
click at [749, 541] on button "Download PDF" at bounding box center [776, 546] width 213 height 30
